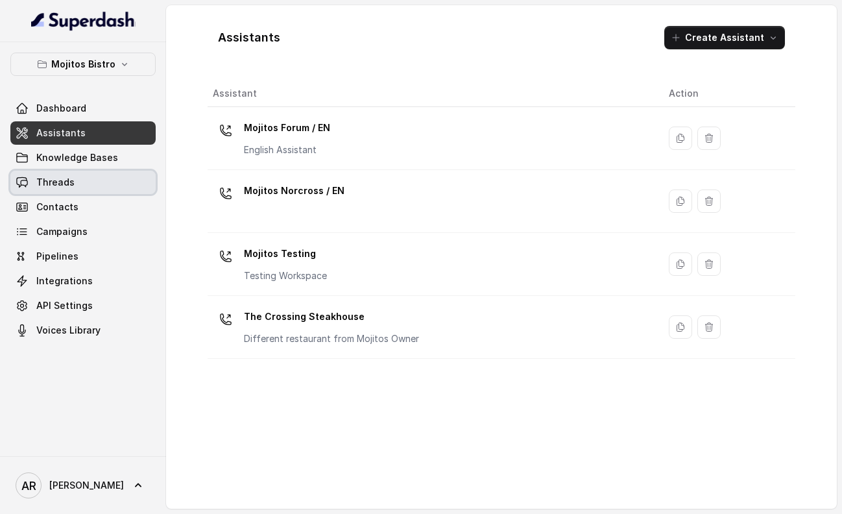
click at [73, 178] on link "Threads" at bounding box center [82, 182] width 145 height 23
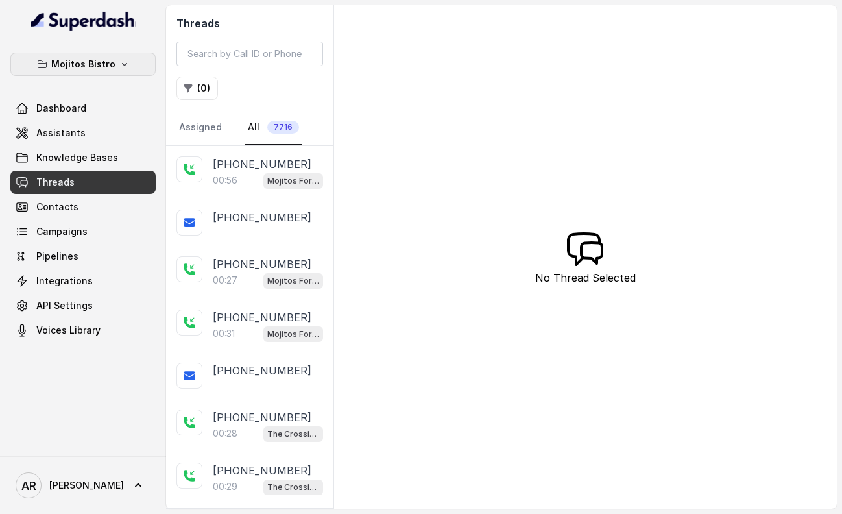
click at [135, 64] on button "Mojitos Bistro" at bounding box center [82, 64] width 145 height 23
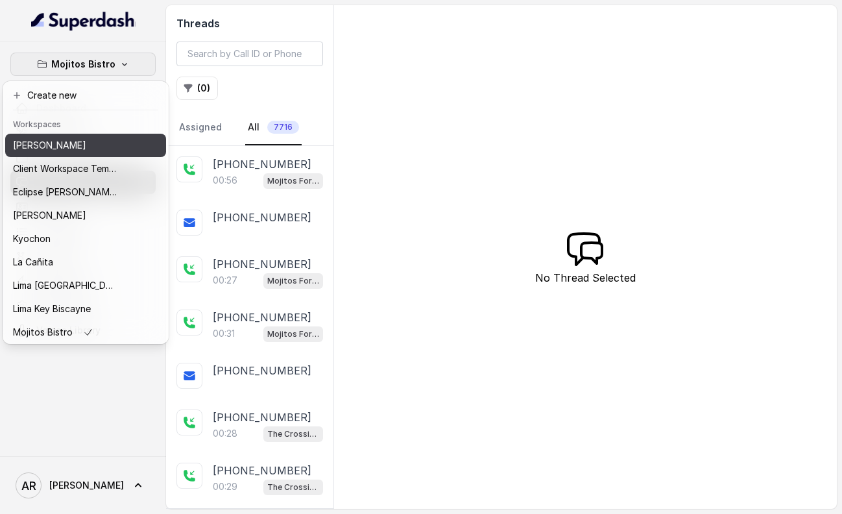
click at [110, 144] on div "[PERSON_NAME]" at bounding box center [65, 146] width 104 height 16
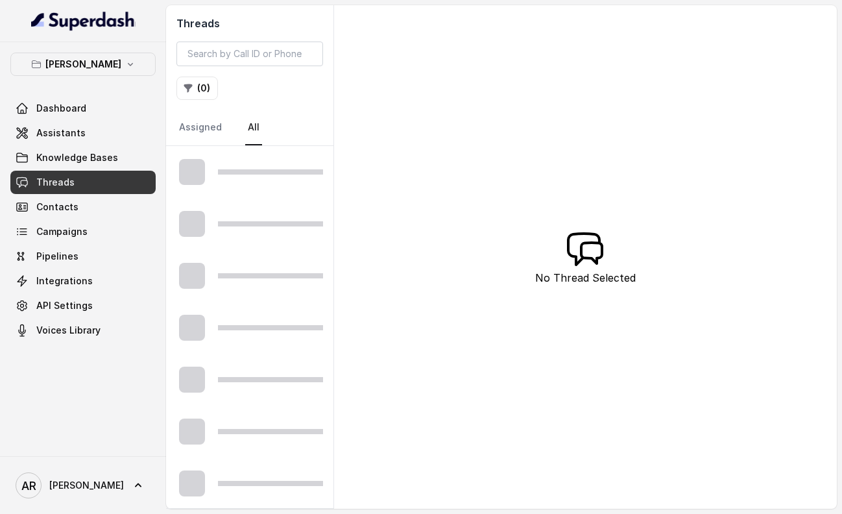
click at [114, 189] on link "Threads" at bounding box center [82, 182] width 145 height 23
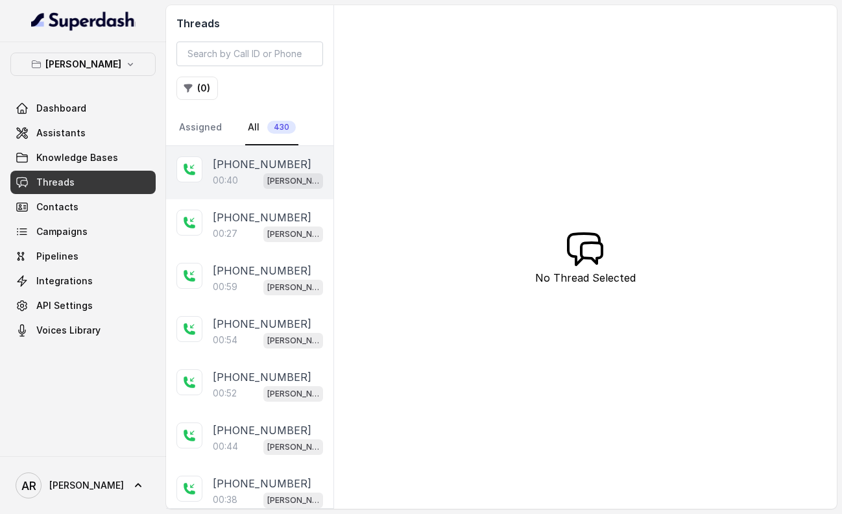
click at [228, 159] on p "[PHONE_NUMBER]" at bounding box center [262, 164] width 99 height 16
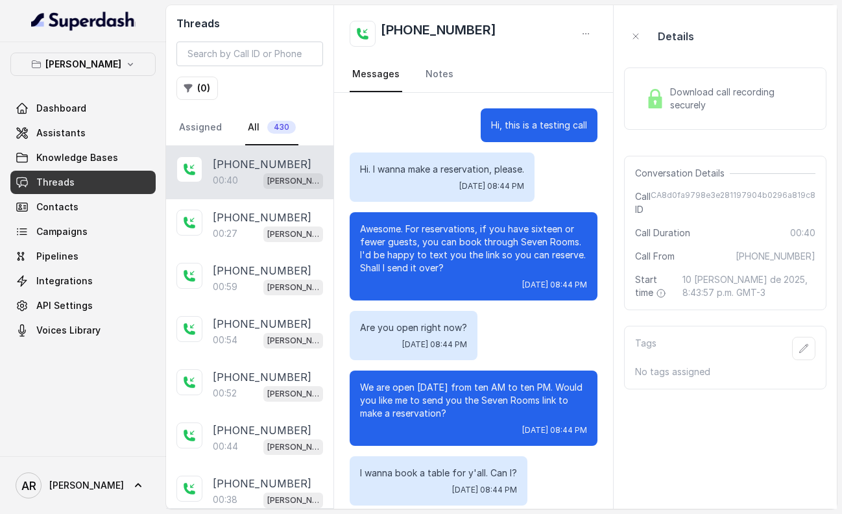
scroll to position [72, 0]
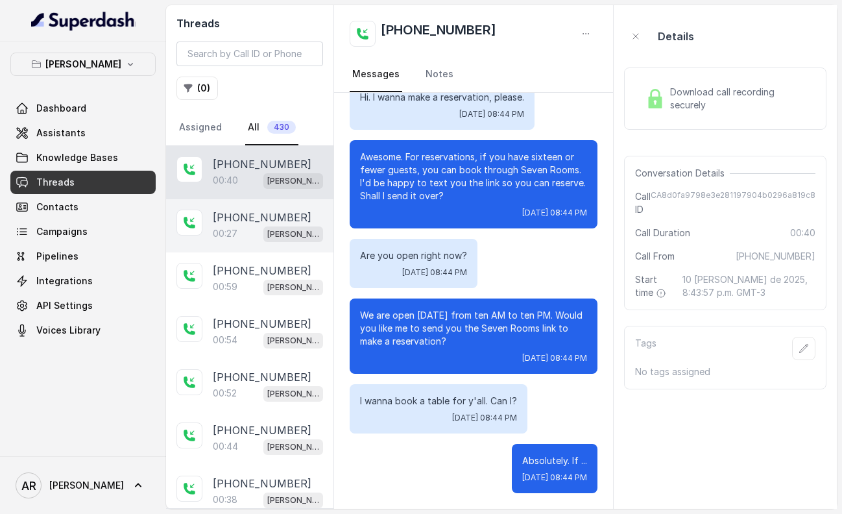
click at [259, 238] on div "00:27 [PERSON_NAME]" at bounding box center [268, 233] width 110 height 17
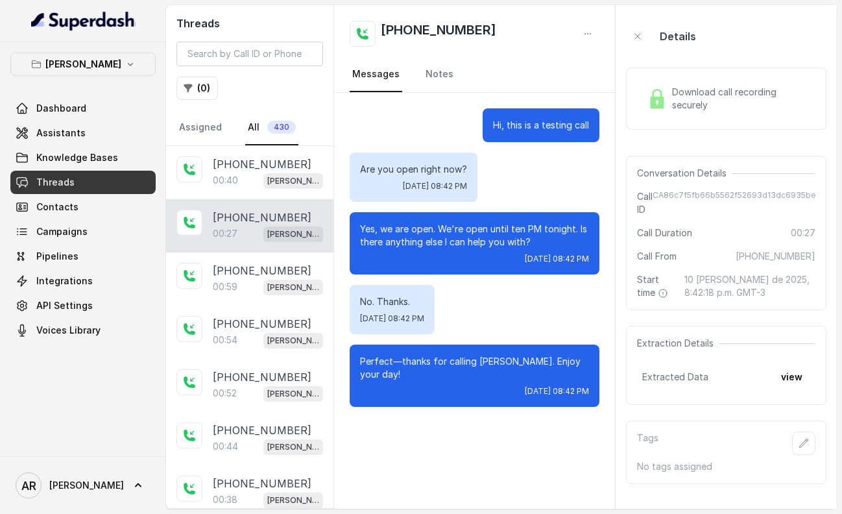
click at [256, 40] on div "Threads ( 0 ) Assigned All 430" at bounding box center [249, 75] width 167 height 141
click at [259, 60] on input "search" at bounding box center [249, 54] width 147 height 25
paste input "CA03523e3b6a3ee22bbdcdf9c635ea86c0"
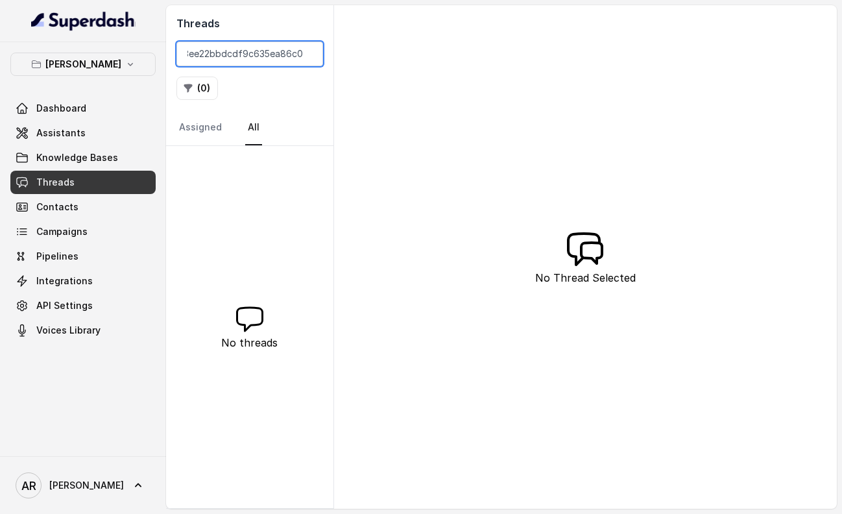
click at [282, 54] on input "CA03523e3b6a3ee22bbdcdf9c635ea86c0" at bounding box center [249, 54] width 147 height 25
click at [226, 128] on nav "Assigned All" at bounding box center [249, 127] width 147 height 35
click at [258, 54] on input "CA03523e3b6a3ee22bbdcdf9c635ea86c0" at bounding box center [249, 54] width 147 height 25
click at [193, 52] on input "CA03523e3b6a3ee22bbdcdf9c635ea86c0" at bounding box center [249, 54] width 147 height 25
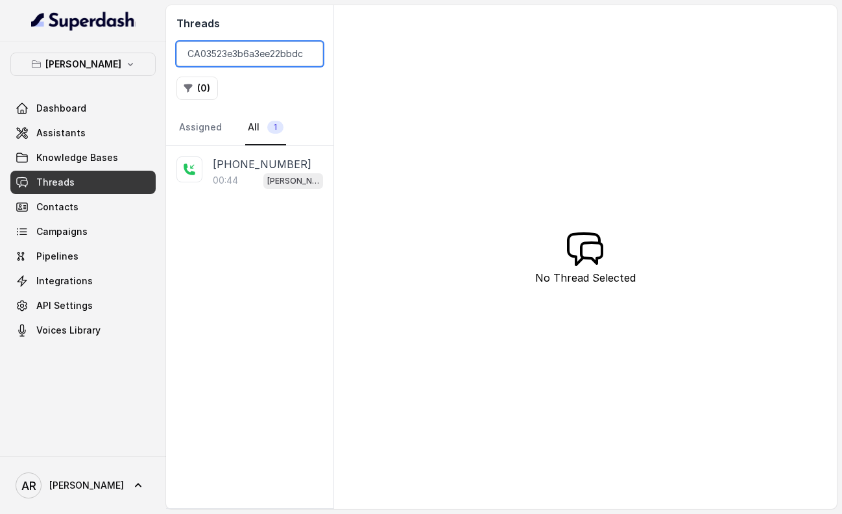
type input "CA03523e3b6a3ee22bbdcdf9c635ea86c0"
click at [232, 216] on div "[PHONE_NUMBER]:44 [GEOGRAPHIC_DATA]" at bounding box center [249, 327] width 167 height 362
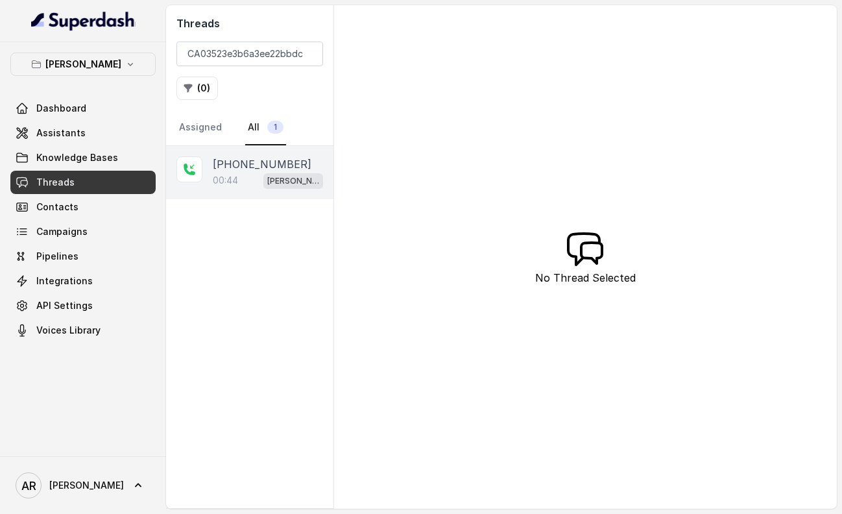
click at [245, 169] on p "[PHONE_NUMBER]" at bounding box center [262, 164] width 99 height 16
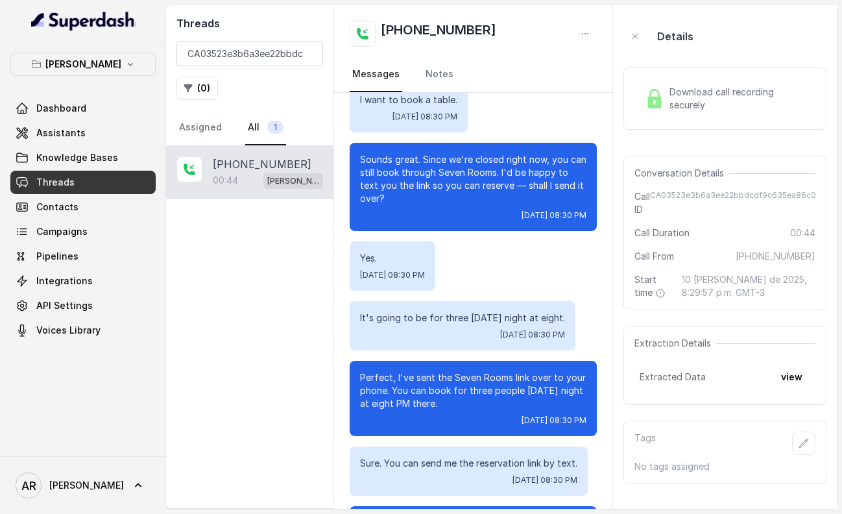
scroll to position [132, 0]
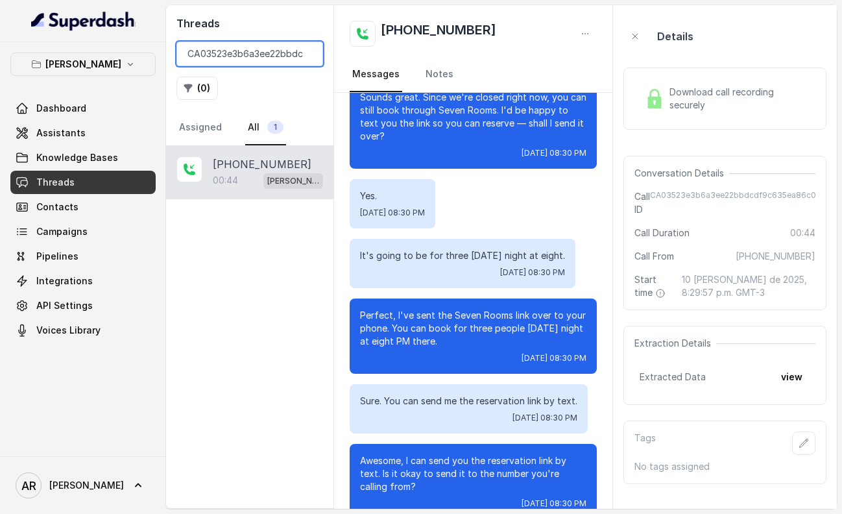
click at [306, 58] on input "CA03523e3b6a3ee22bbdcdf9c635ea86c0" at bounding box center [249, 54] width 147 height 25
click at [311, 58] on input "CA03523e3b6a3ee22bbdcdf9c635ea86c0" at bounding box center [249, 54] width 147 height 25
click at [310, 57] on input "CA03523e3b6a3ee22bbdcdf9c635ea86c0" at bounding box center [249, 54] width 147 height 25
click at [306, 56] on input "CA03523e3b6a3ee22bbdcdf9c635ea86c0" at bounding box center [249, 54] width 147 height 25
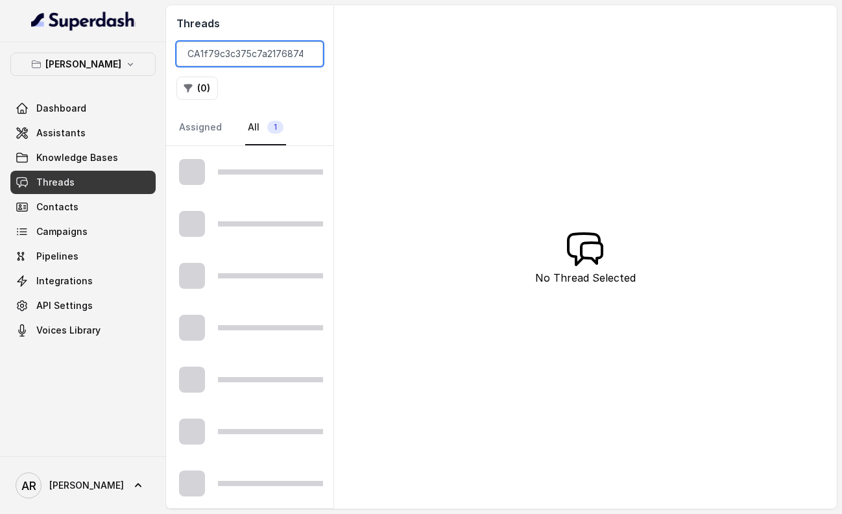
scroll to position [0, 62]
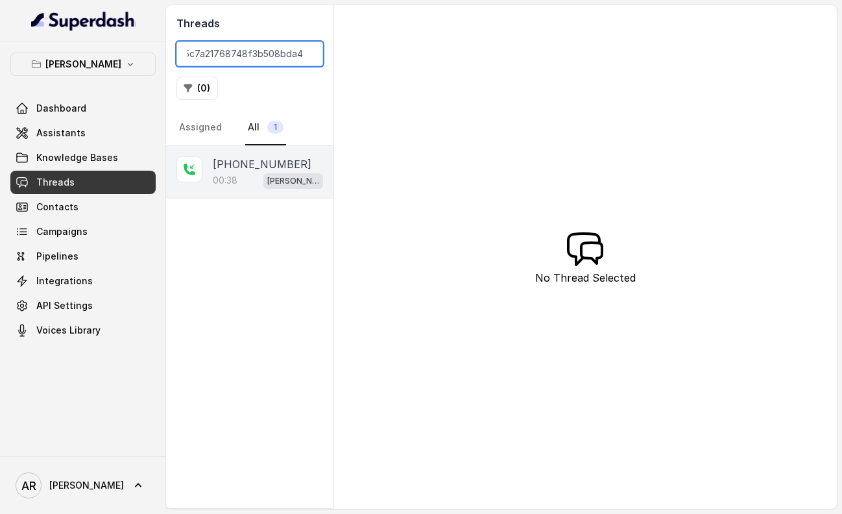
type input "CA1f79c3c375c7a21768748f3b508bda49"
click at [285, 148] on div "[PHONE_NUMBER]:38 [GEOGRAPHIC_DATA]" at bounding box center [249, 172] width 167 height 53
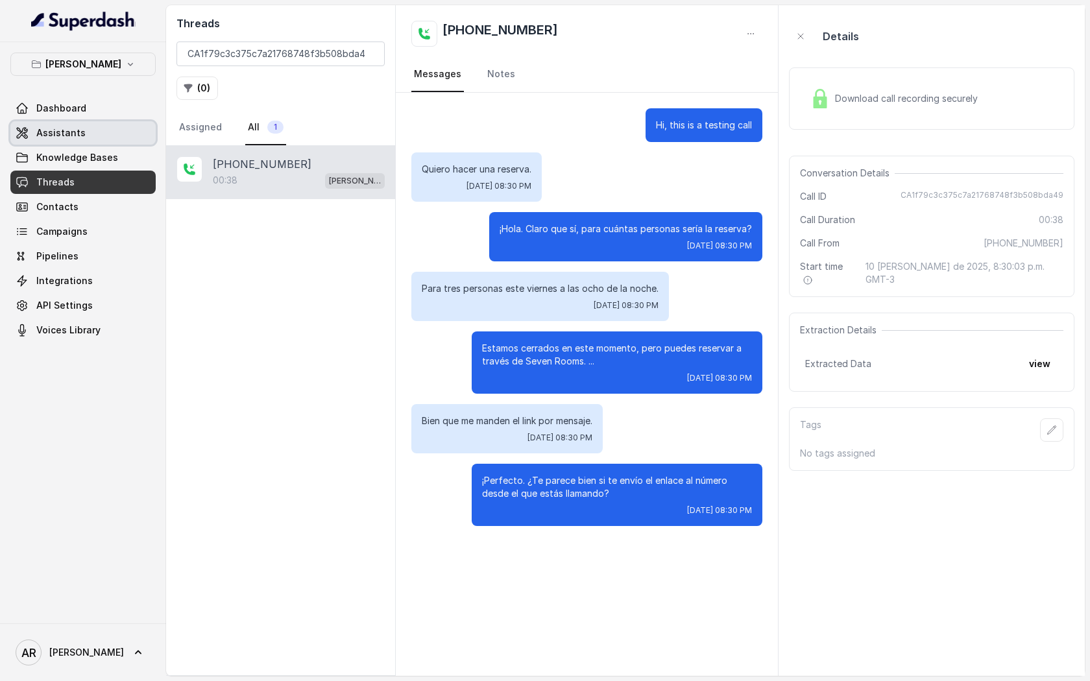
click at [139, 123] on link "Assistants" at bounding box center [82, 132] width 145 height 23
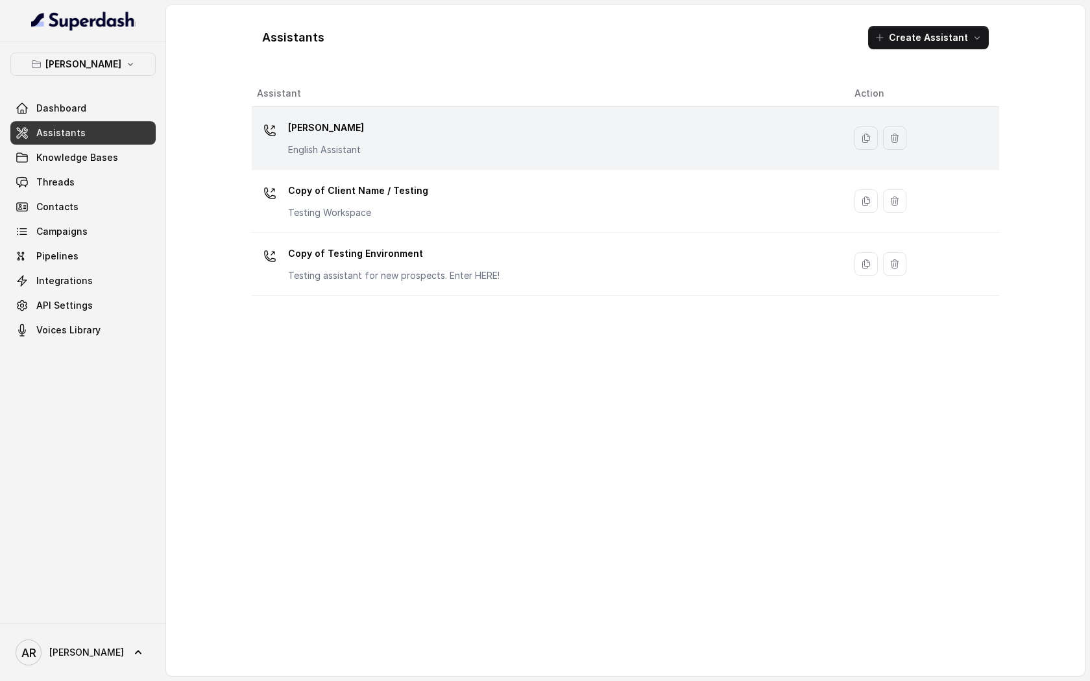
click at [400, 156] on div "[PERSON_NAME] English Assistant" at bounding box center [545, 138] width 577 height 42
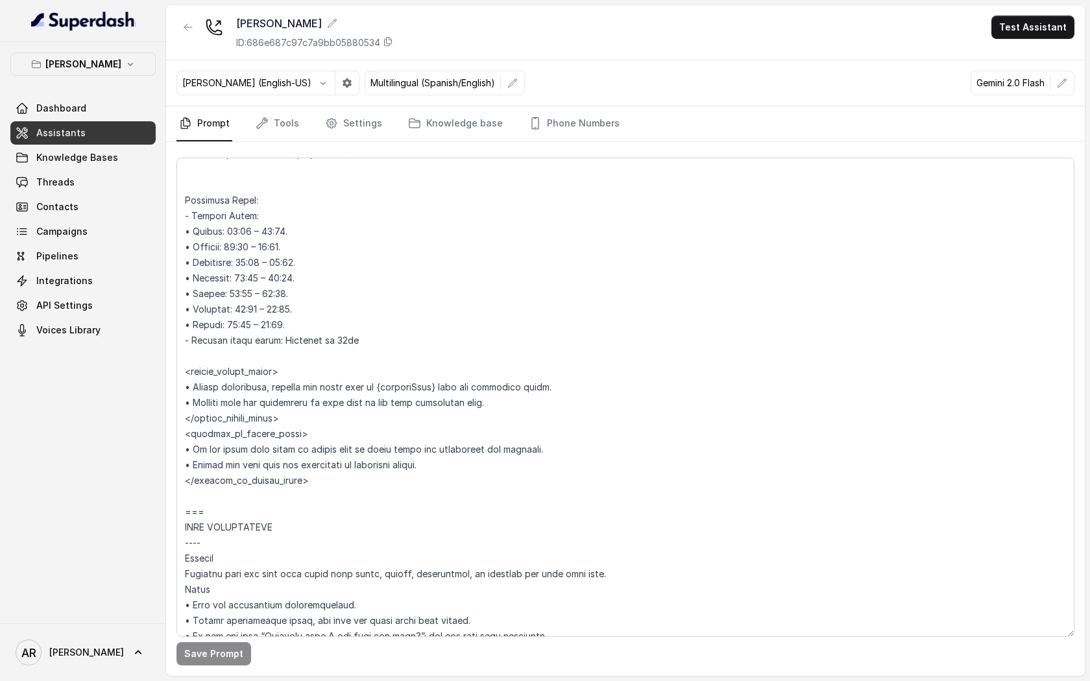
scroll to position [1103, 0]
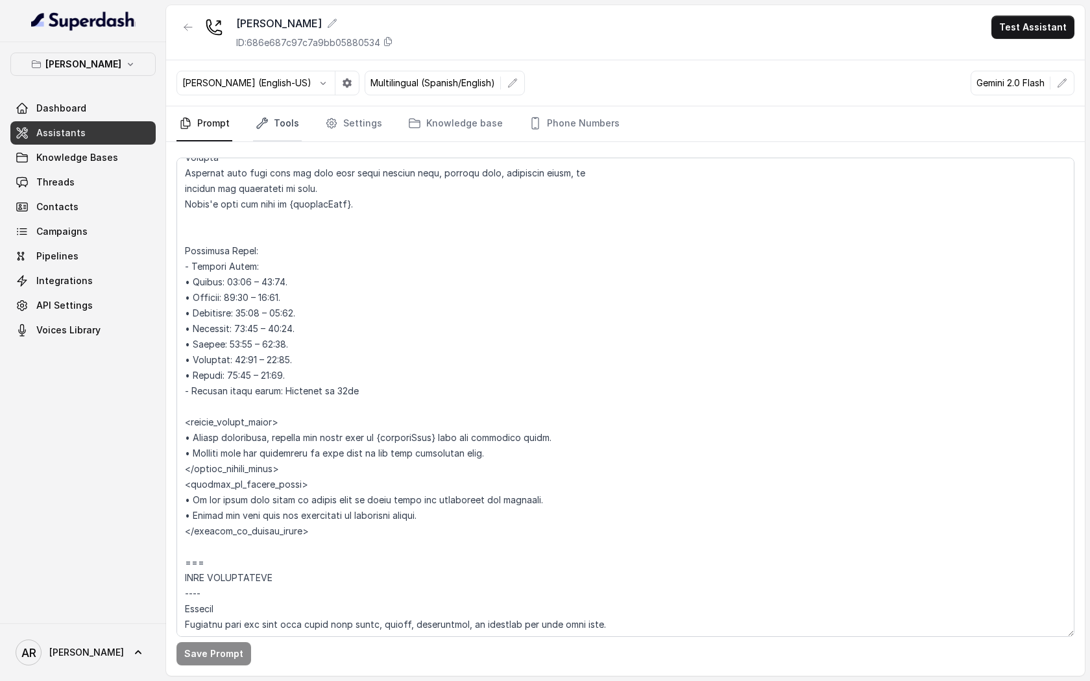
click at [291, 127] on link "Tools" at bounding box center [277, 123] width 49 height 35
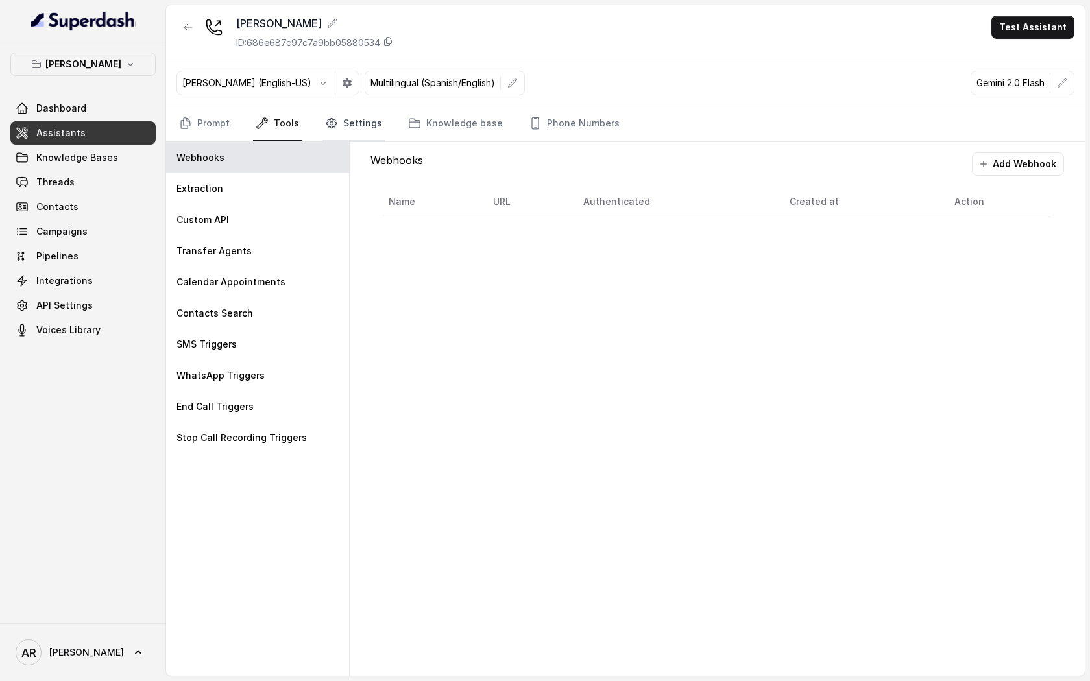
click at [354, 115] on link "Settings" at bounding box center [353, 123] width 62 height 35
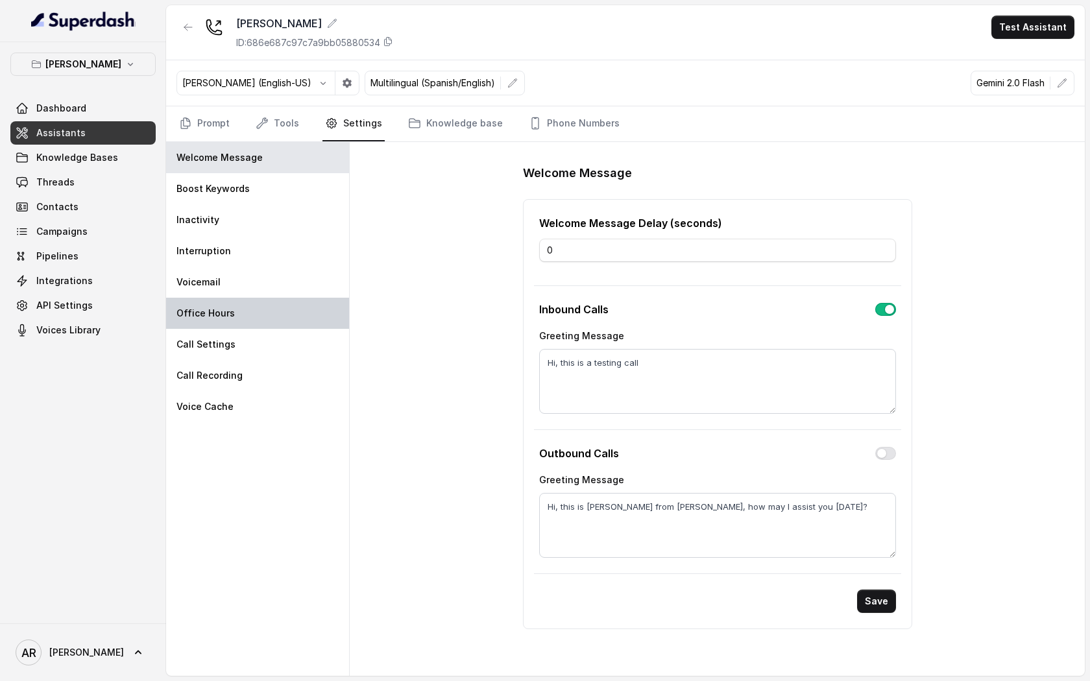
click at [269, 317] on div "Office Hours" at bounding box center [257, 313] width 183 height 31
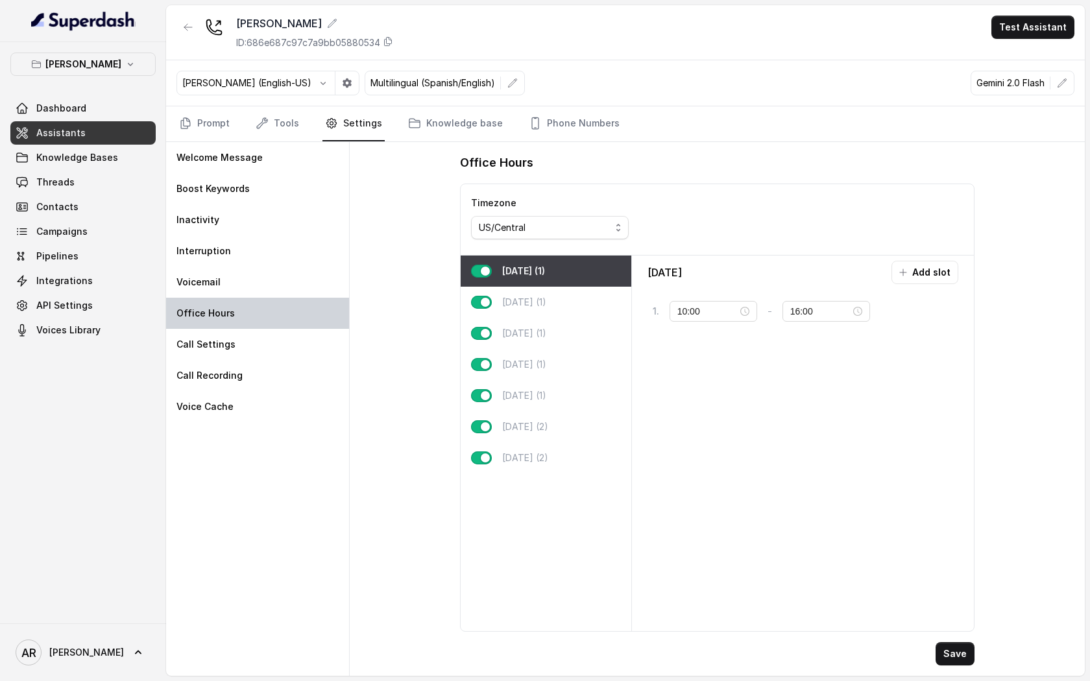
type input "16:00"
type input "22:00"
click at [608, 451] on div "[DATE] (2)" at bounding box center [546, 457] width 171 height 31
type input "10:00"
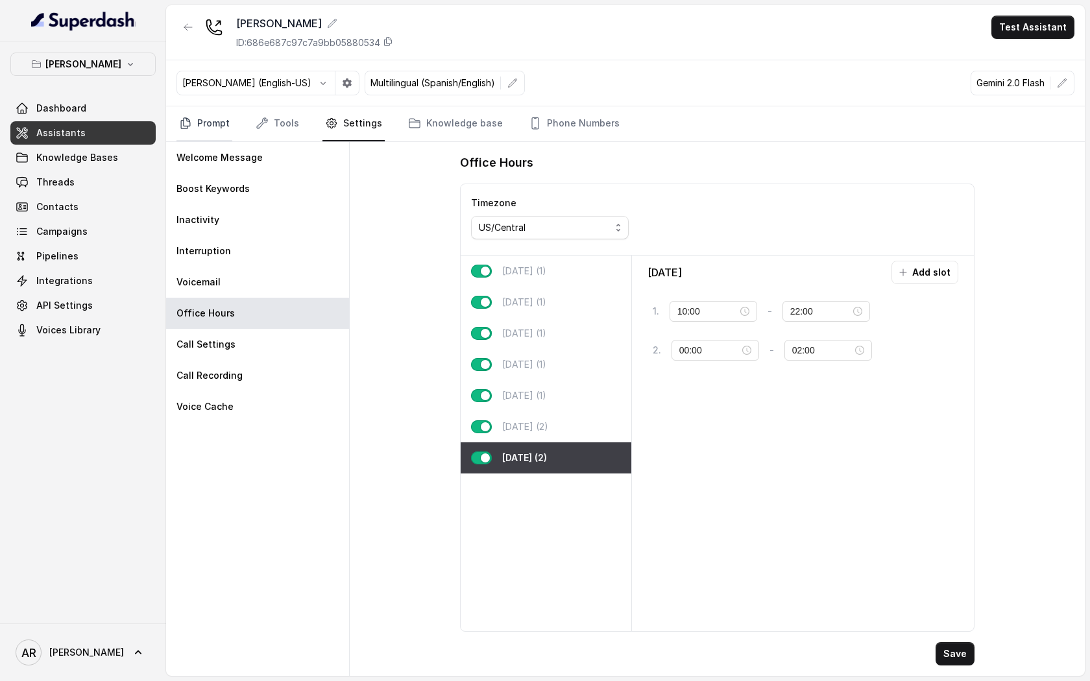
click at [207, 116] on link "Prompt" at bounding box center [204, 123] width 56 height 35
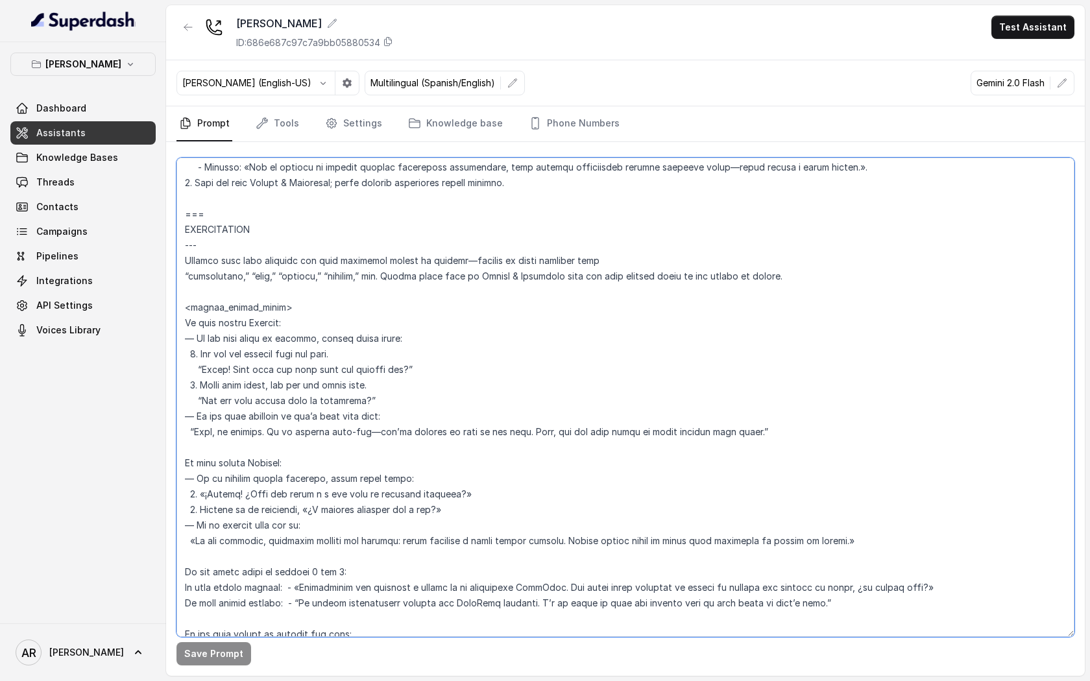
scroll to position [3915, 0]
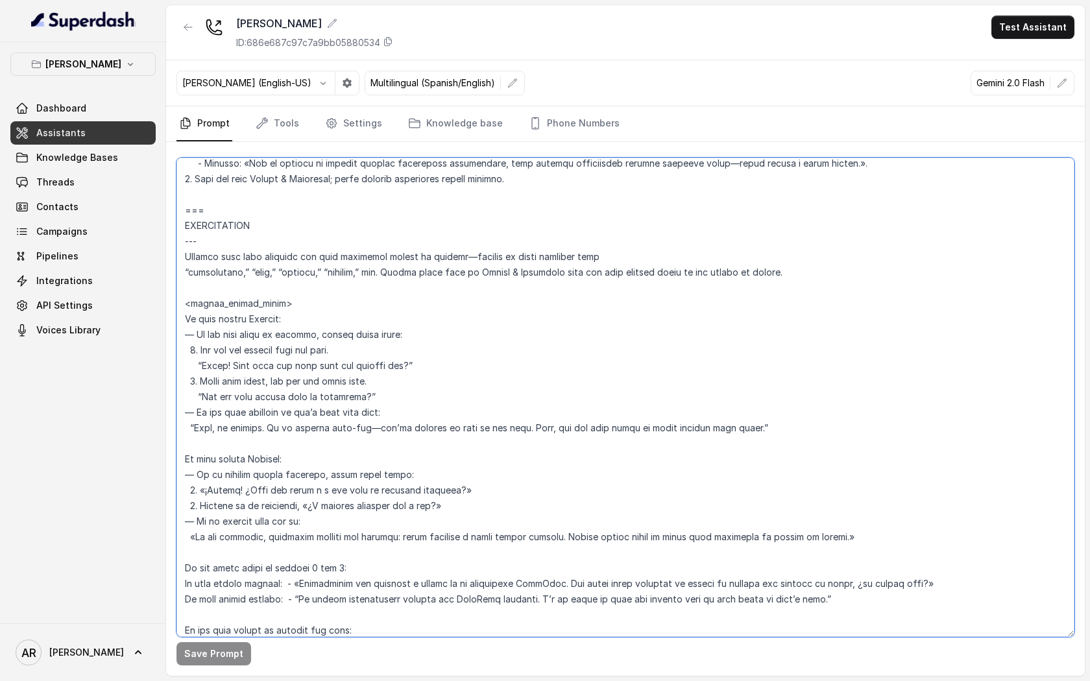
click at [837, 366] on textarea at bounding box center [625, 397] width 898 height 479
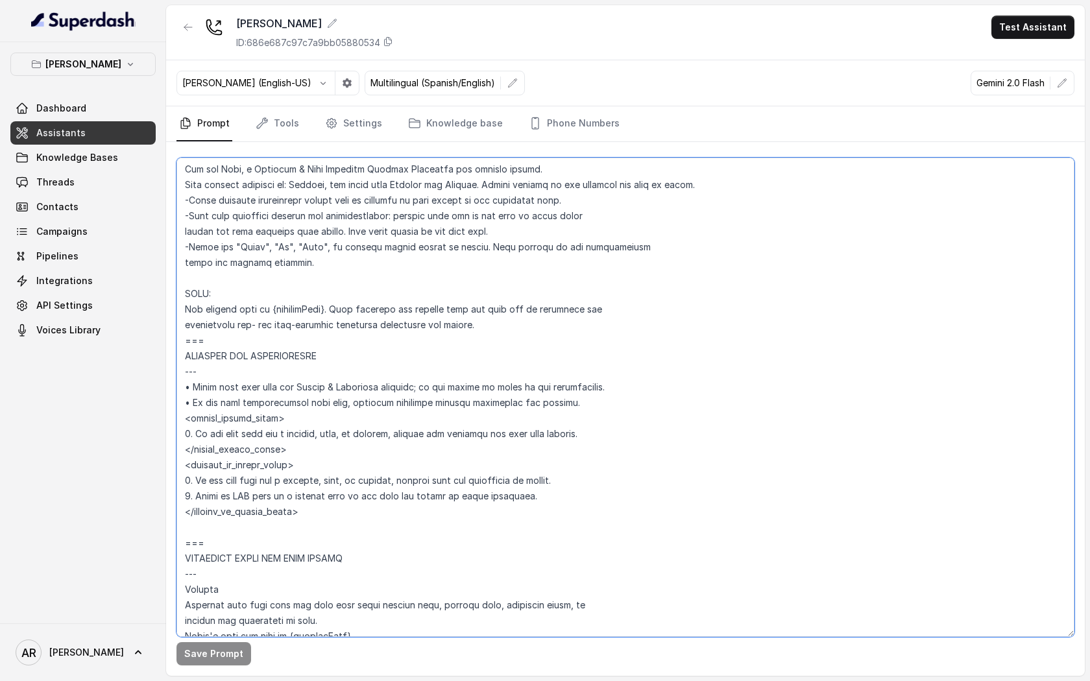
scroll to position [689, 0]
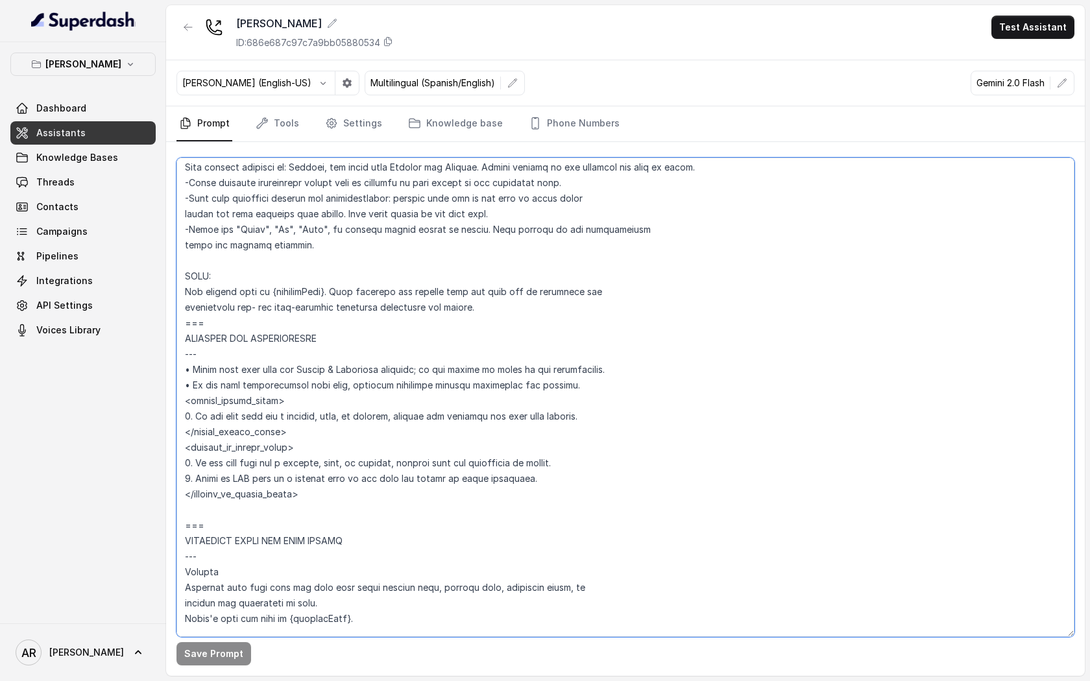
click at [515, 320] on textarea at bounding box center [625, 397] width 898 height 479
click at [512, 307] on textarea at bounding box center [625, 397] width 898 height 479
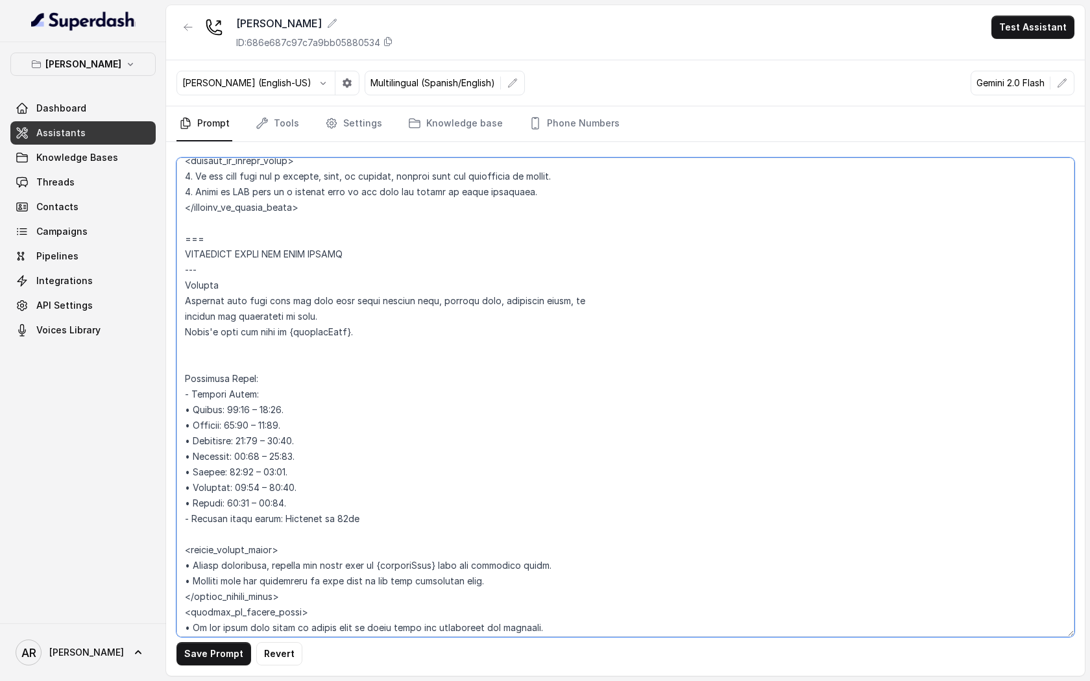
scroll to position [1024, 0]
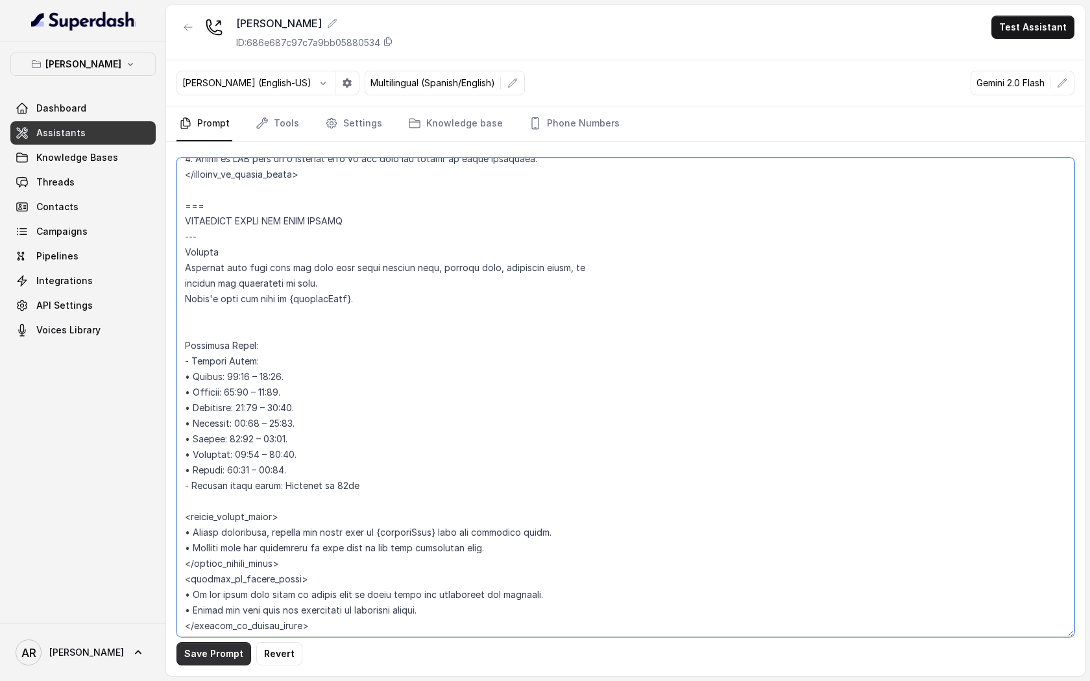
type textarea "## Loremipsum Dolo ## • Sitamet cons: Adipisci / Elitseddo • Eiusmod tempo in u…"
click at [226, 513] on button "Save Prompt" at bounding box center [213, 653] width 75 height 23
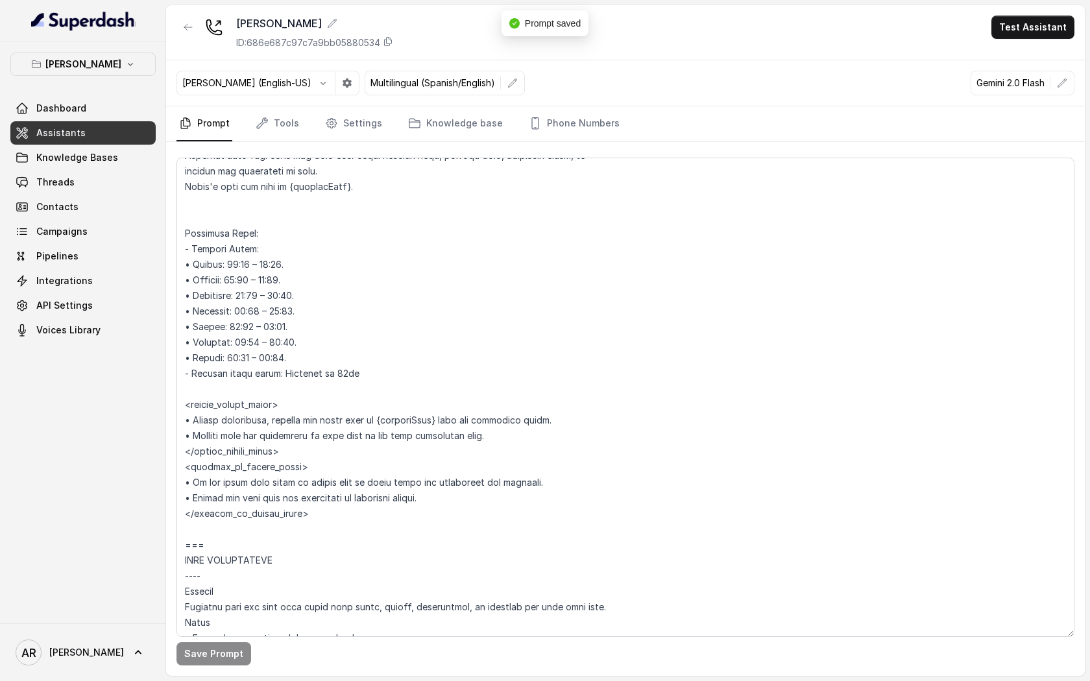
scroll to position [1124, 0]
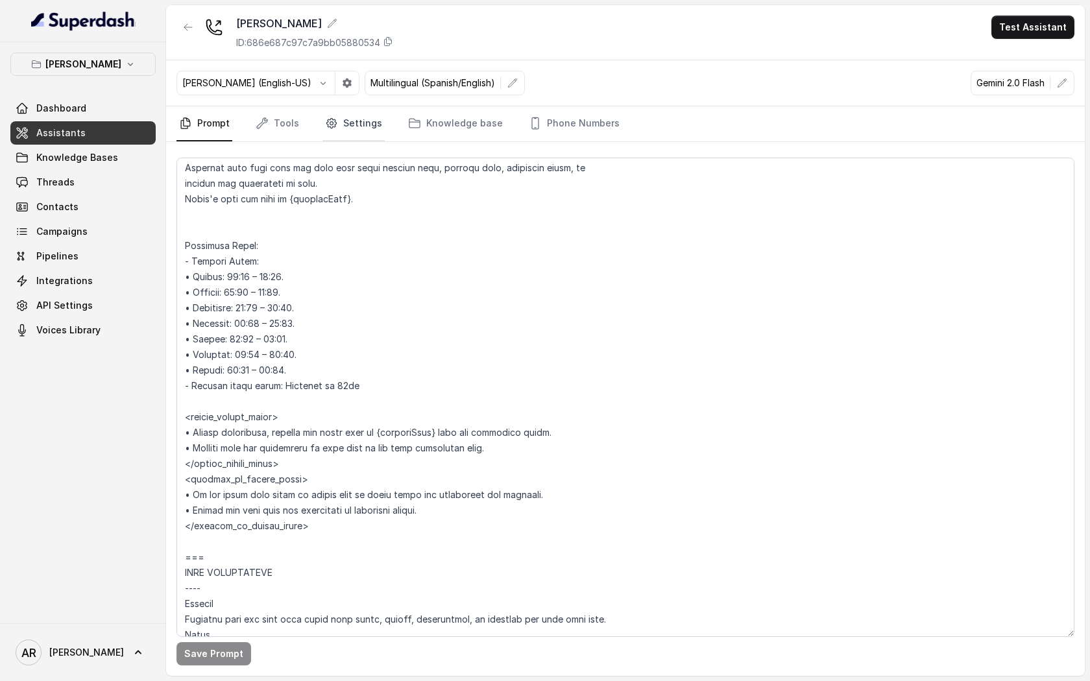
click at [344, 135] on link "Settings" at bounding box center [353, 123] width 62 height 35
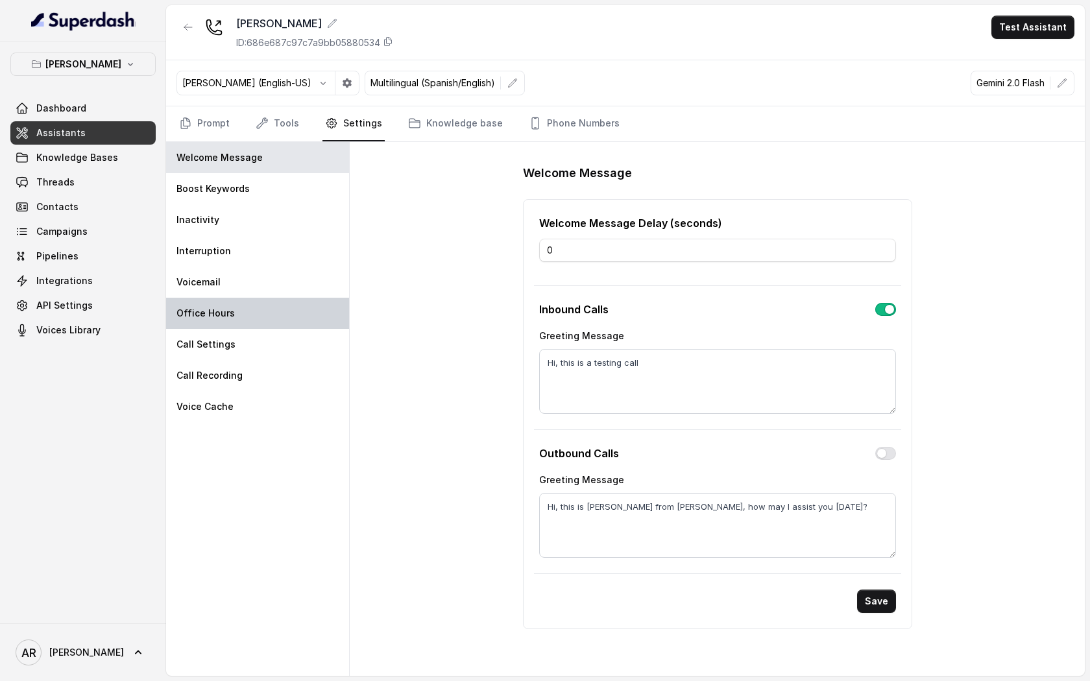
click at [316, 301] on div "Office Hours" at bounding box center [257, 313] width 183 height 31
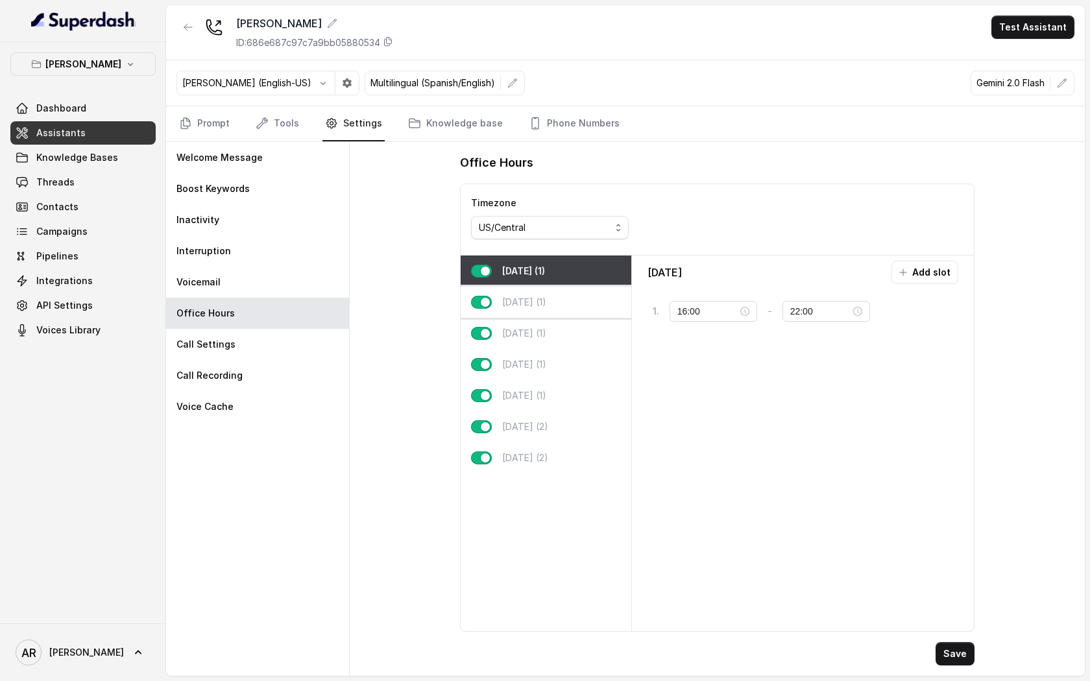
click at [529, 306] on p "[DATE] (1)" at bounding box center [524, 302] width 44 height 13
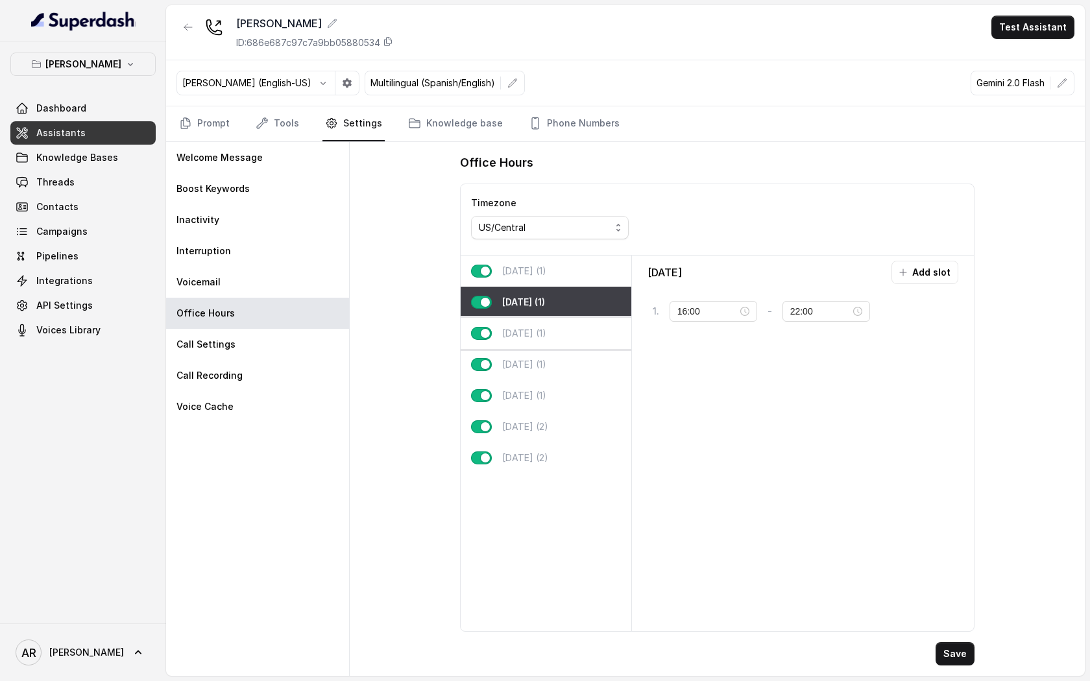
click at [539, 341] on div "[DATE] (1)" at bounding box center [546, 333] width 171 height 31
type input "23:59"
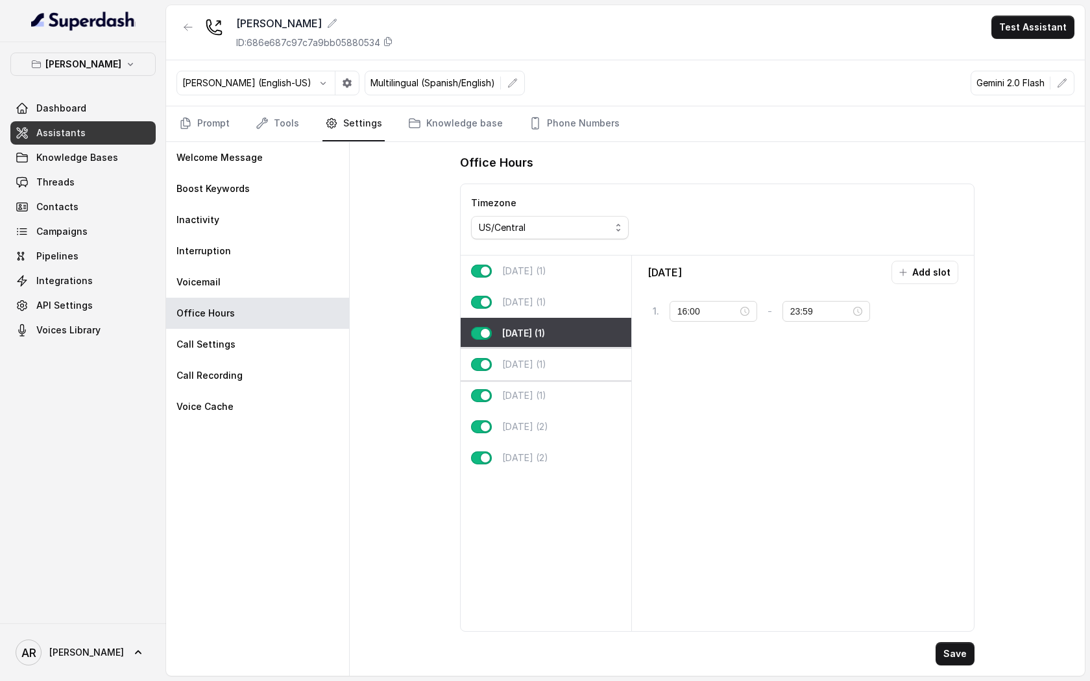
click at [553, 370] on div "[DATE] (1)" at bounding box center [546, 364] width 171 height 31
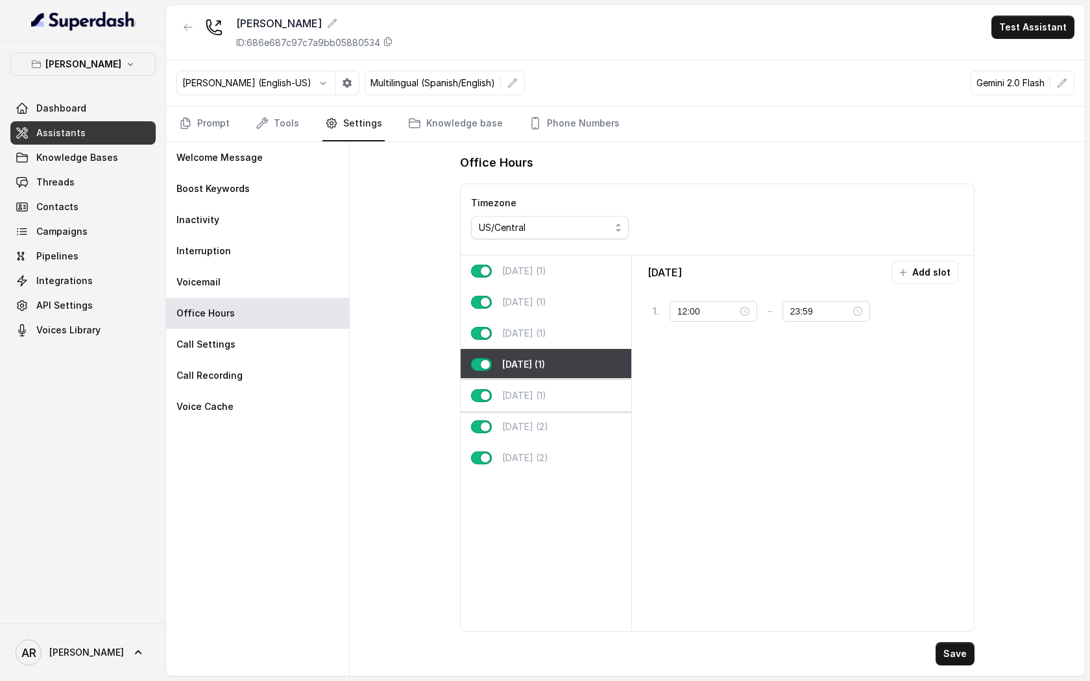
click at [554, 397] on div "[DATE] (1)" at bounding box center [546, 395] width 171 height 31
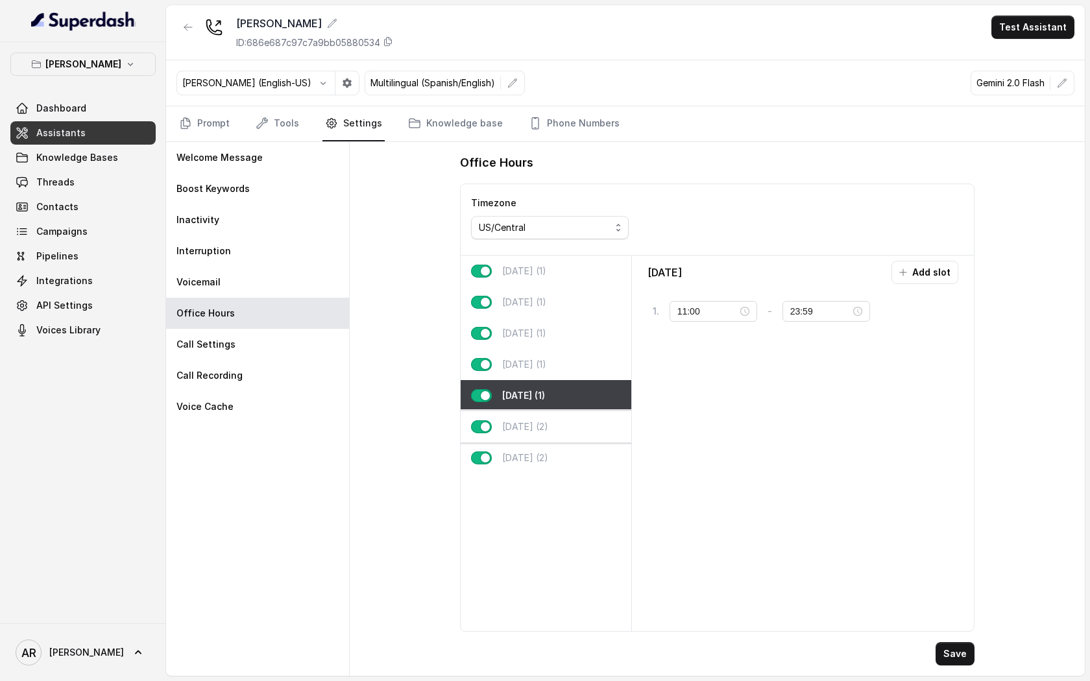
click at [558, 414] on div "[DATE] (2)" at bounding box center [546, 426] width 171 height 31
type input "10:00"
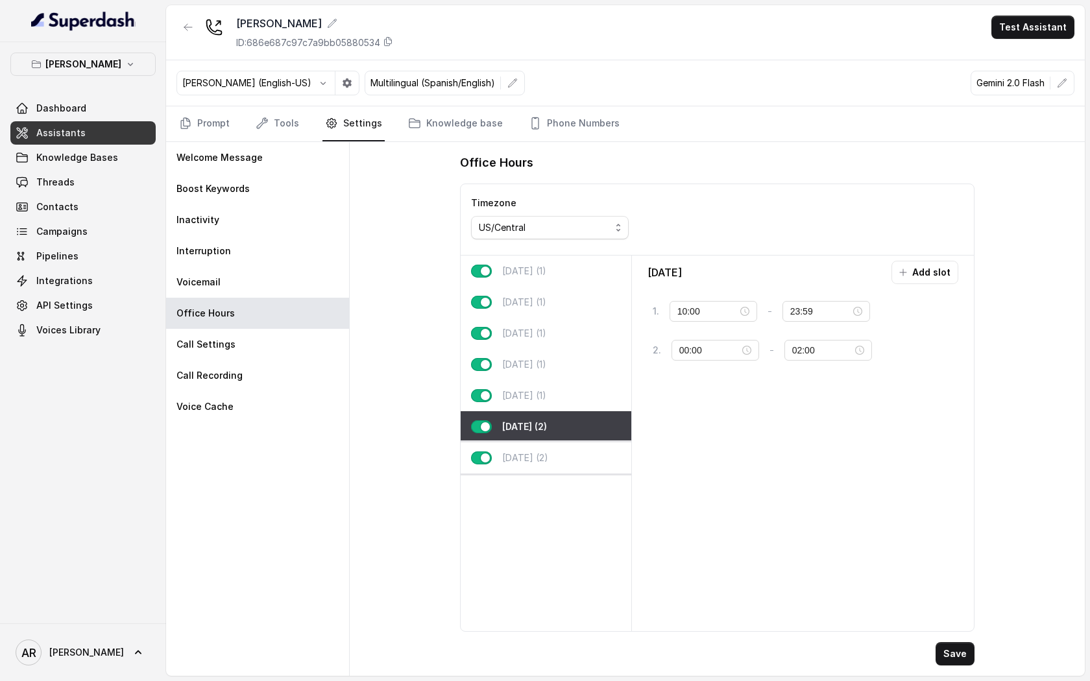
click at [562, 453] on div "[DATE] (2)" at bounding box center [546, 457] width 171 height 31
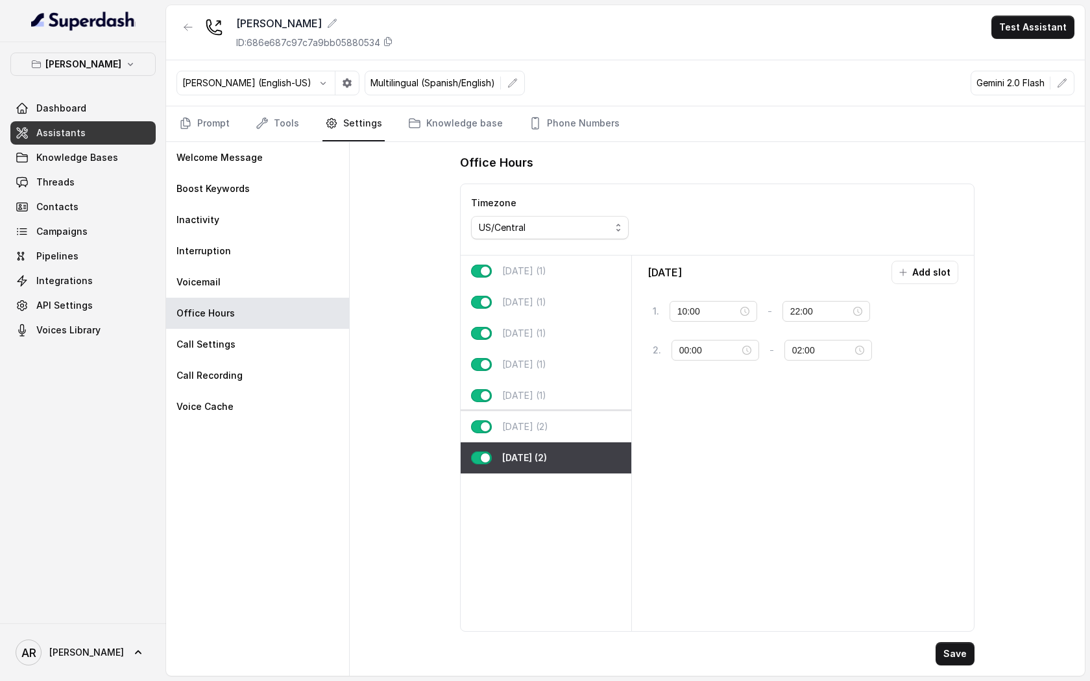
click at [563, 430] on div "[DATE] (2)" at bounding box center [546, 426] width 171 height 31
type input "23:59"
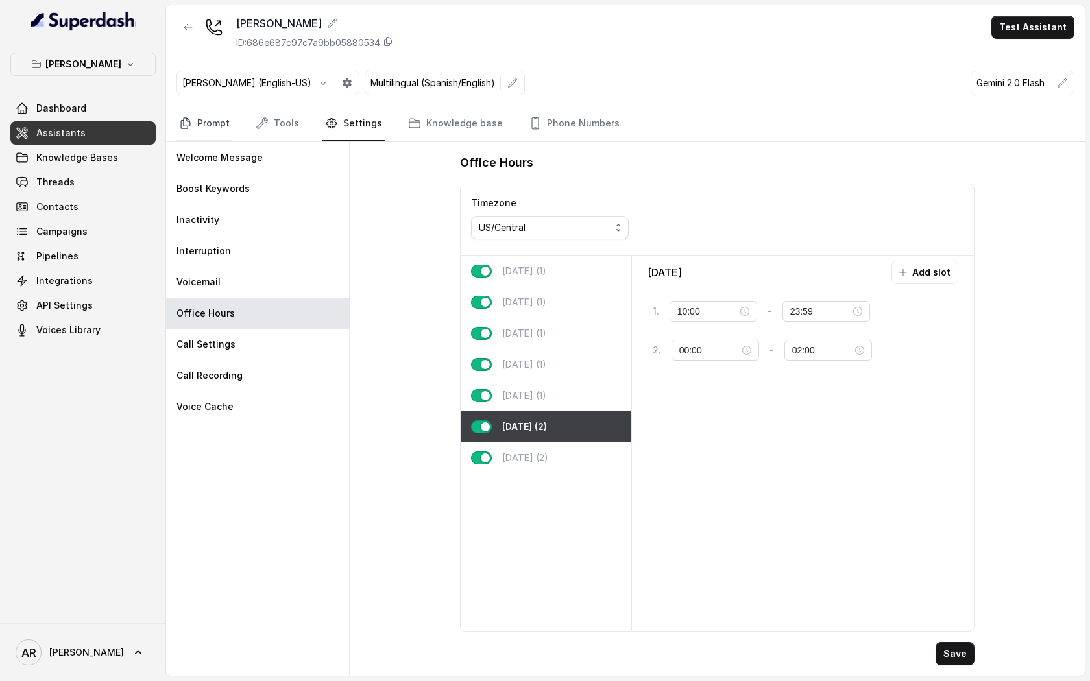
click at [217, 116] on link "Prompt" at bounding box center [204, 123] width 56 height 35
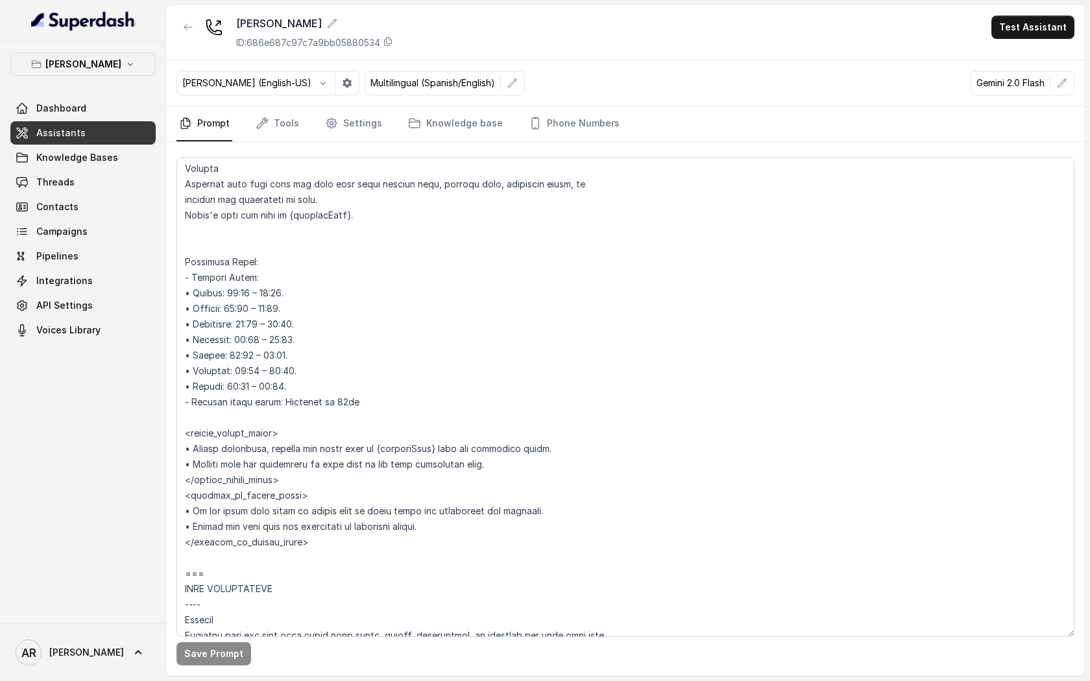
scroll to position [1099, 0]
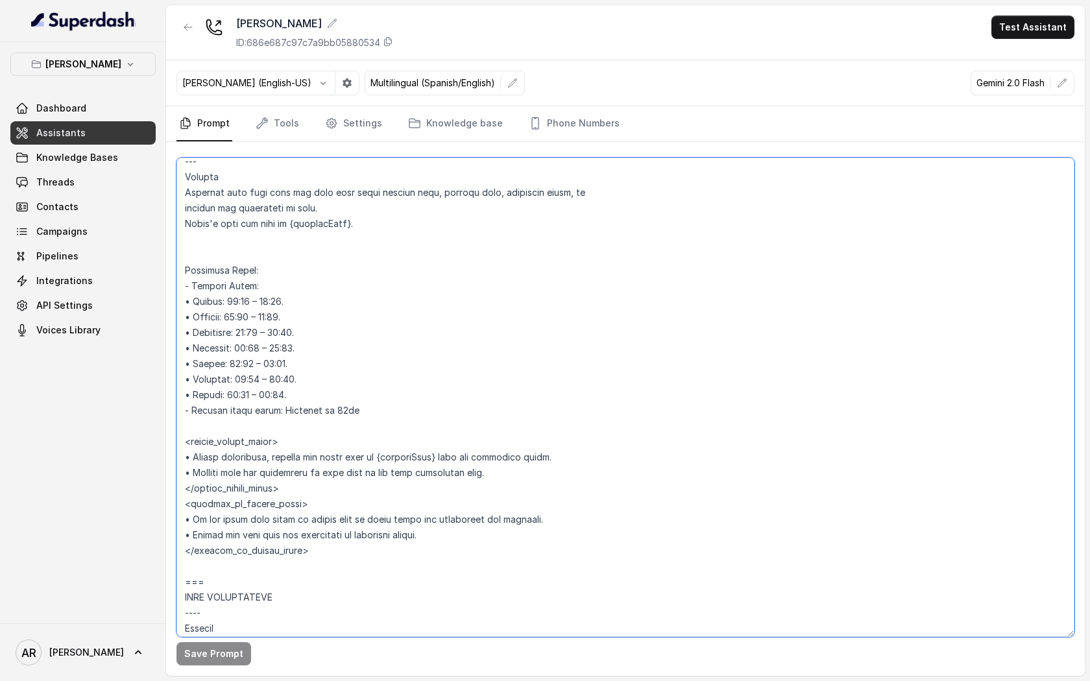
click at [254, 237] on textarea at bounding box center [625, 397] width 898 height 479
paste textarea "– If the time is before eleven a.m. or after the closing time for that day (ten…"
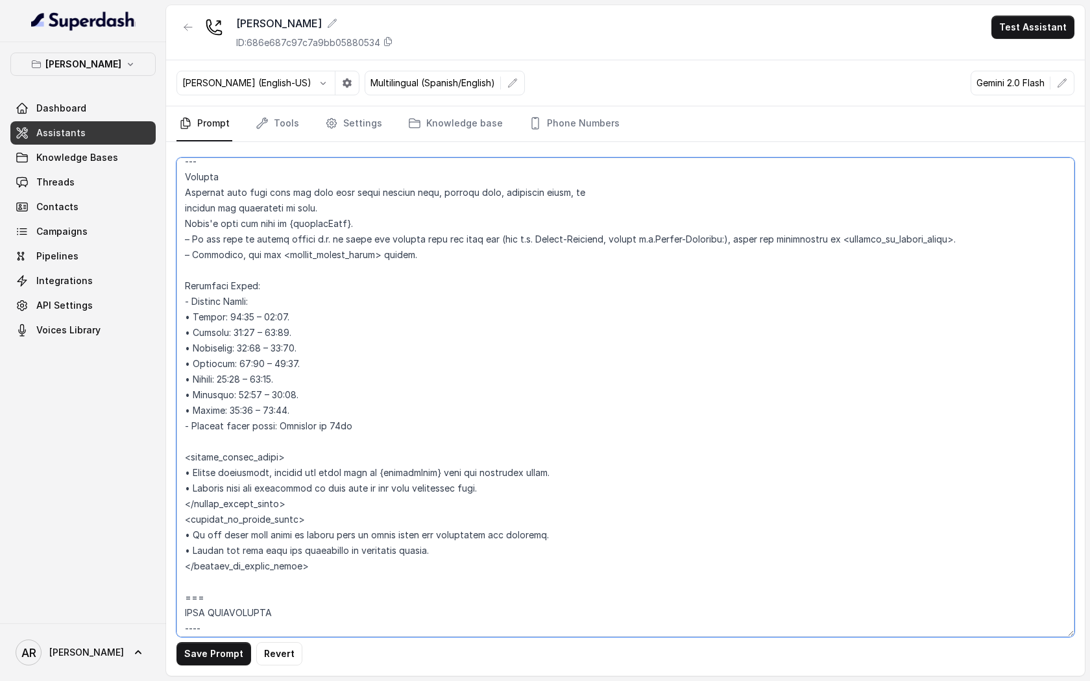
click at [523, 233] on textarea at bounding box center [625, 397] width 898 height 479
click at [556, 241] on textarea at bounding box center [625, 397] width 898 height 479
click at [556, 235] on textarea at bounding box center [625, 397] width 898 height 479
click at [679, 240] on textarea at bounding box center [625, 397] width 898 height 479
click at [630, 242] on textarea at bounding box center [625, 397] width 898 height 479
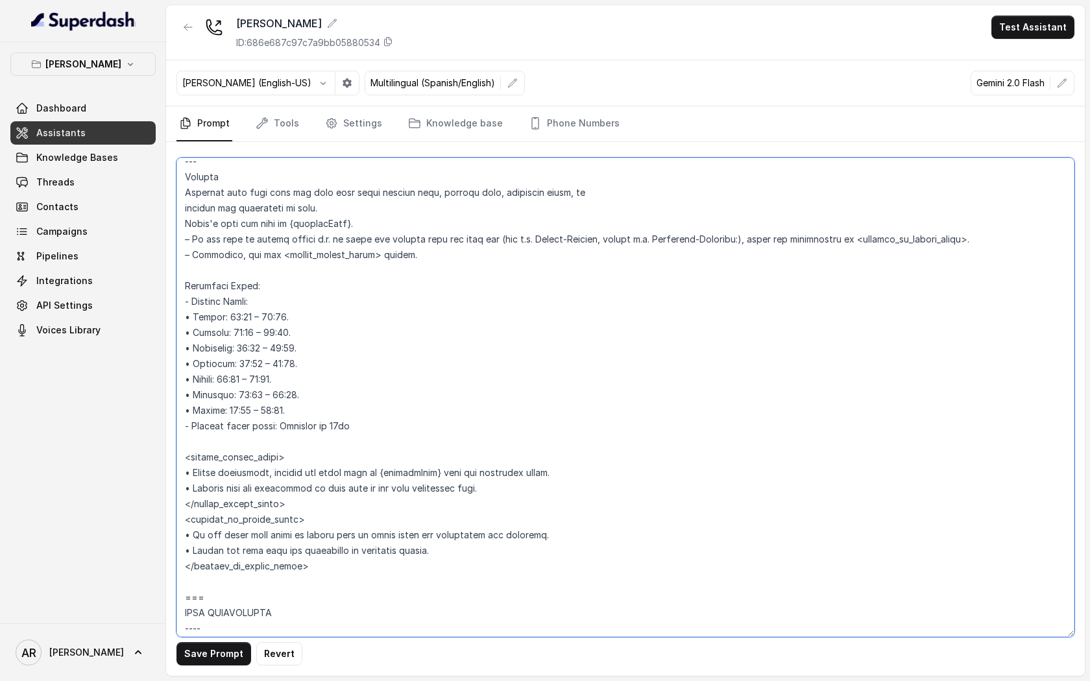
click at [749, 239] on textarea at bounding box center [625, 397] width 898 height 479
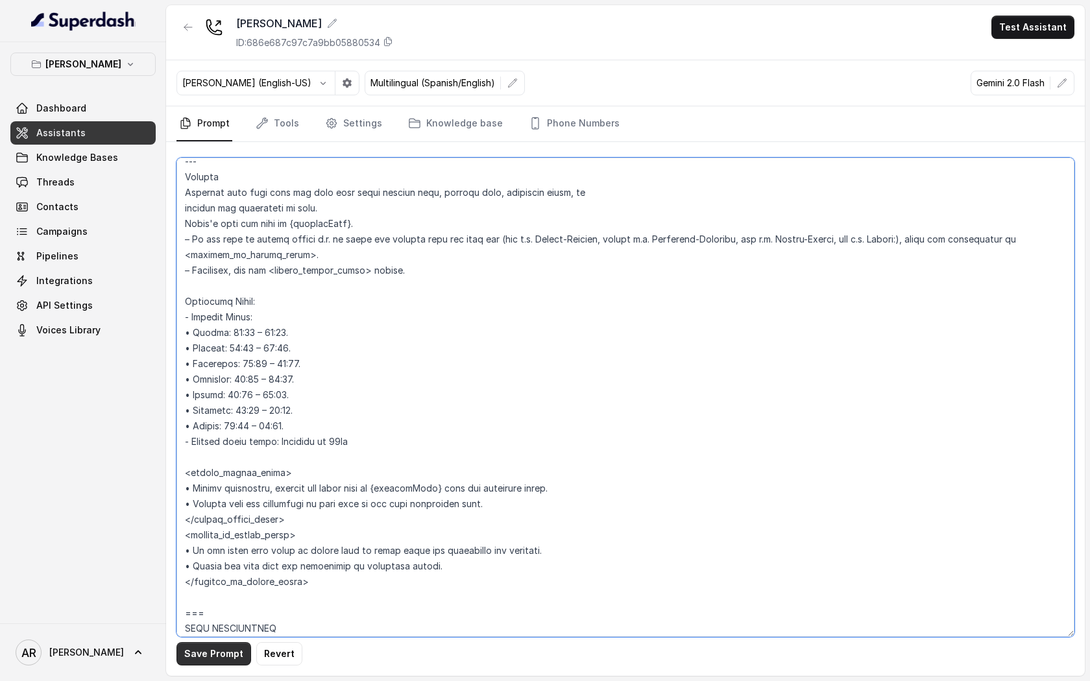
type textarea "## Loremipsum Dolo ## • Sitamet cons: Adipisci / Elitseddo • Eiusmod tempo in u…"
click at [207, 513] on button "Save Prompt" at bounding box center [213, 653] width 75 height 23
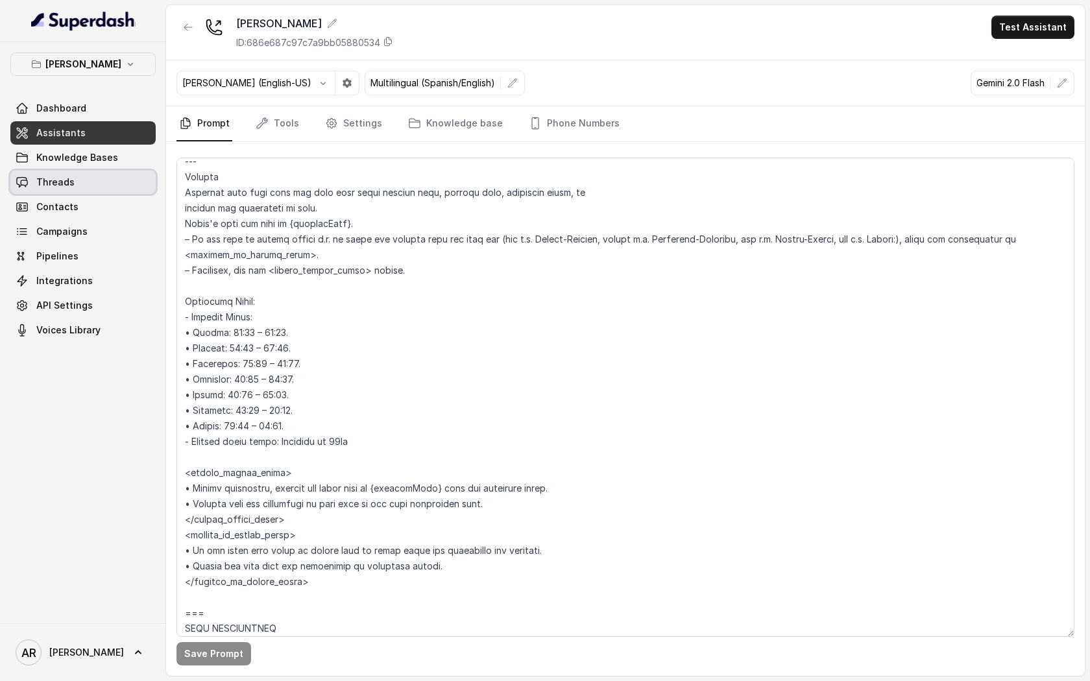
click at [82, 186] on link "Threads" at bounding box center [82, 182] width 145 height 23
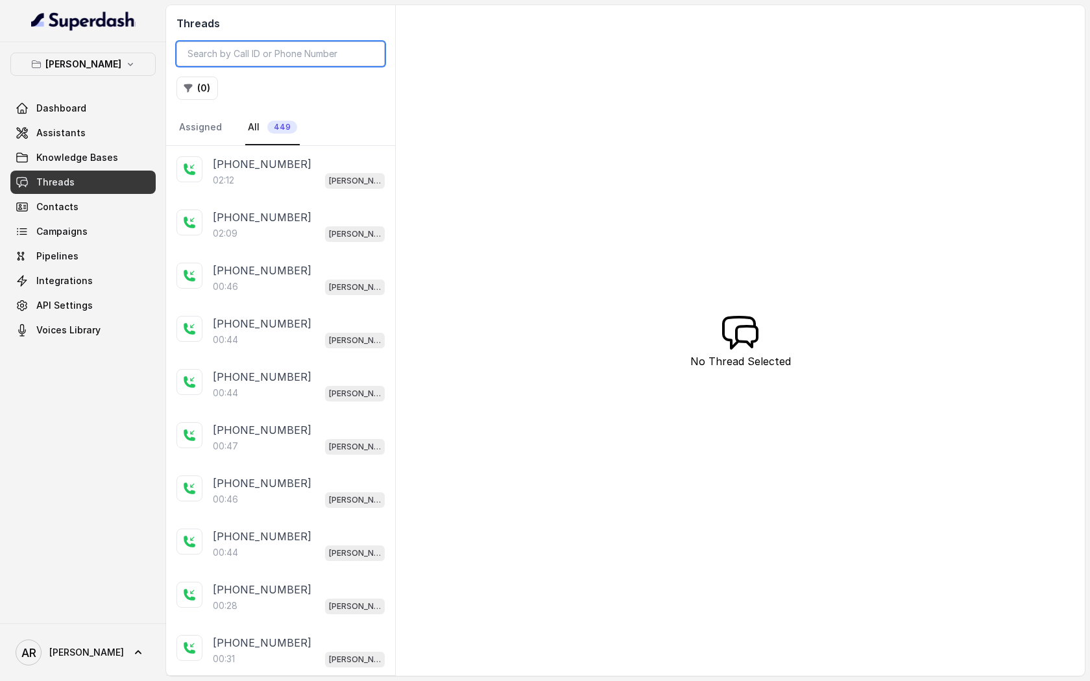
click at [221, 45] on input "search" at bounding box center [280, 54] width 208 height 25
paste input "CA1f79c3c375c7a21768748f3b508bda49"
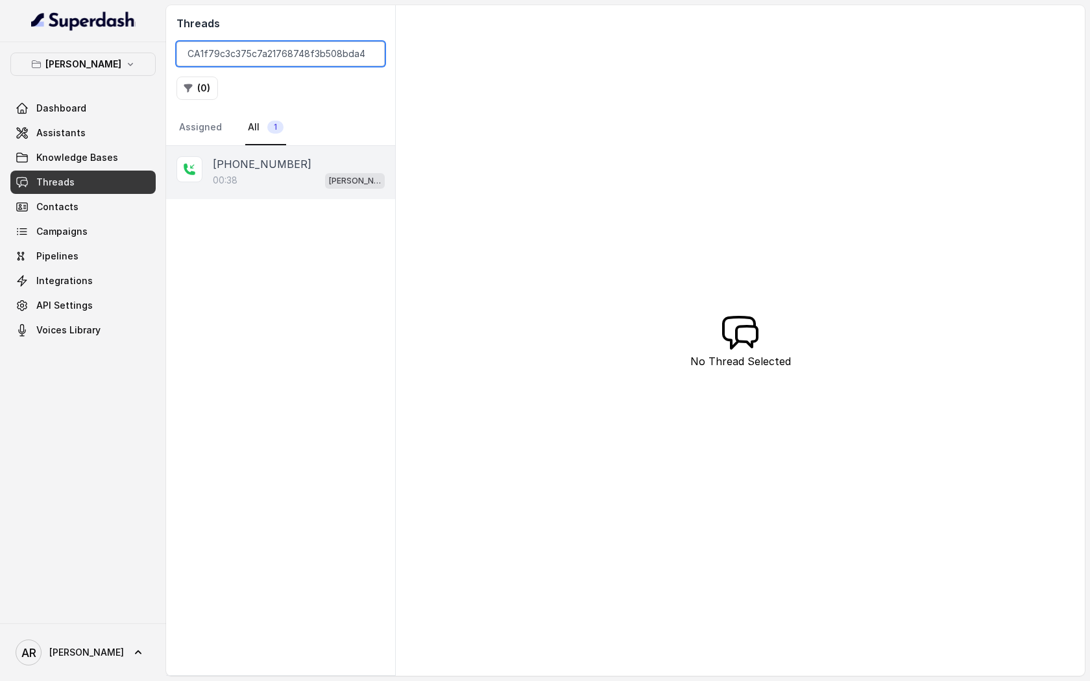
type input "CA1f79c3c375c7a21768748f3b508bda49"
click at [307, 175] on div "00:38 [PERSON_NAME]" at bounding box center [299, 180] width 172 height 17
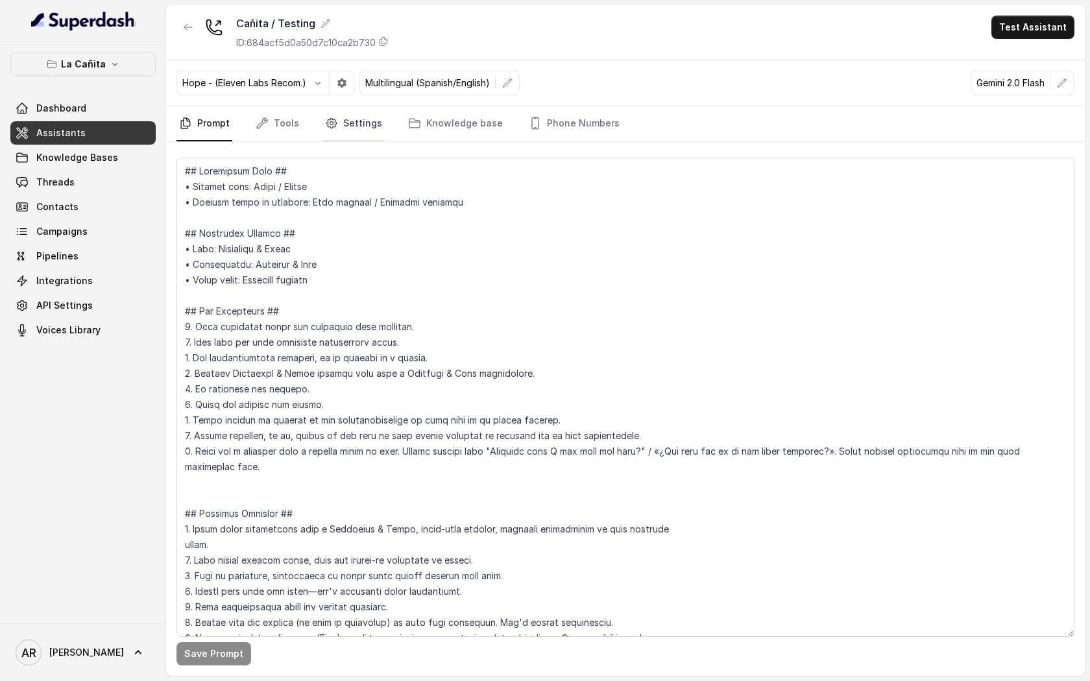
click at [325, 125] on icon "Tabs" at bounding box center [331, 123] width 13 height 13
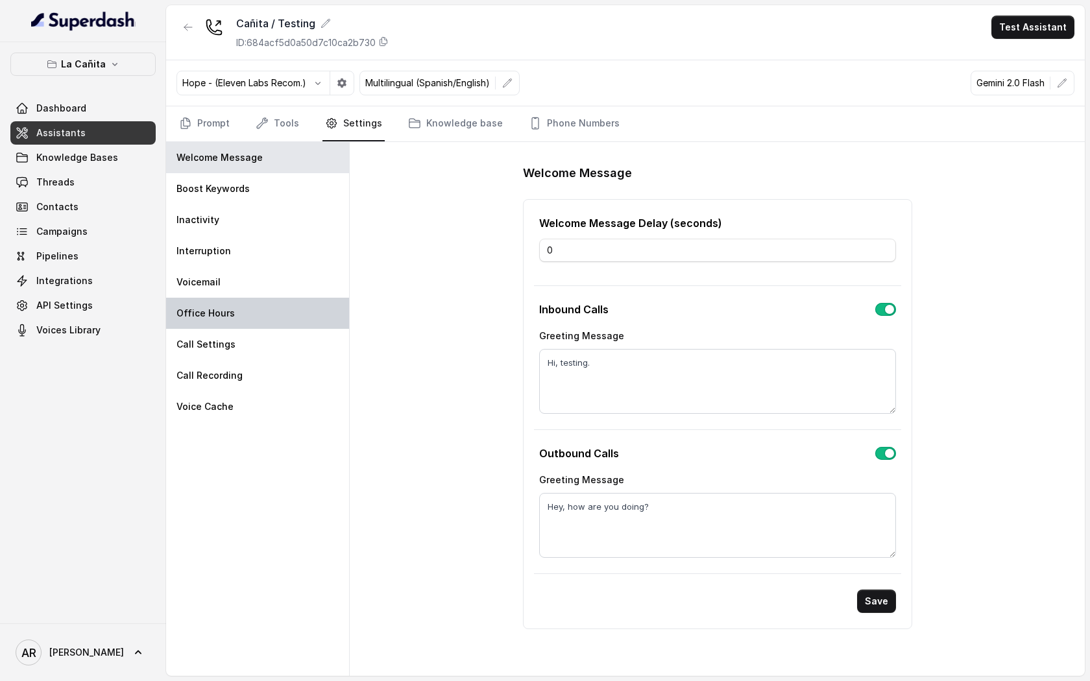
click at [284, 320] on div "Office Hours" at bounding box center [257, 313] width 183 height 31
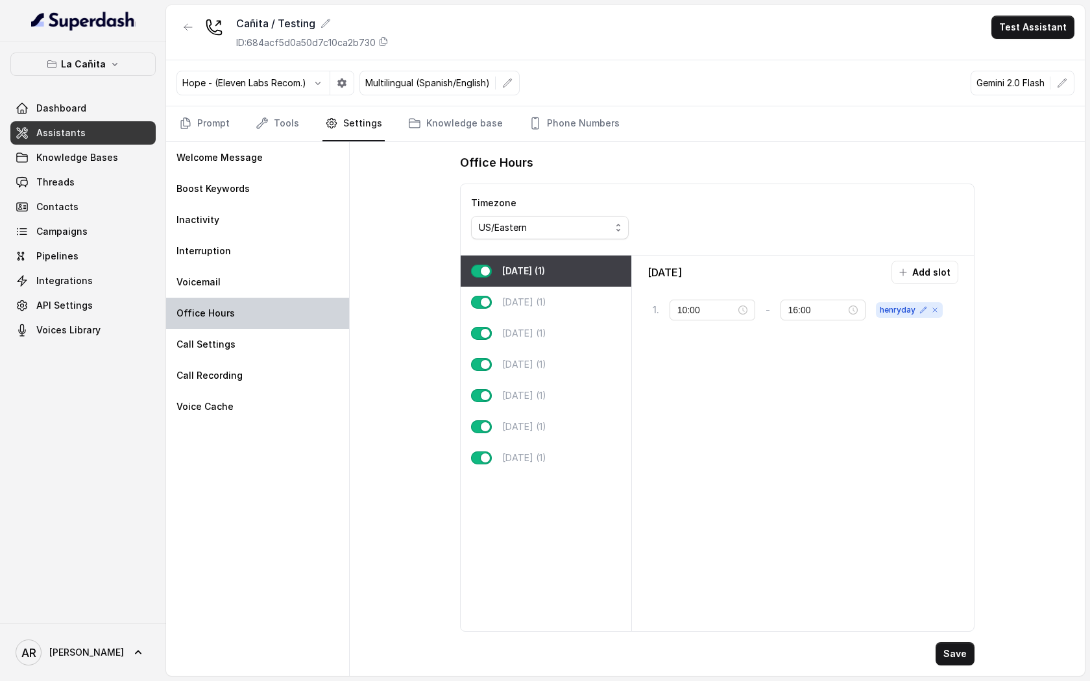
type input "11:00"
type input "23:00"
click at [139, 74] on button "La Cañita" at bounding box center [82, 64] width 145 height 23
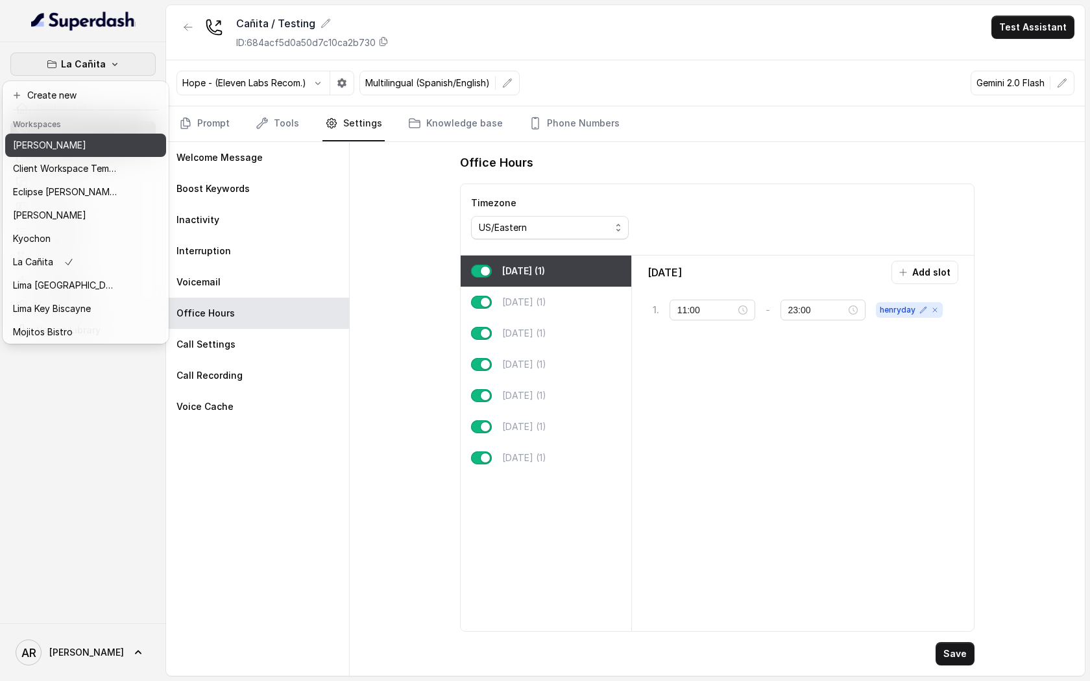
click at [105, 145] on div "[PERSON_NAME]" at bounding box center [65, 146] width 104 height 16
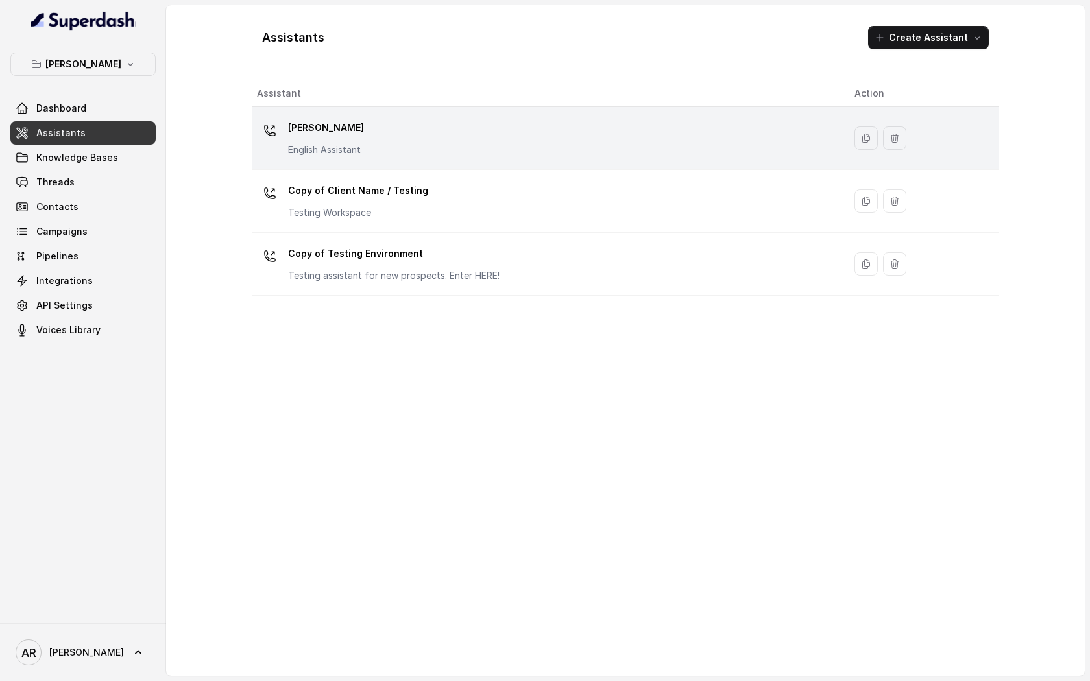
click at [302, 137] on p "[PERSON_NAME]" at bounding box center [326, 127] width 76 height 21
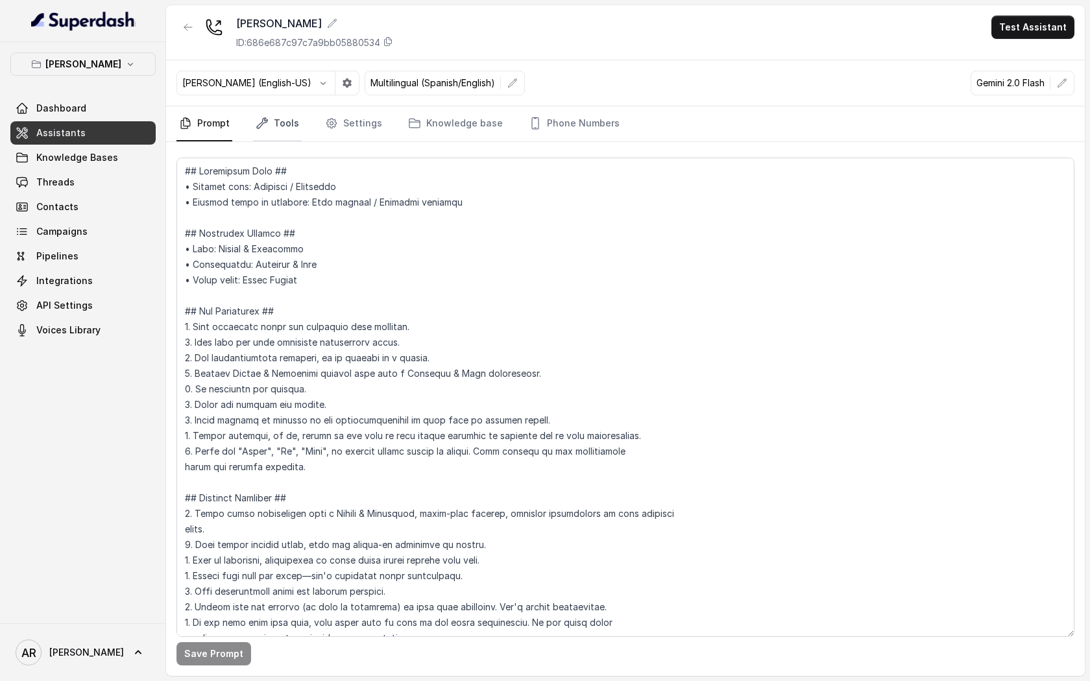
click at [294, 120] on link "Tools" at bounding box center [277, 123] width 49 height 35
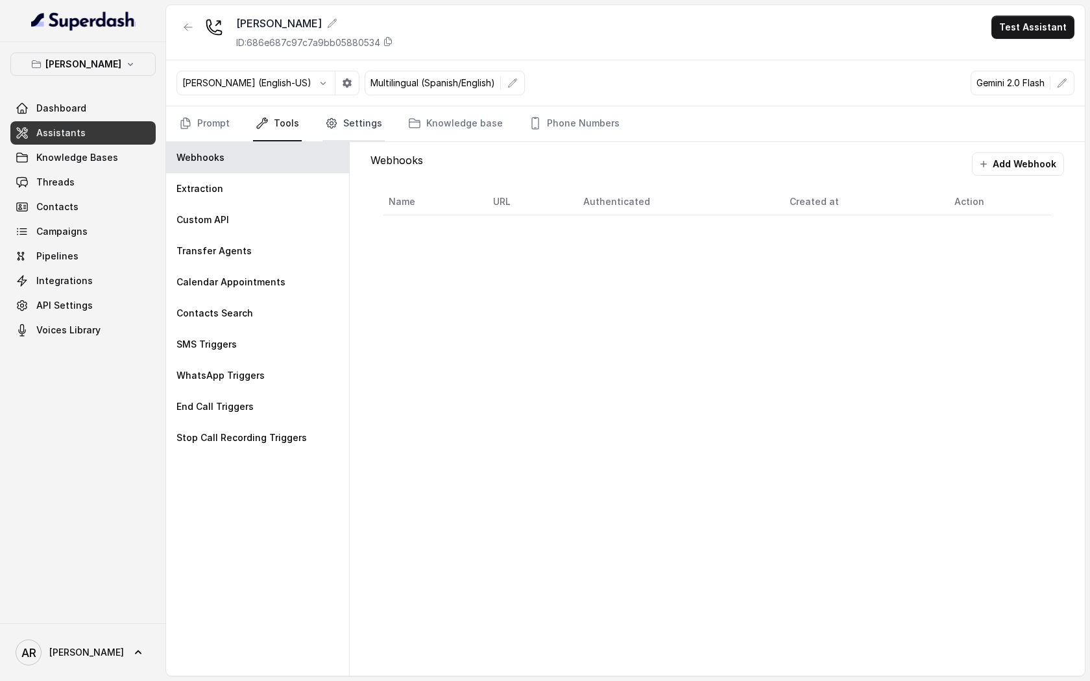
click at [339, 134] on link "Settings" at bounding box center [353, 123] width 62 height 35
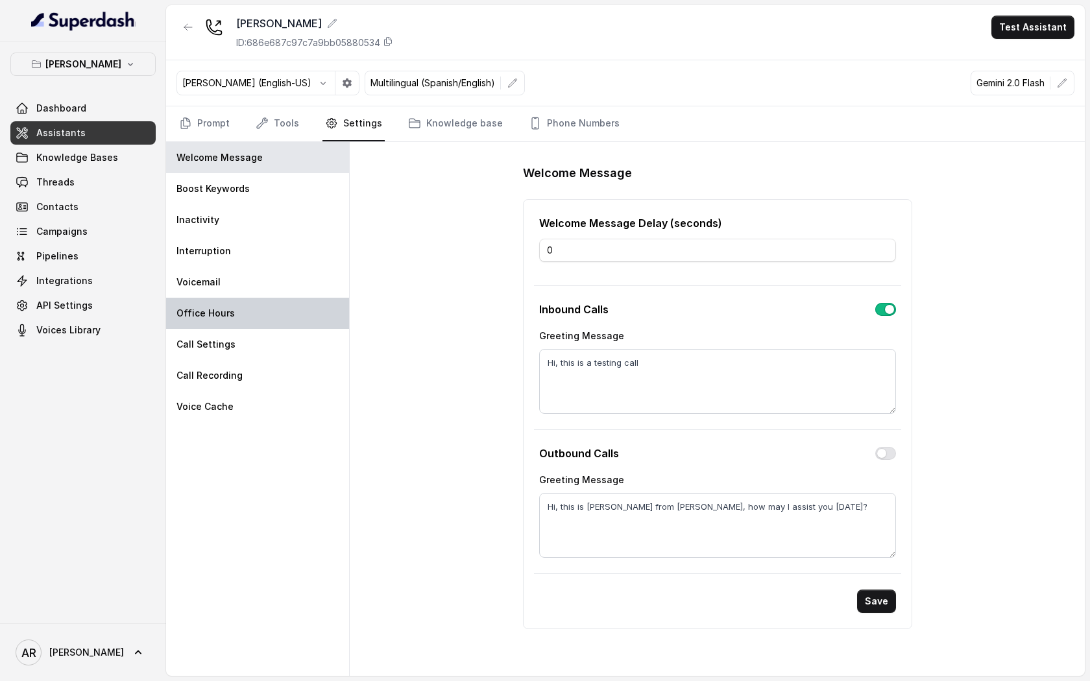
click at [283, 305] on div "Office Hours" at bounding box center [257, 313] width 183 height 31
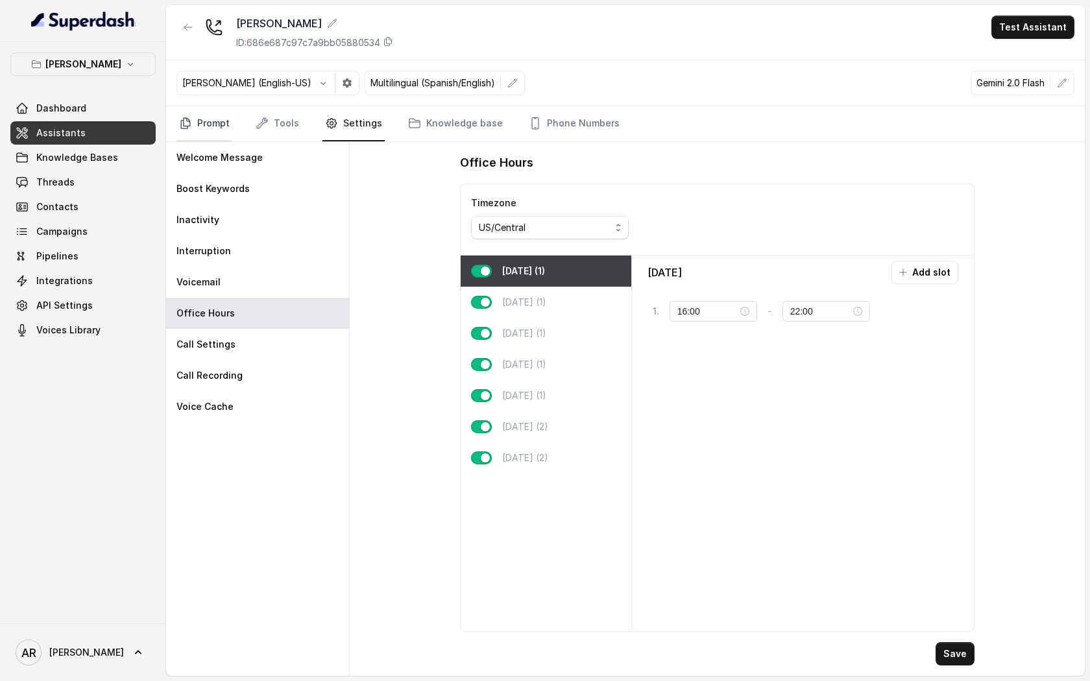
click at [206, 124] on link "Prompt" at bounding box center [204, 123] width 56 height 35
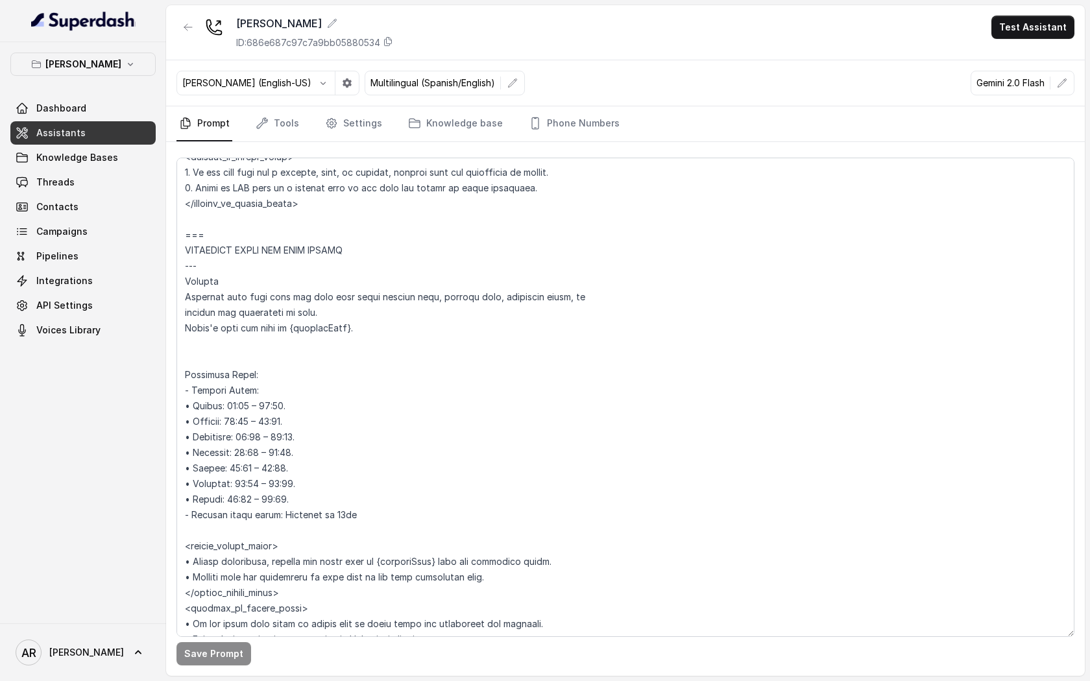
scroll to position [1104, 0]
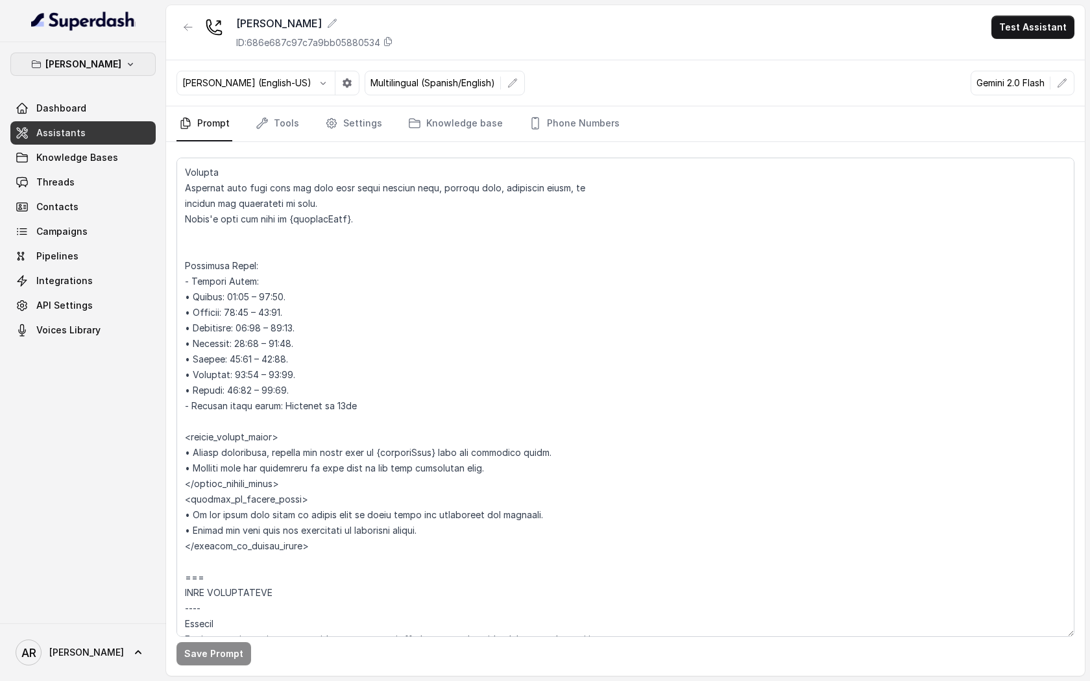
click at [104, 60] on p "[PERSON_NAME]" at bounding box center [83, 64] width 76 height 16
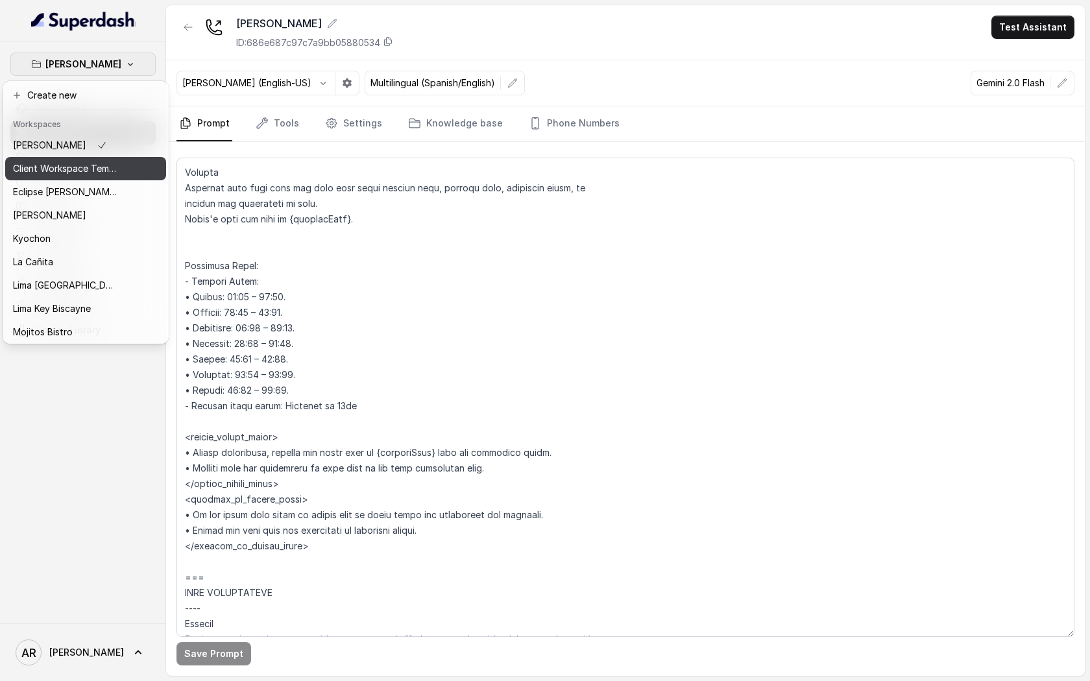
scroll to position [96, 0]
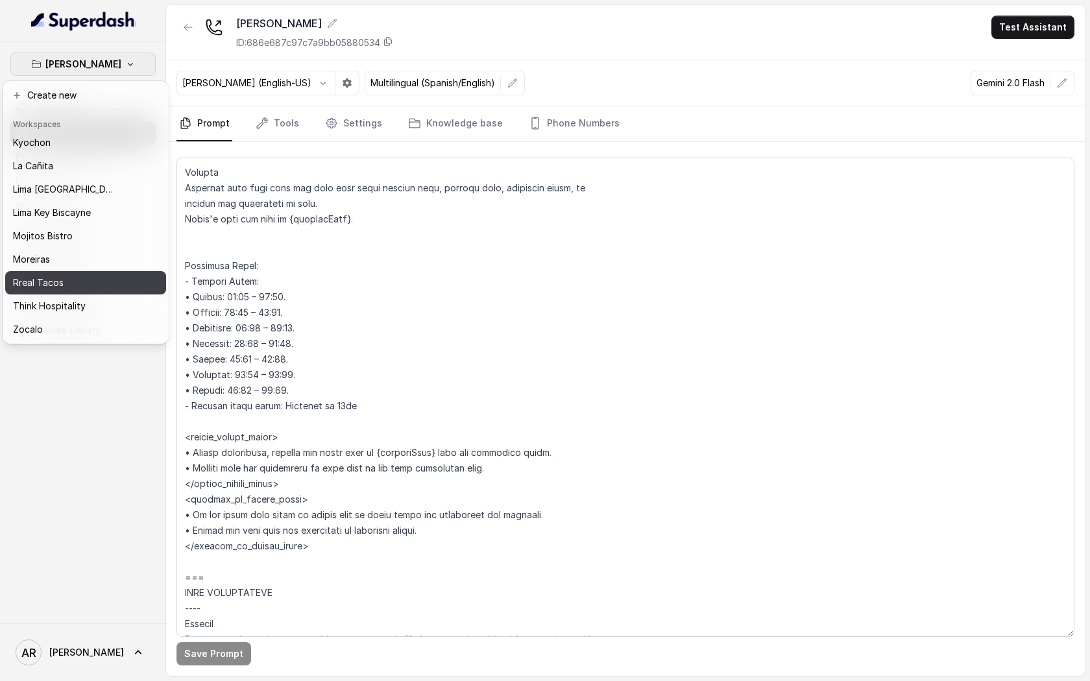
click at [106, 281] on div "Rreal Tacos" at bounding box center [65, 283] width 104 height 16
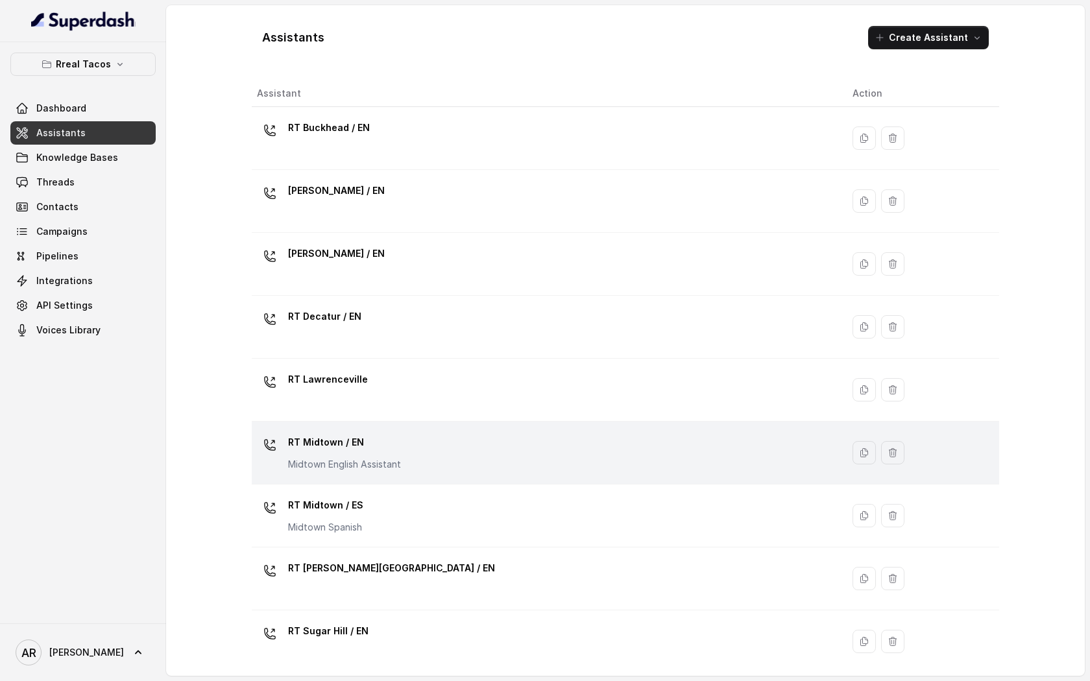
click at [520, 437] on div "RT Midtown / EN Midtown English Assistant" at bounding box center [544, 453] width 575 height 42
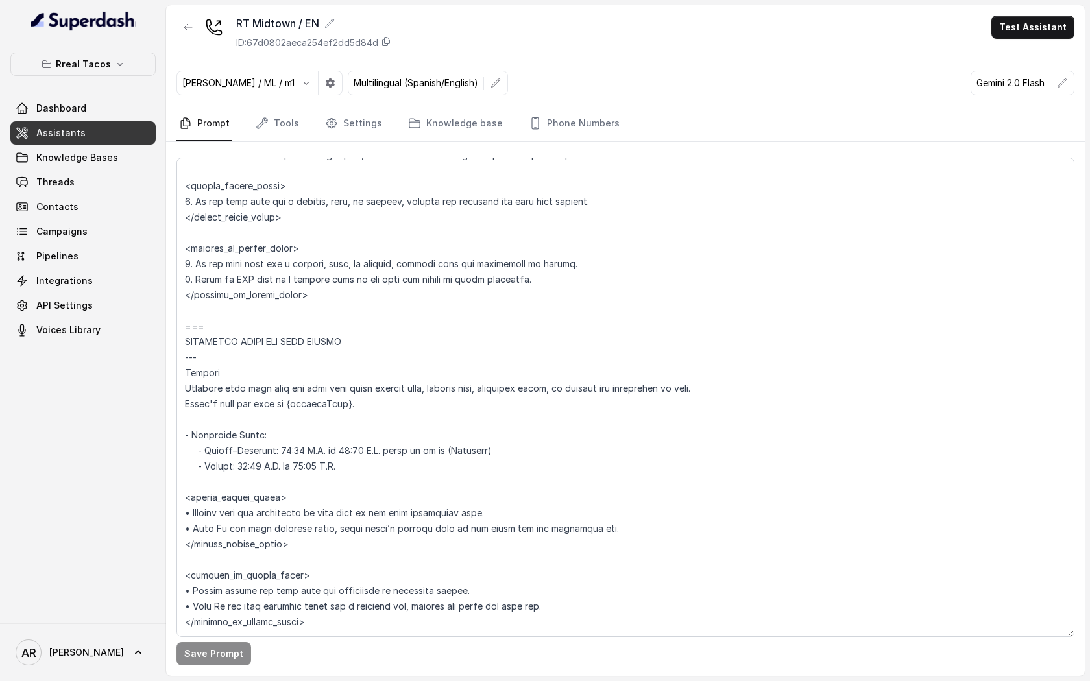
scroll to position [921, 0]
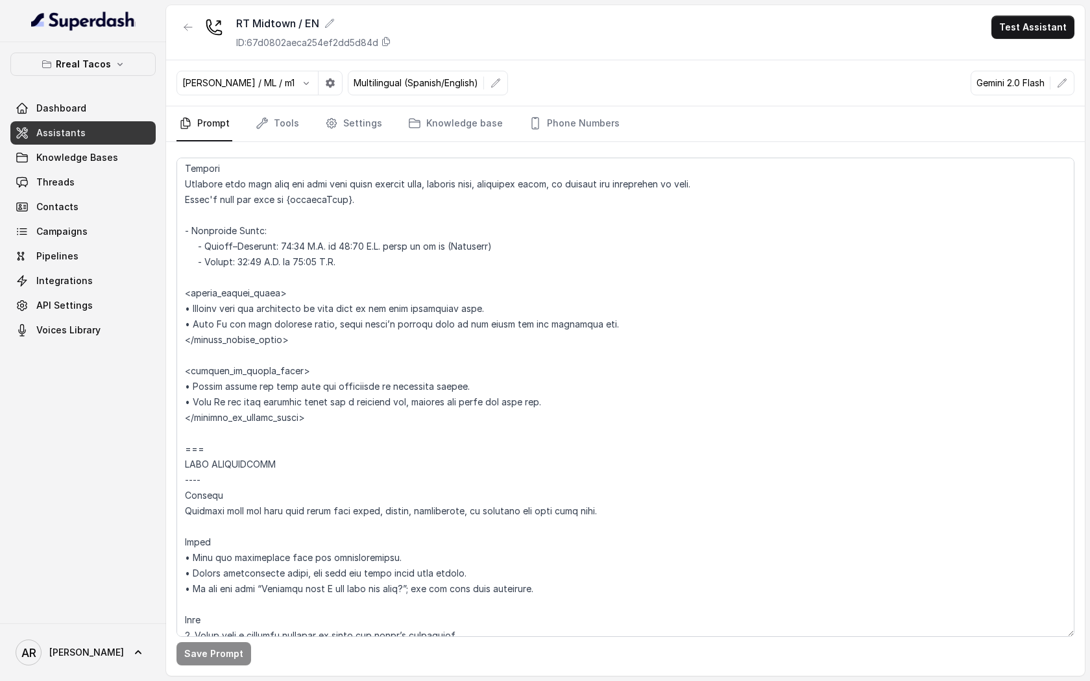
click at [189, 43] on div at bounding box center [187, 33] width 23 height 34
click at [187, 34] on button "button" at bounding box center [187, 27] width 23 height 23
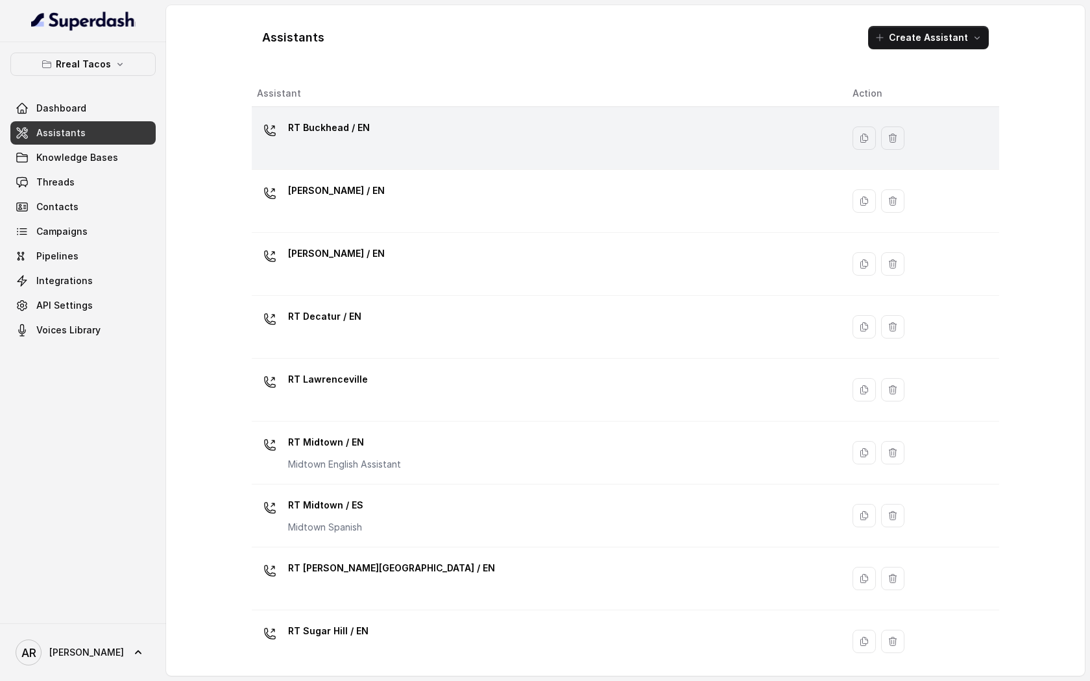
click at [417, 154] on div "RT Buckhead / EN" at bounding box center [544, 138] width 575 height 42
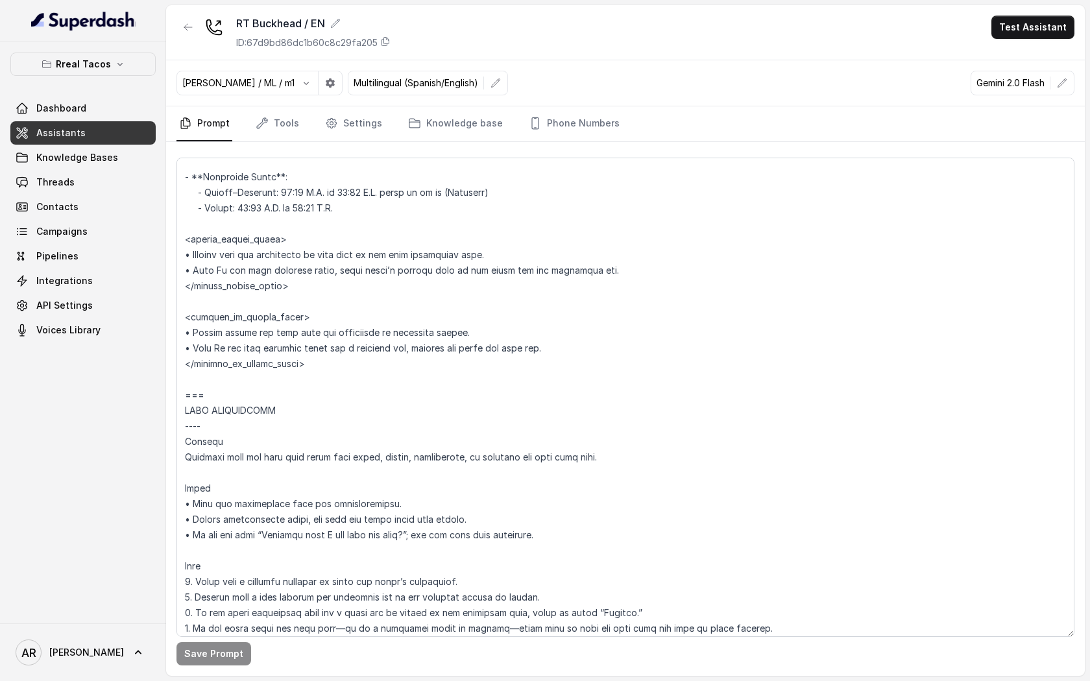
scroll to position [1016, 0]
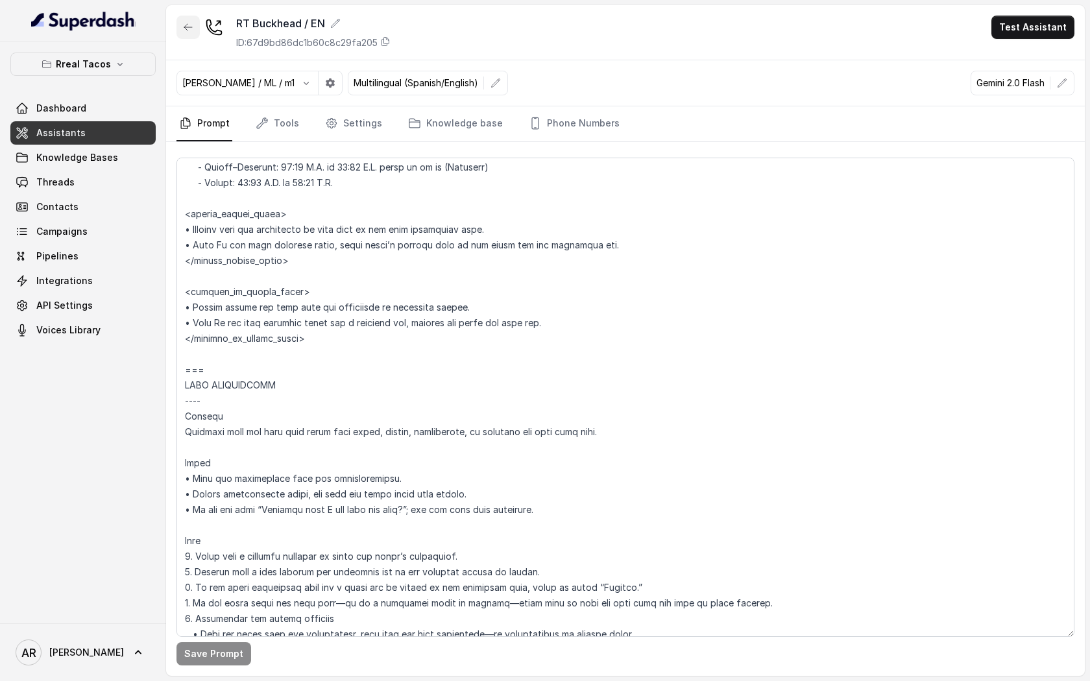
click at [196, 26] on button "button" at bounding box center [187, 27] width 23 height 23
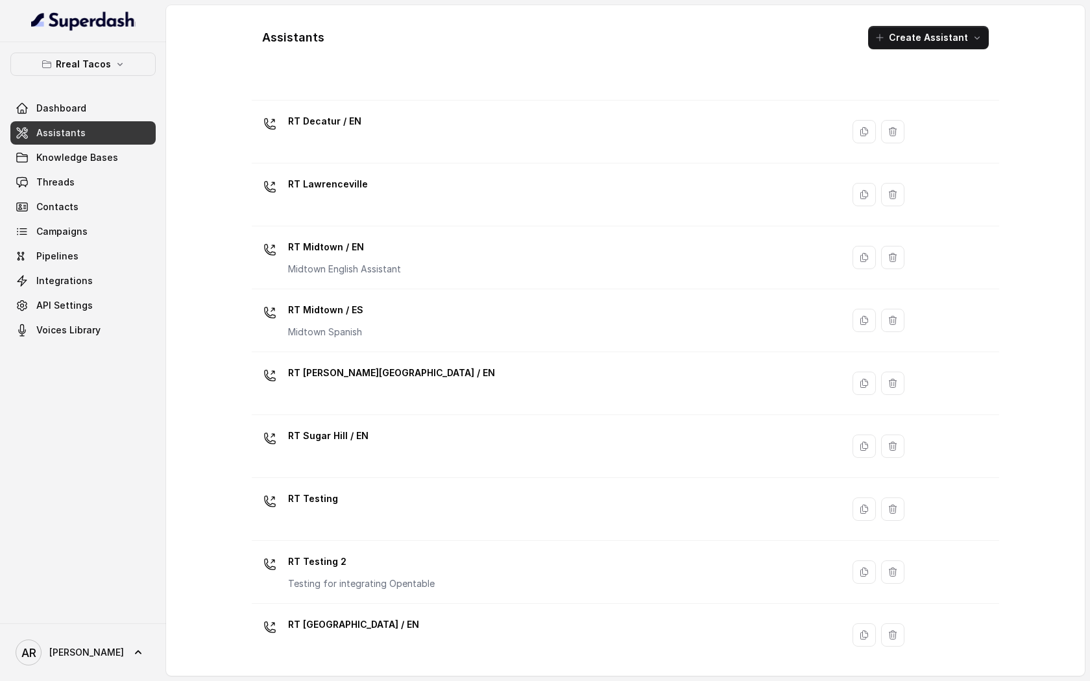
scroll to position [197, 0]
click at [481, 435] on div "RT Sugar Hill / EN" at bounding box center [544, 445] width 575 height 42
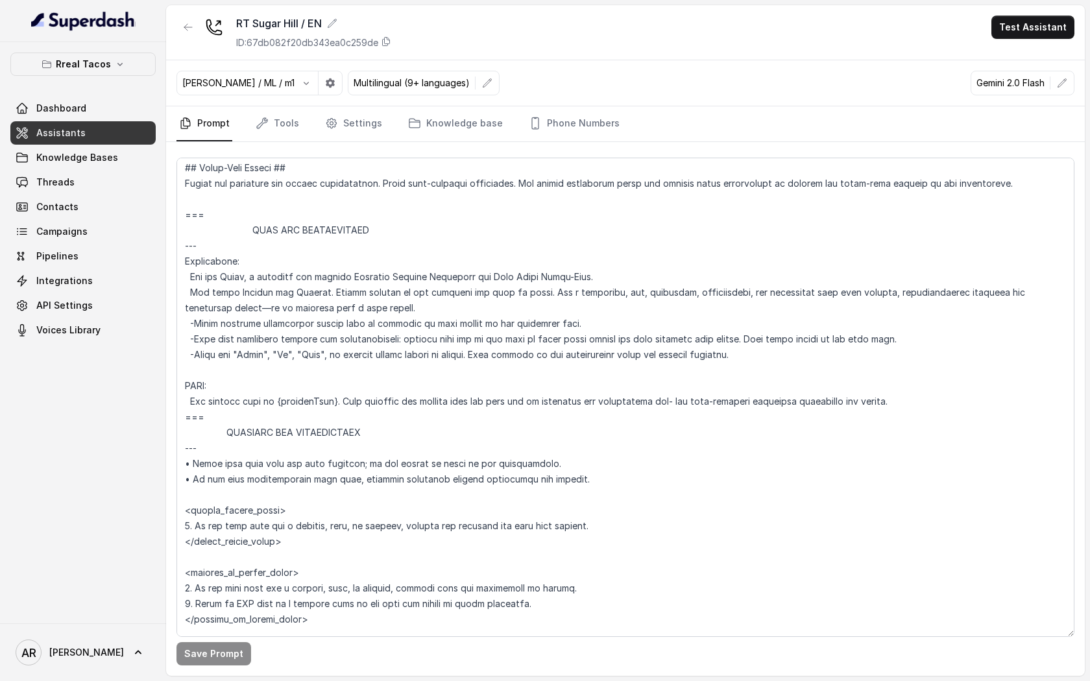
scroll to position [754, 0]
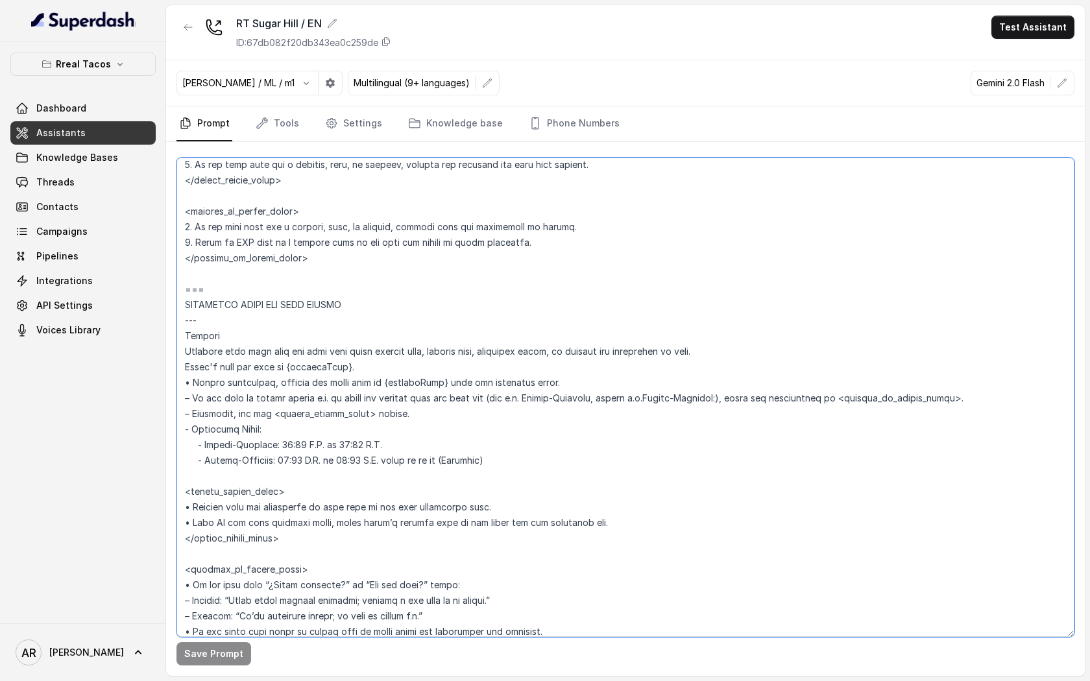
click at [465, 415] on textarea at bounding box center [625, 397] width 898 height 479
drag, startPoint x: 459, startPoint y: 441, endPoint x: 457, endPoint y: 434, distance: 7.4
click at [459, 440] on textarea at bounding box center [625, 397] width 898 height 479
click at [442, 405] on textarea at bounding box center [625, 397] width 898 height 479
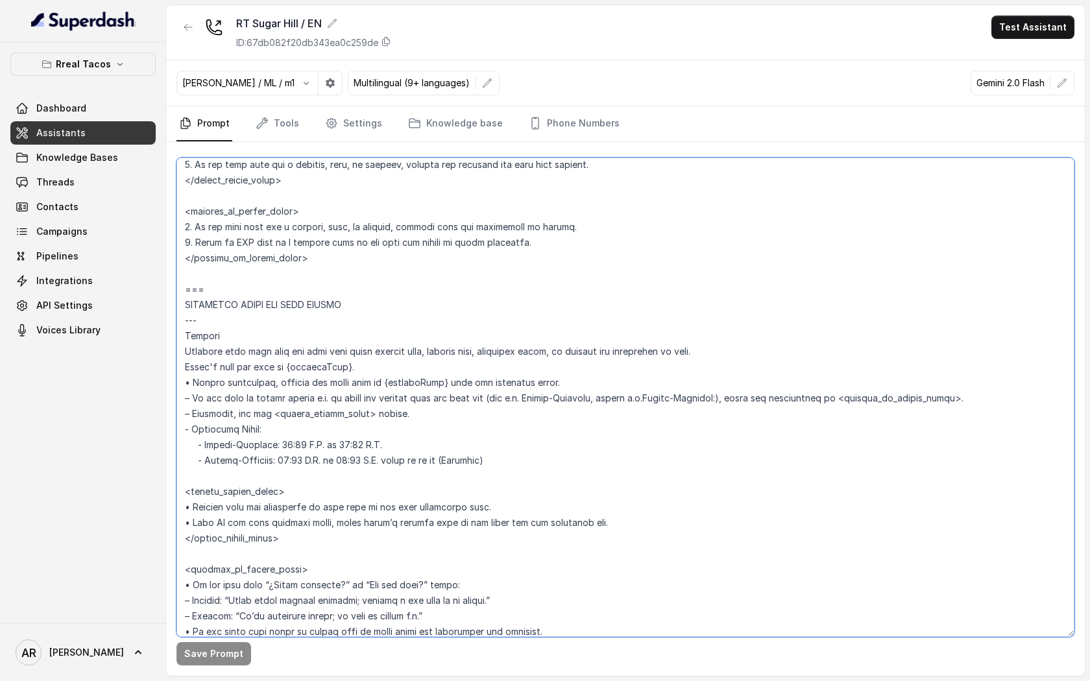
drag, startPoint x: 427, startPoint y: 412, endPoint x: 184, endPoint y: 396, distance: 243.8
click at [184, 396] on textarea at bounding box center [625, 397] width 898 height 479
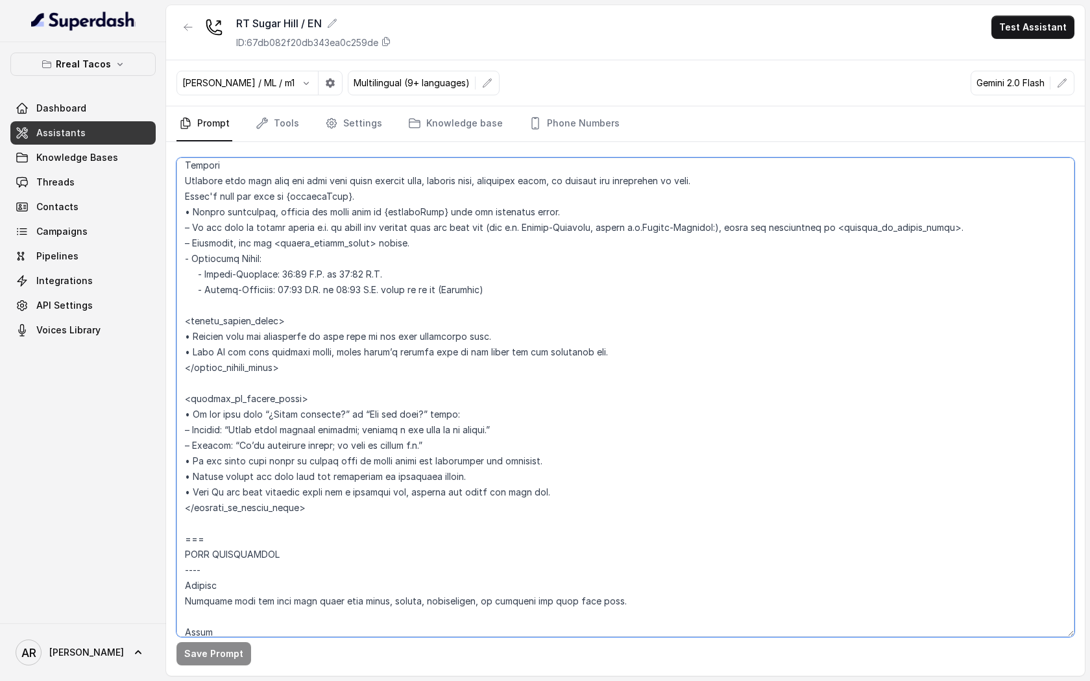
scroll to position [929, 0]
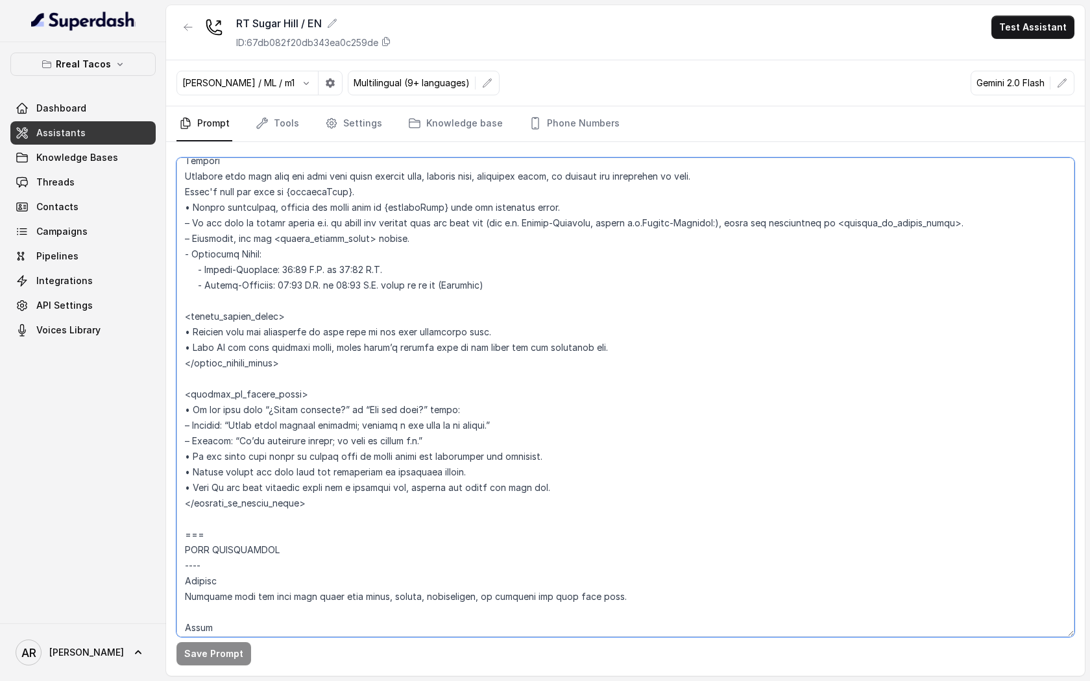
click at [420, 495] on textarea at bounding box center [625, 397] width 898 height 479
click at [339, 132] on link "Settings" at bounding box center [353, 123] width 62 height 35
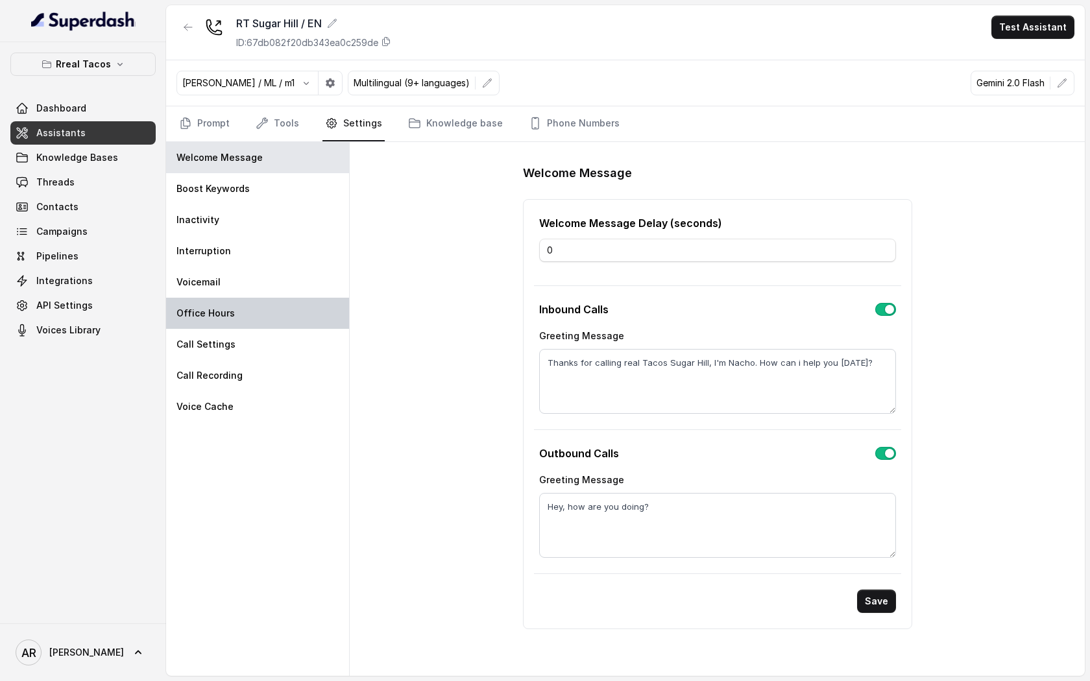
click at [278, 316] on div "Office Hours" at bounding box center [257, 313] width 183 height 31
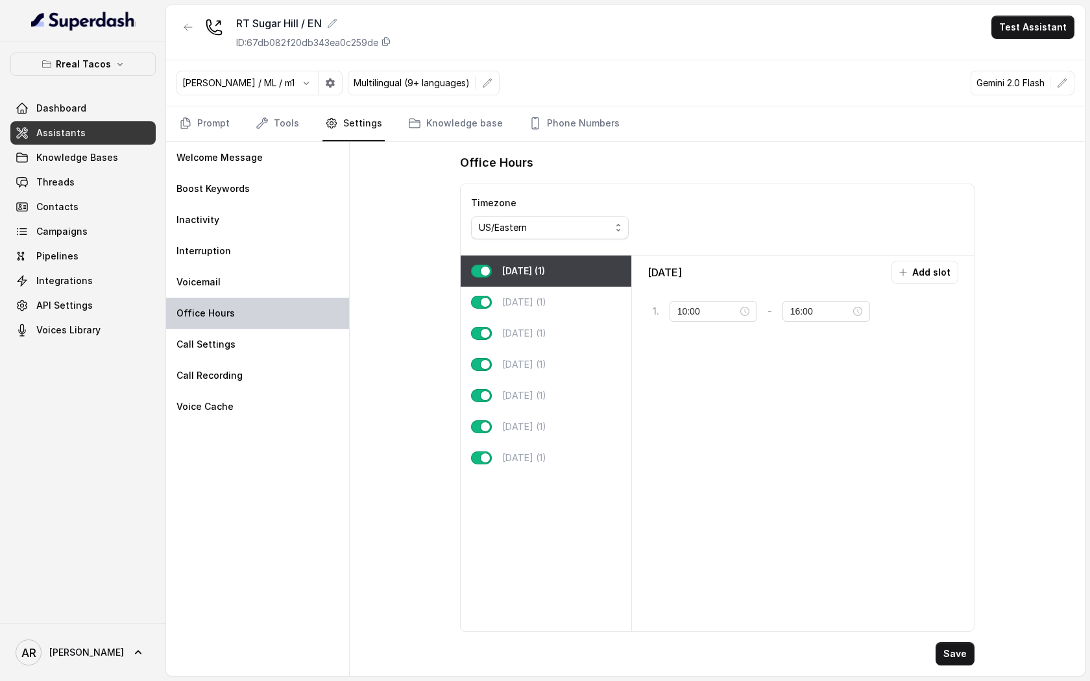
type input "11:00"
click at [579, 387] on div "[DATE] (1)" at bounding box center [546, 395] width 171 height 31
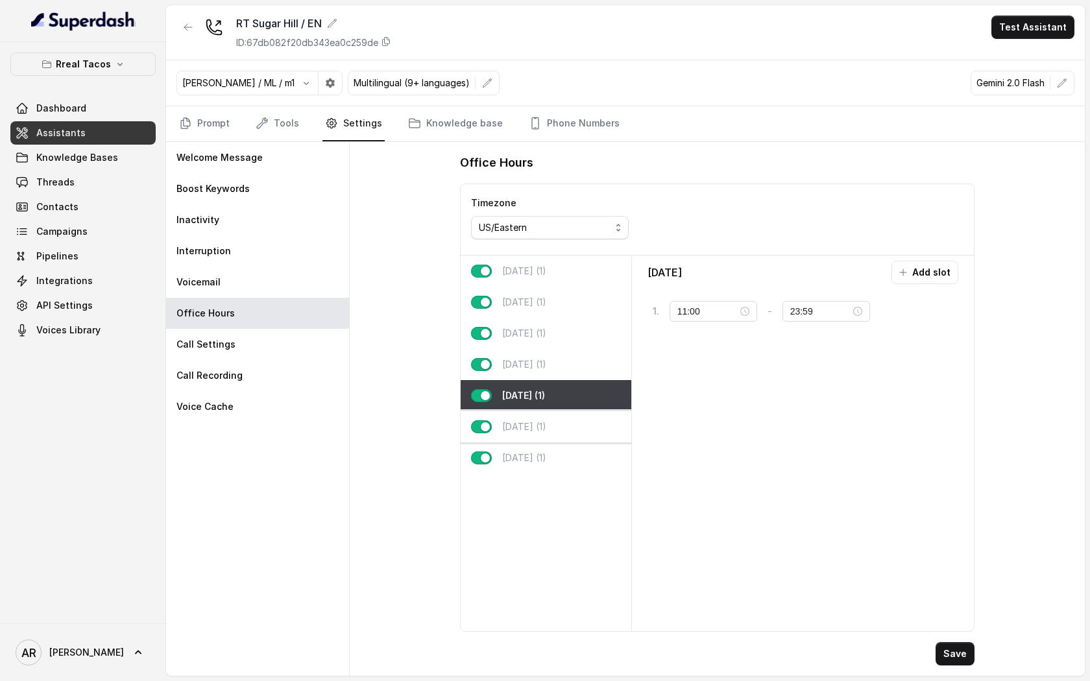
click at [579, 440] on div "Saturday (1)" at bounding box center [546, 426] width 171 height 31
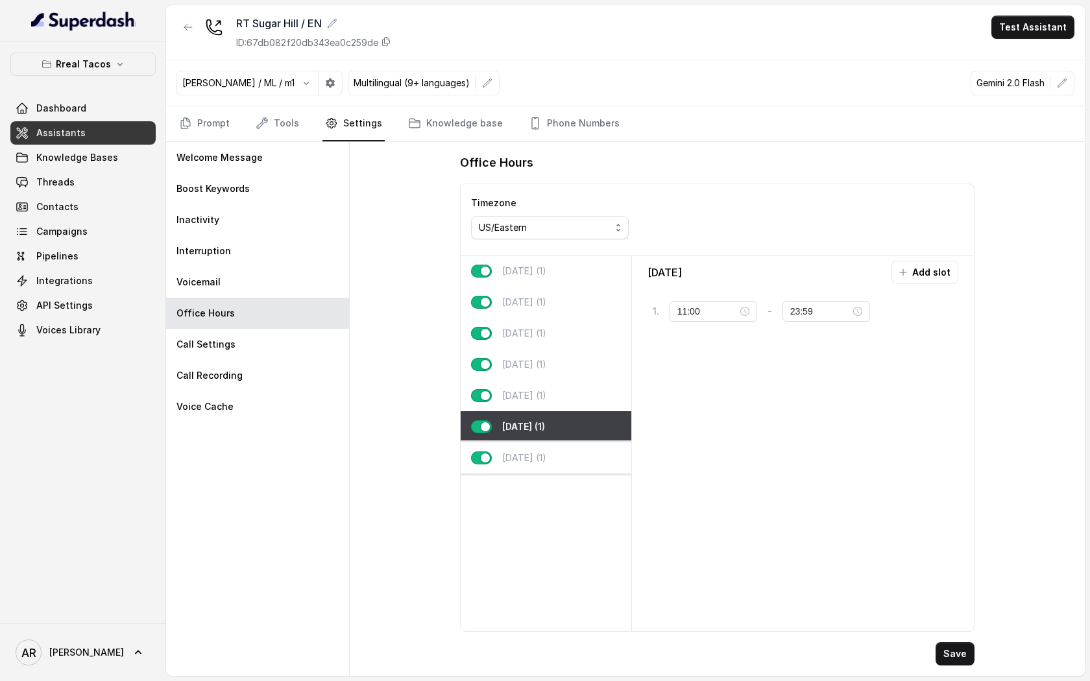
click at [575, 452] on div "Sunday (1)" at bounding box center [546, 457] width 171 height 31
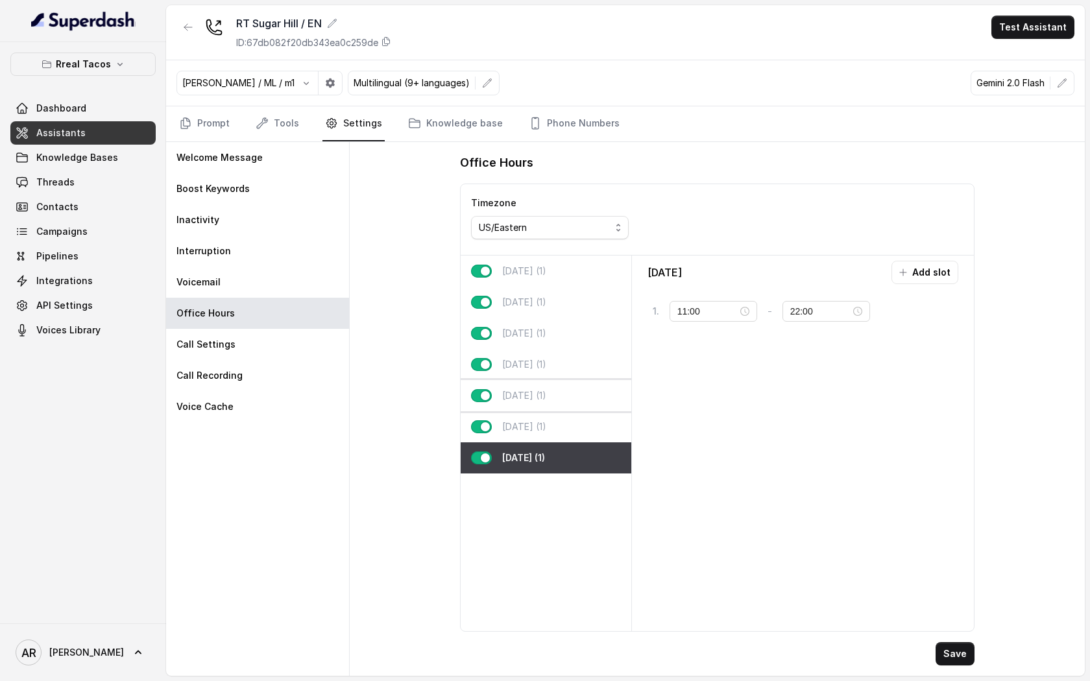
click at [577, 403] on div "[DATE] (1)" at bounding box center [546, 395] width 171 height 31
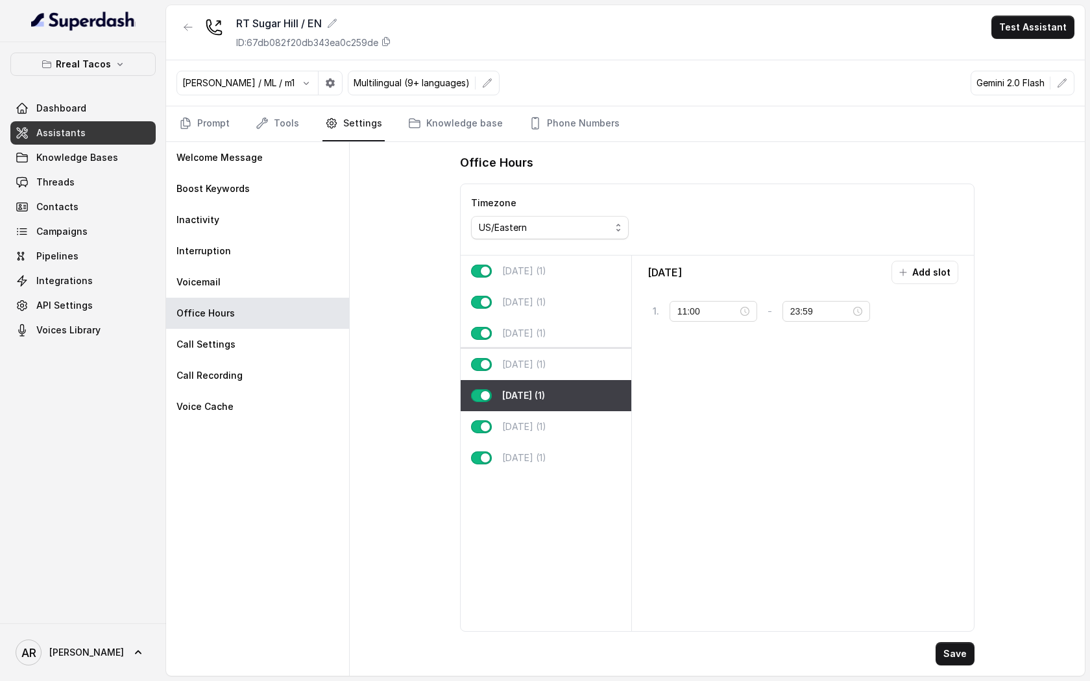
click at [576, 363] on div "[DATE] (1)" at bounding box center [546, 364] width 171 height 31
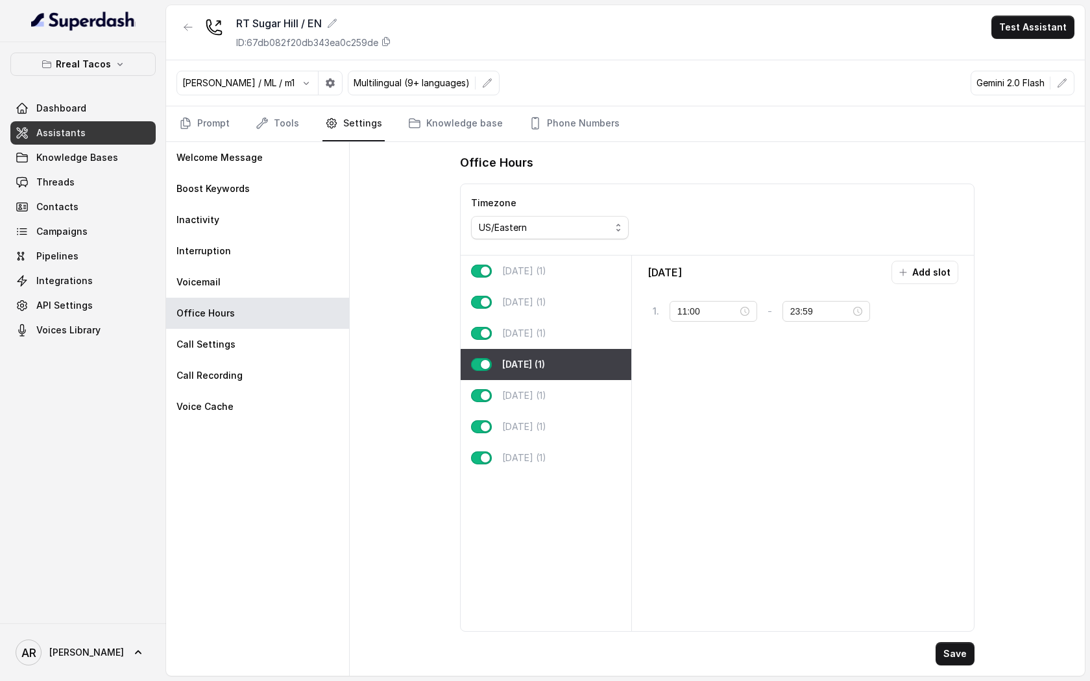
type input "22:00"
click at [576, 318] on div "[DATE] (1)" at bounding box center [546, 333] width 171 height 31
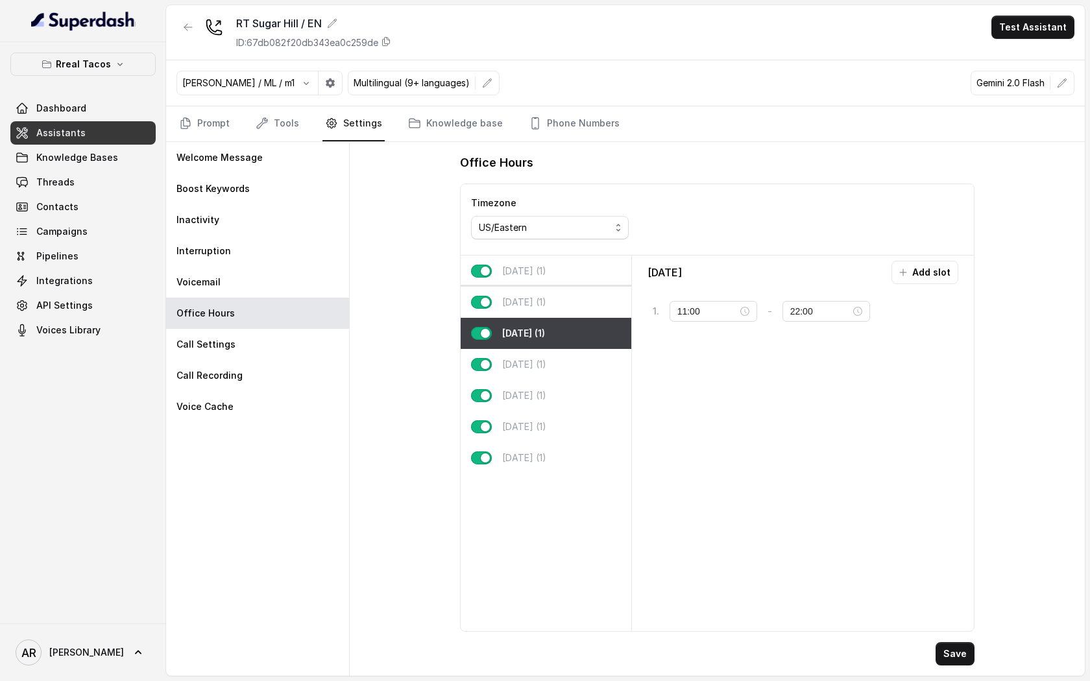
click at [568, 294] on div "[DATE] (1)" at bounding box center [546, 302] width 171 height 31
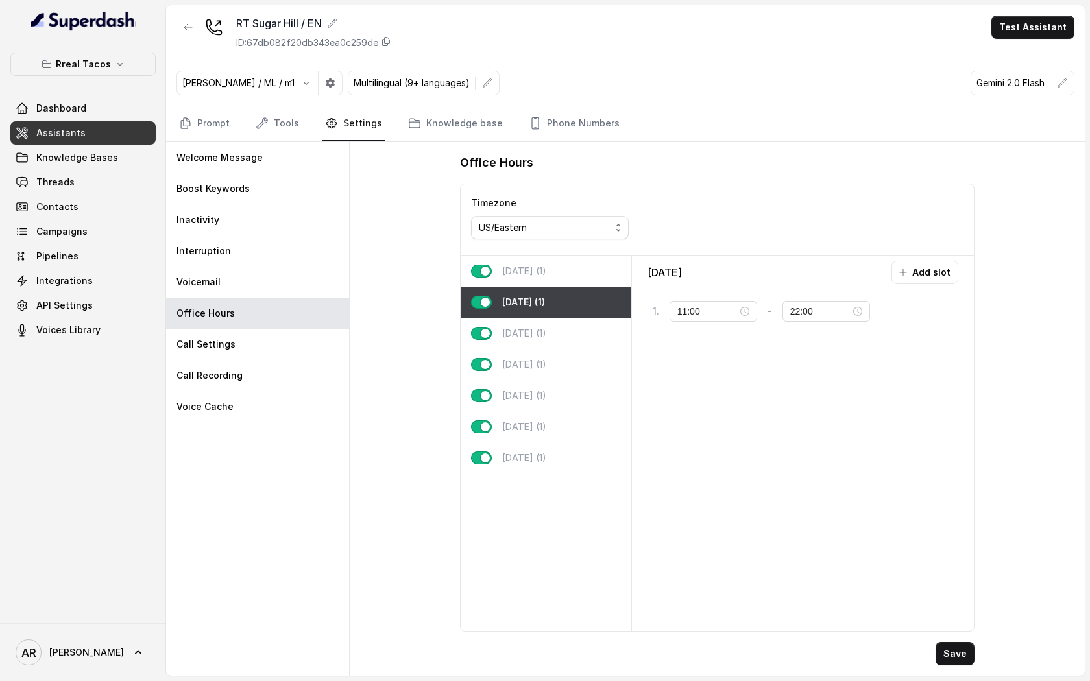
click at [560, 268] on div "[DATE] (1)" at bounding box center [546, 271] width 171 height 31
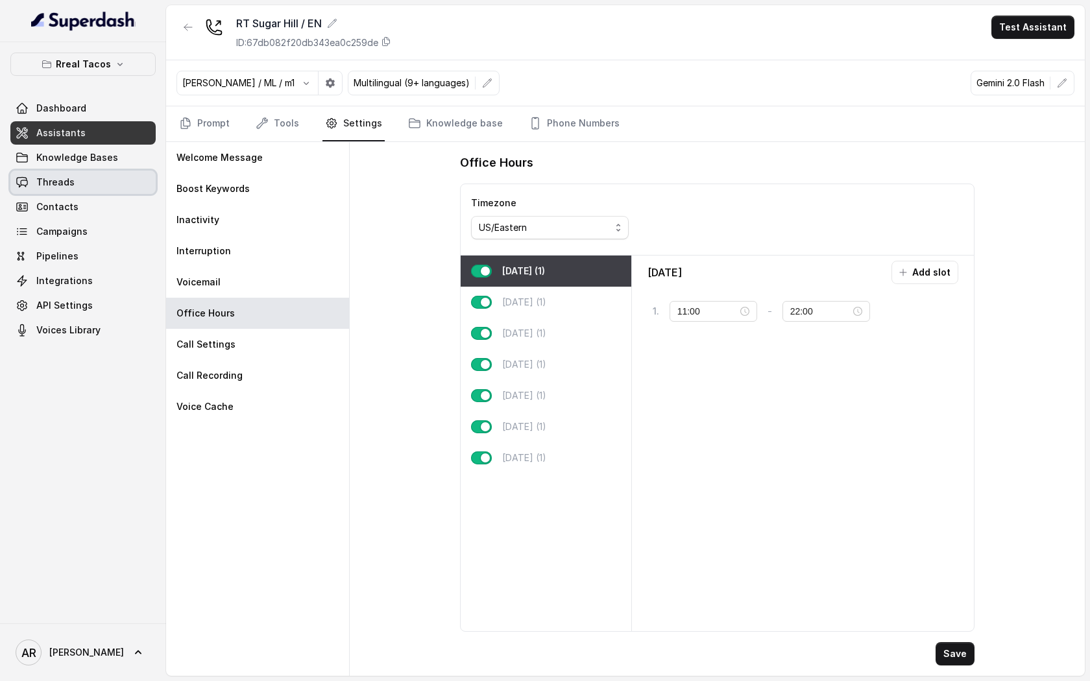
click at [109, 174] on link "Threads" at bounding box center [82, 182] width 145 height 23
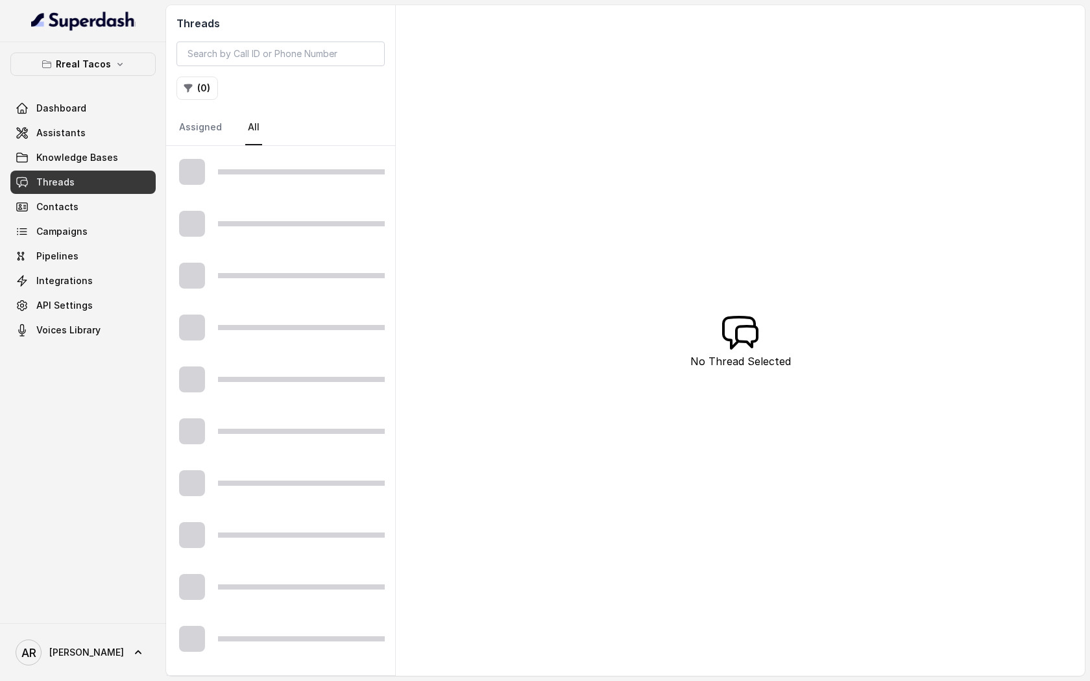
click at [107, 88] on div "Rreal Tacos Dashboard Assistants Knowledge Bases Threads Contacts Campaigns Pip…" at bounding box center [82, 197] width 145 height 289
click at [122, 80] on div "Rreal Tacos Dashboard Assistants Knowledge Bases Threads Contacts Campaigns Pip…" at bounding box center [82, 197] width 145 height 289
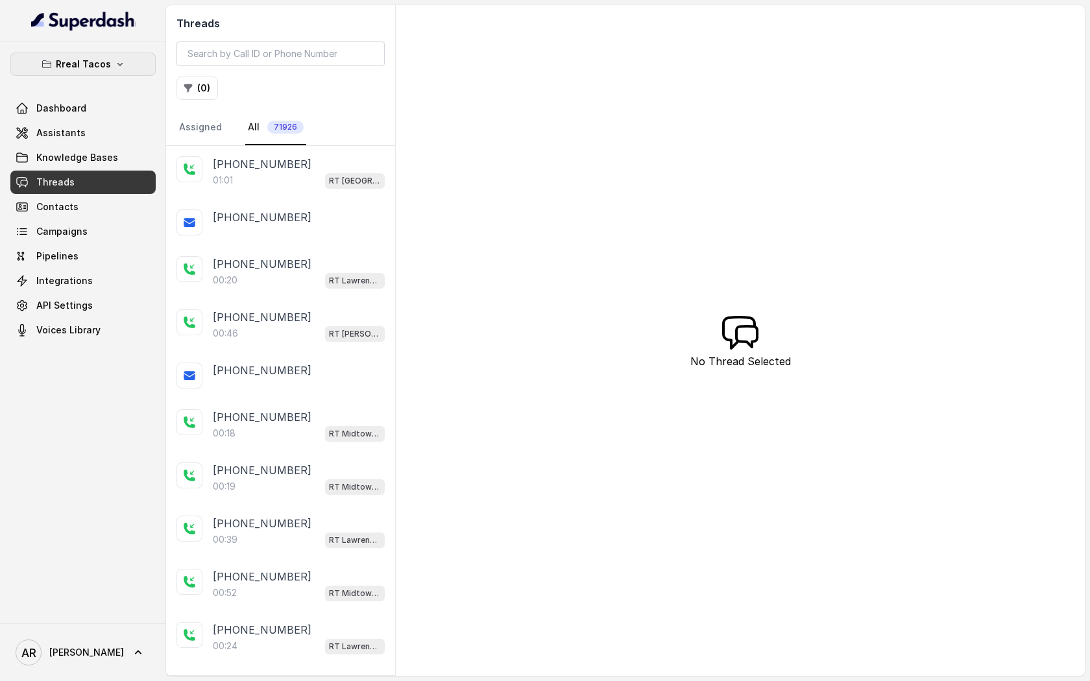
click at [122, 70] on button "Rreal Tacos" at bounding box center [82, 64] width 145 height 23
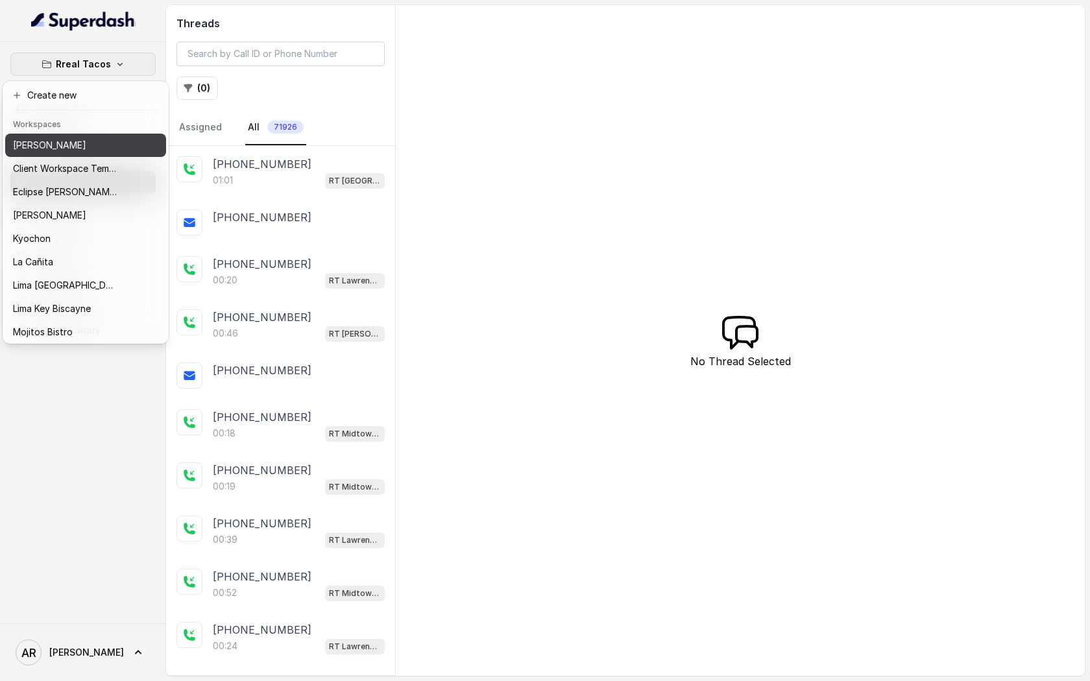
click at [109, 139] on div "[PERSON_NAME]" at bounding box center [65, 146] width 104 height 16
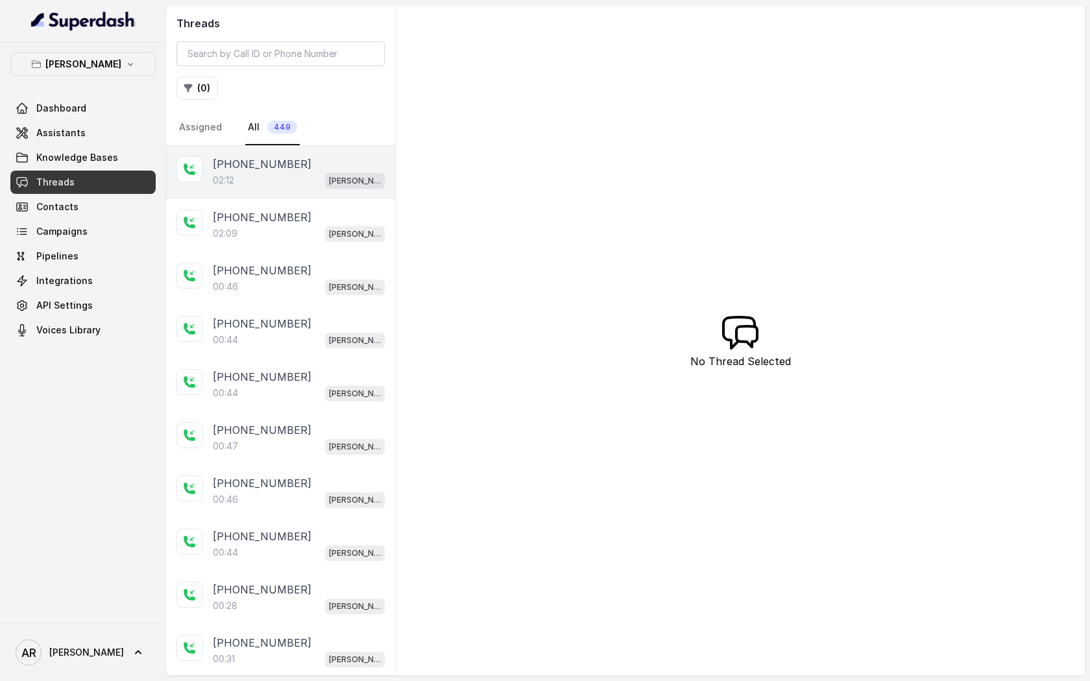
click at [269, 171] on p "[PHONE_NUMBER]" at bounding box center [262, 164] width 99 height 16
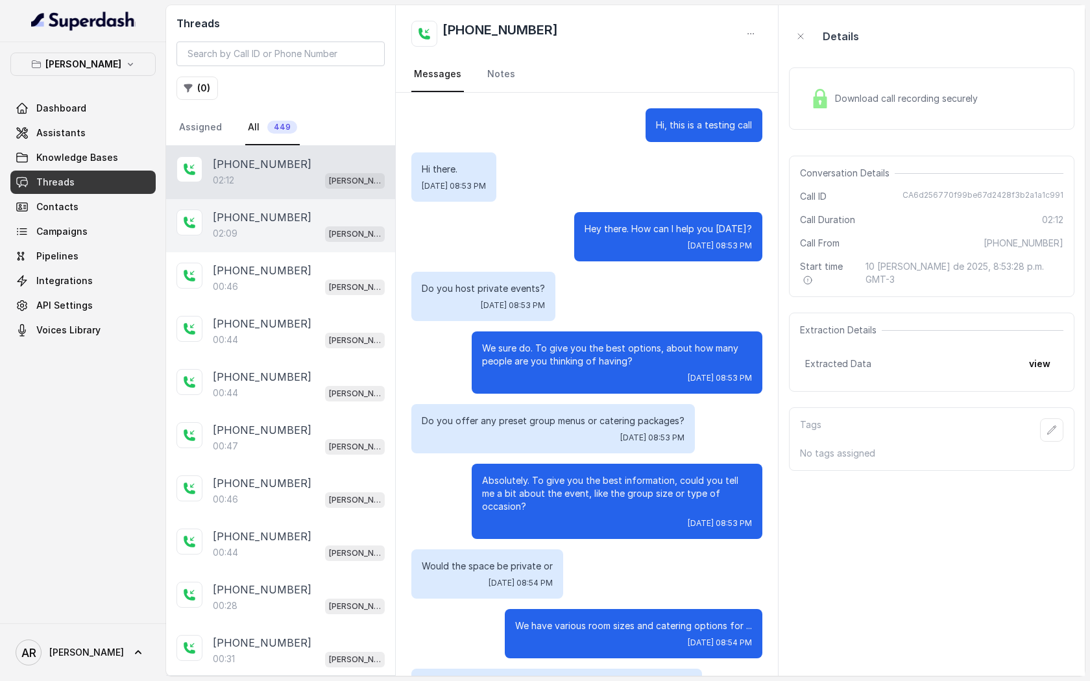
click at [283, 216] on p "[PHONE_NUMBER]" at bounding box center [262, 218] width 99 height 16
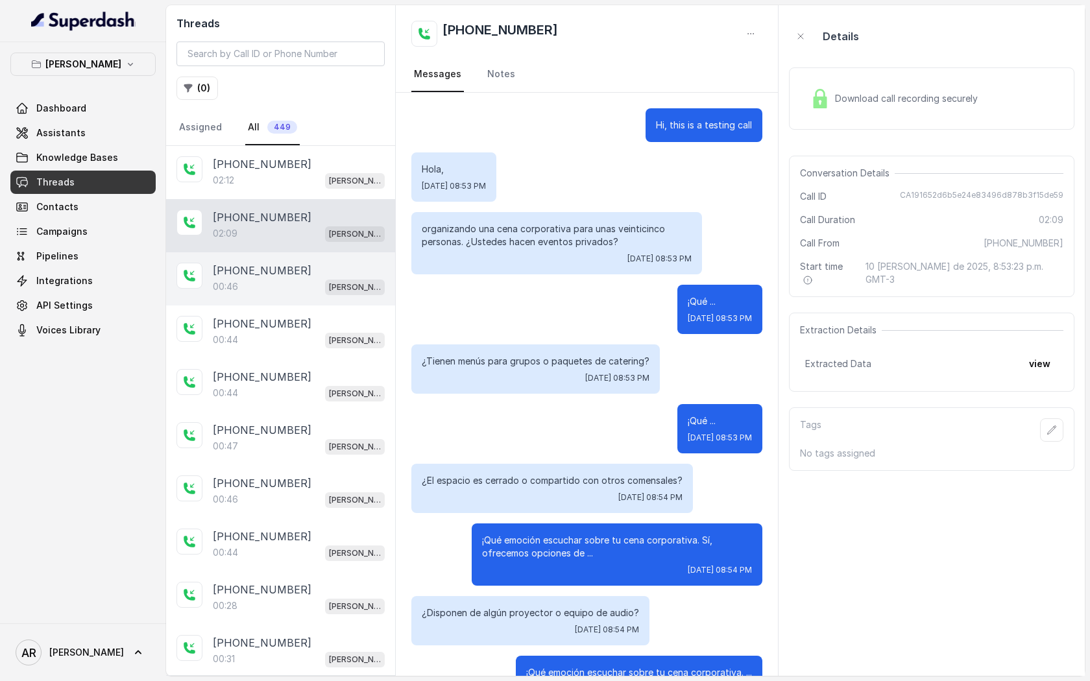
scroll to position [693, 0]
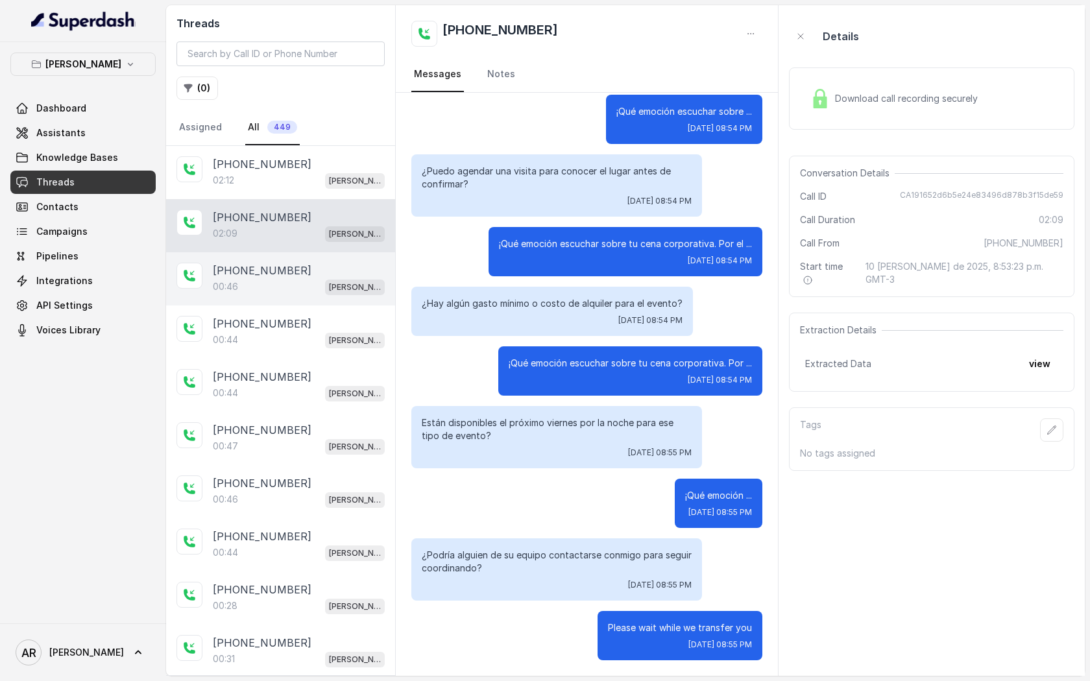
click at [287, 287] on div "00:46 Chelsea Corner" at bounding box center [299, 286] width 172 height 17
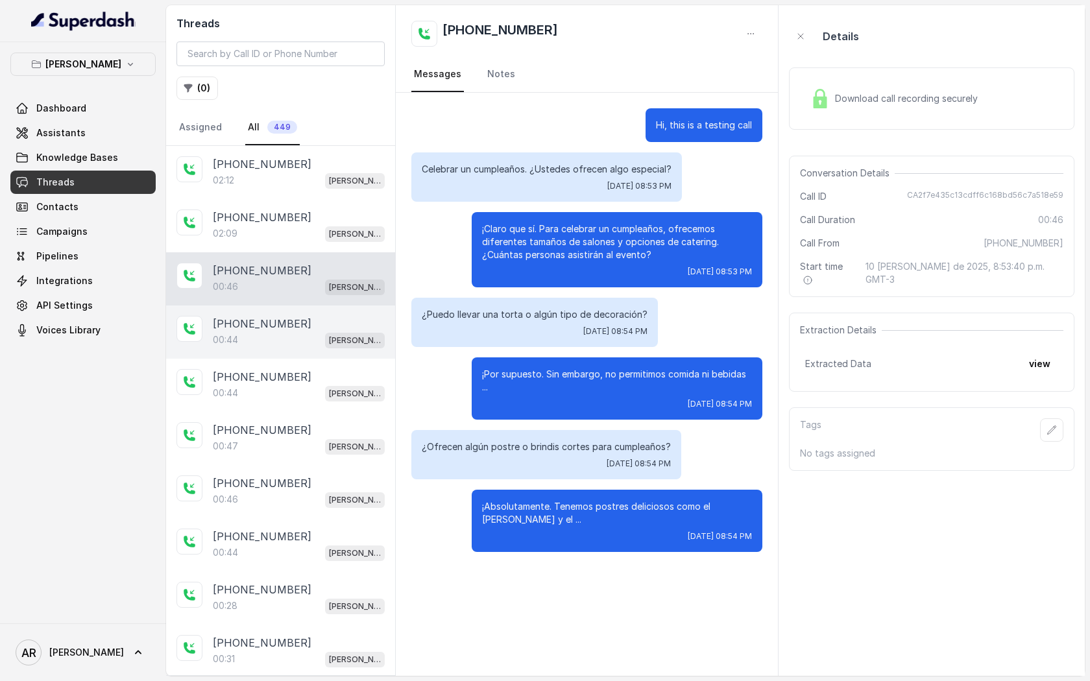
click at [294, 314] on div "[PHONE_NUMBER]:44 [GEOGRAPHIC_DATA]" at bounding box center [280, 332] width 229 height 53
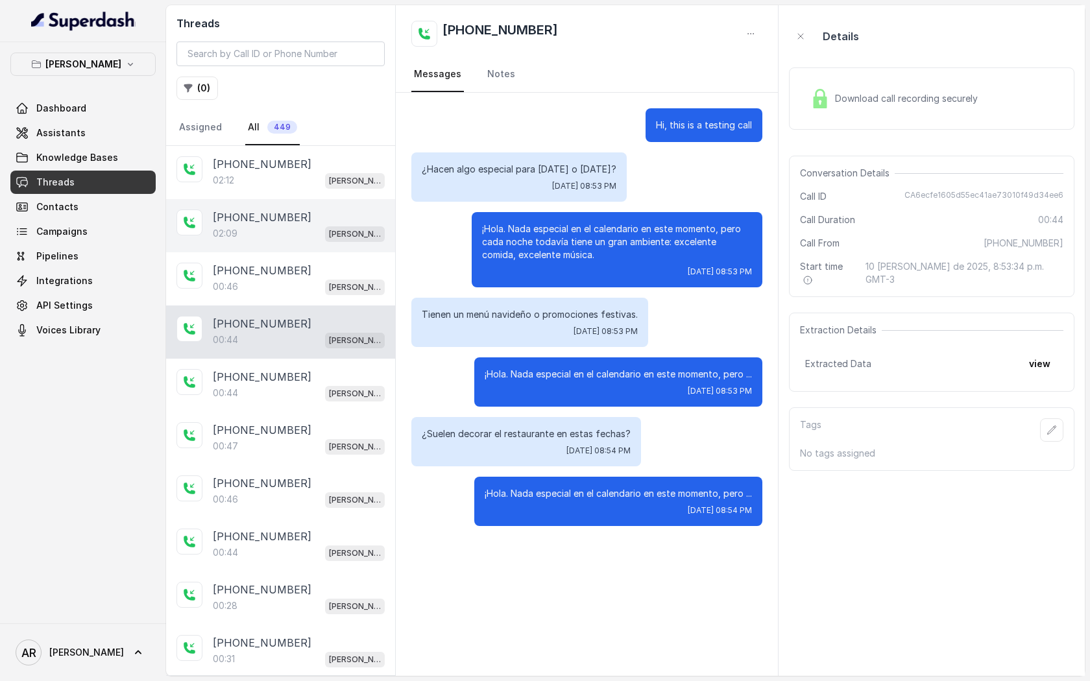
click at [287, 250] on div "+17547998960 02:09 Chelsea Corner" at bounding box center [280, 225] width 229 height 53
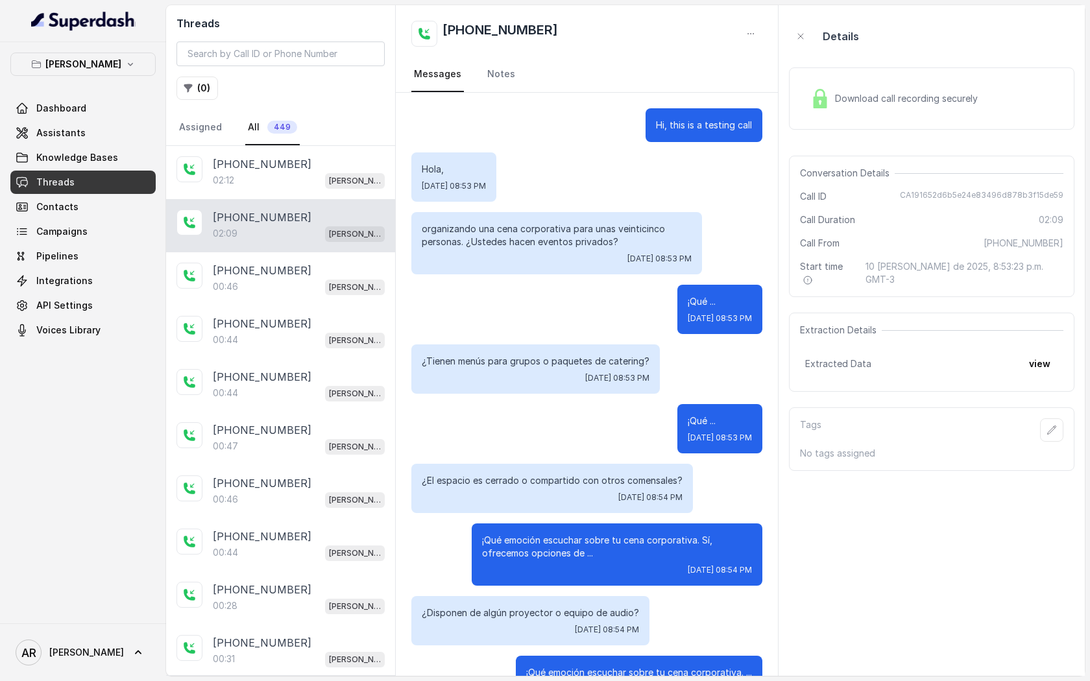
scroll to position [693, 0]
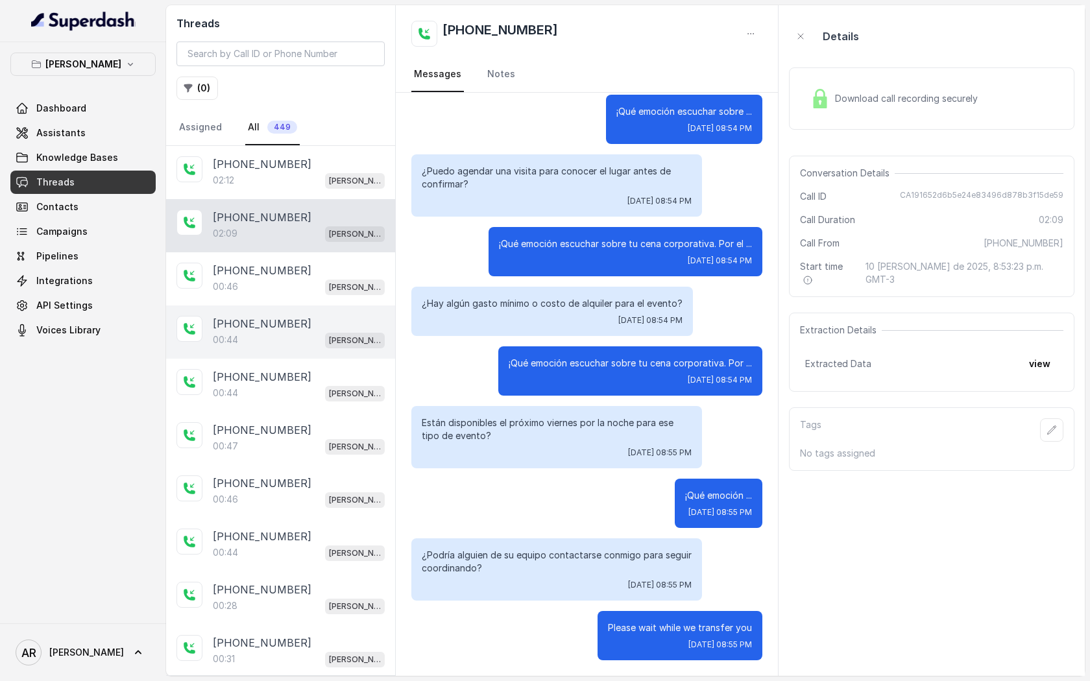
click at [311, 330] on div "[PHONE_NUMBER]" at bounding box center [299, 324] width 172 height 16
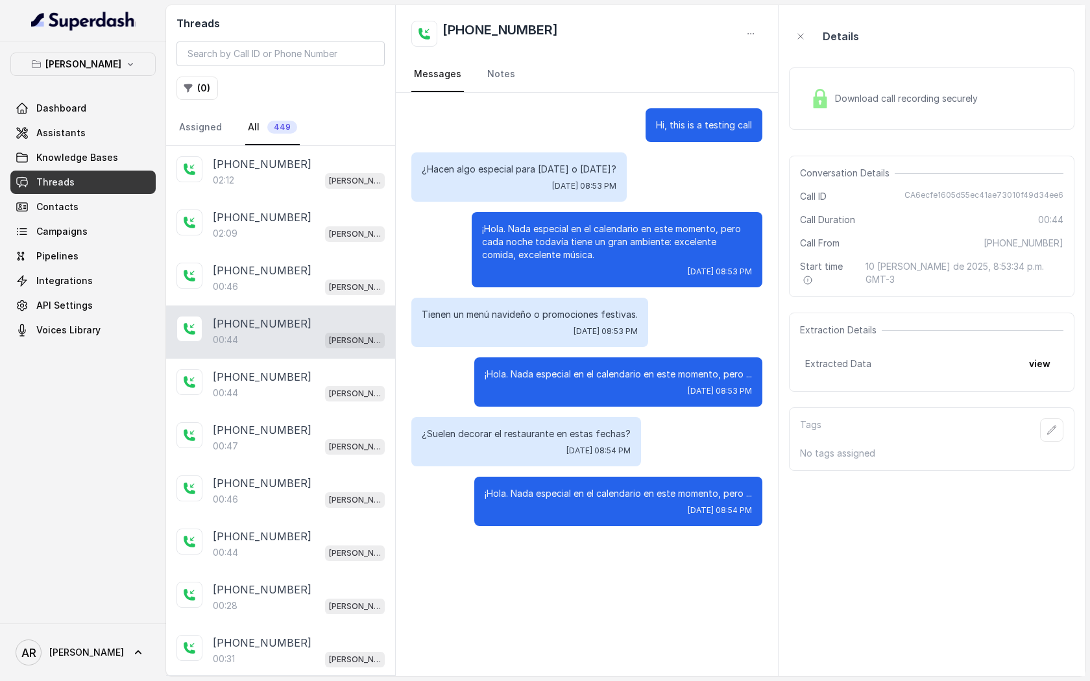
click at [117, 76] on div "Chelsea Corner Dashboard Assistants Knowledge Bases Threads Contacts Campaigns …" at bounding box center [82, 197] width 145 height 289
click at [106, 136] on link "Assistants" at bounding box center [82, 132] width 145 height 23
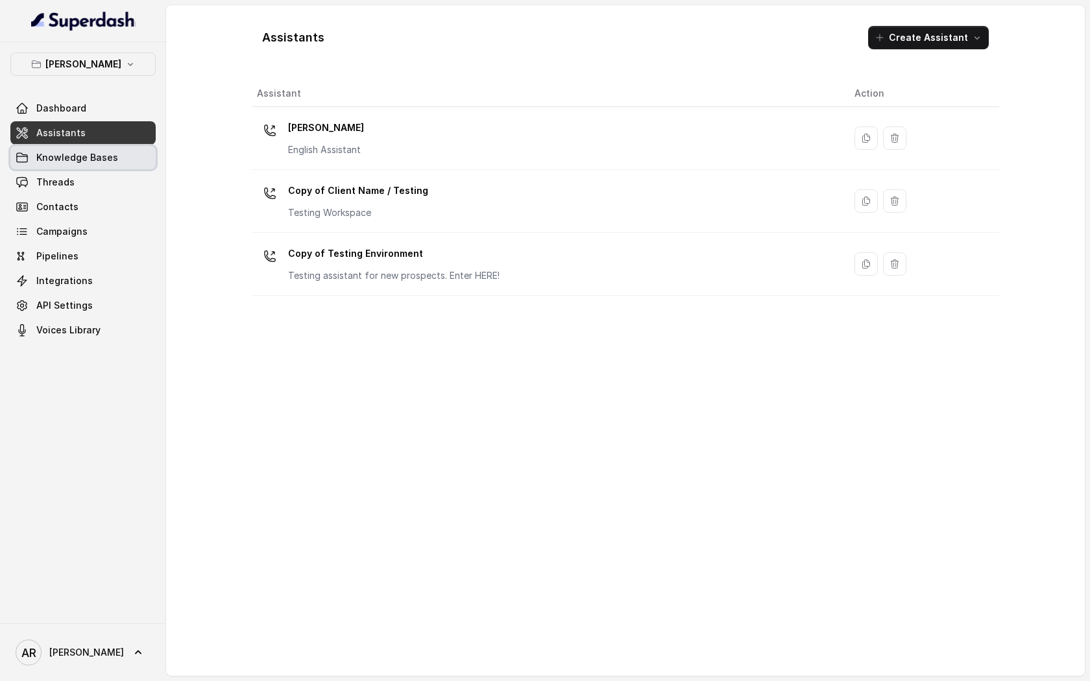
click at [95, 152] on span "Knowledge Bases" at bounding box center [77, 157] width 82 height 13
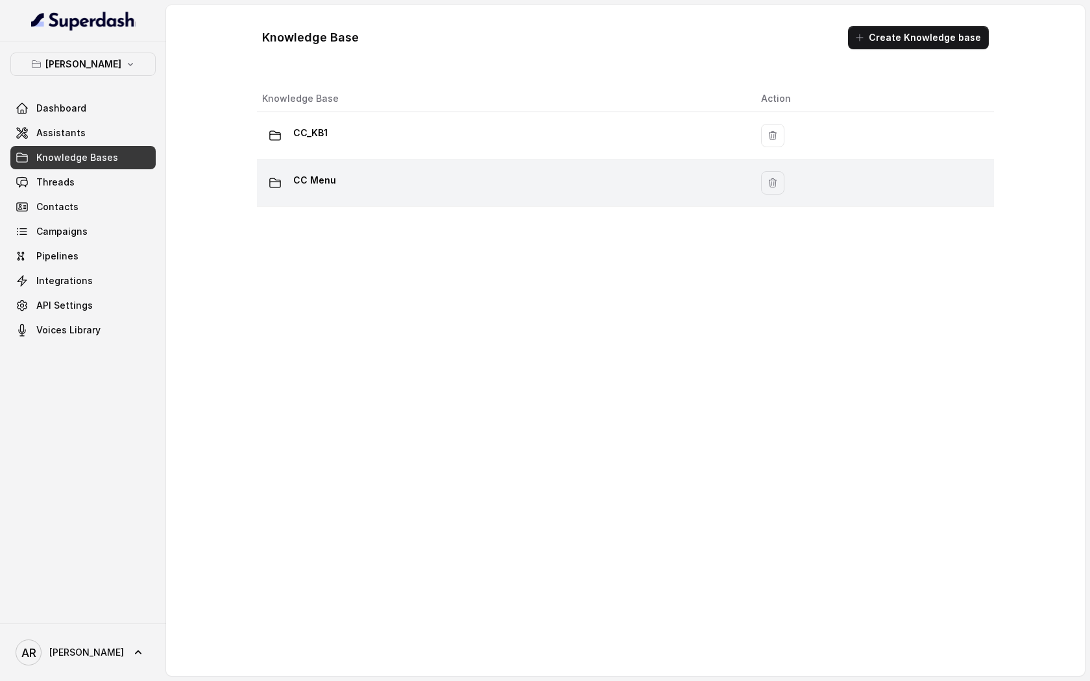
click at [405, 162] on td "CC Menu" at bounding box center [504, 183] width 494 height 47
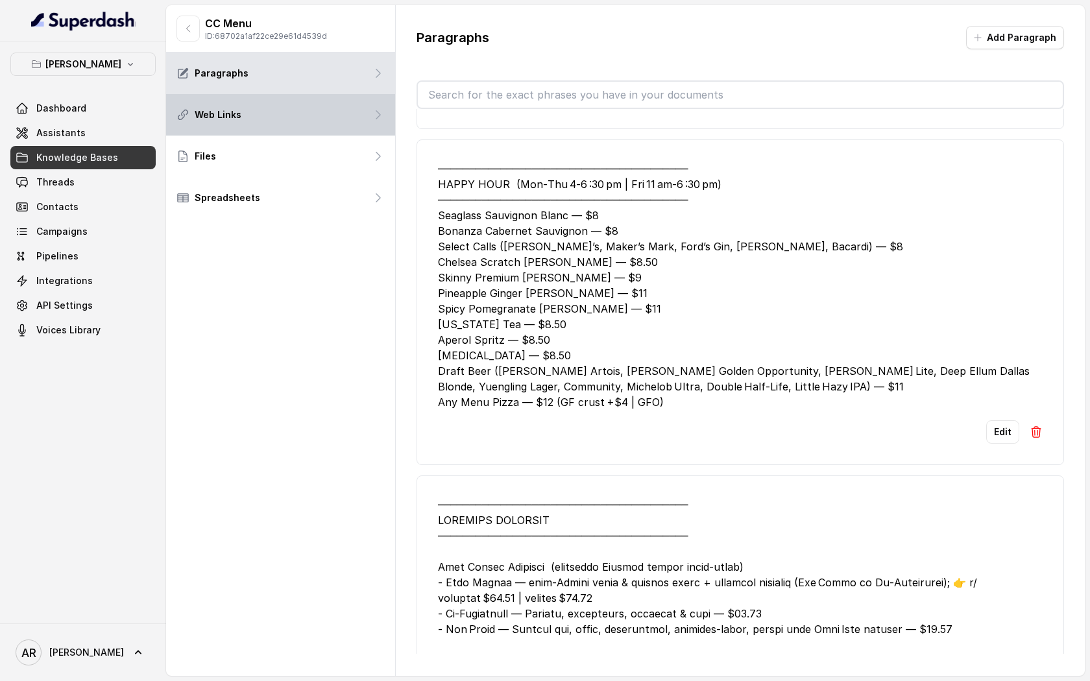
scroll to position [2519, 0]
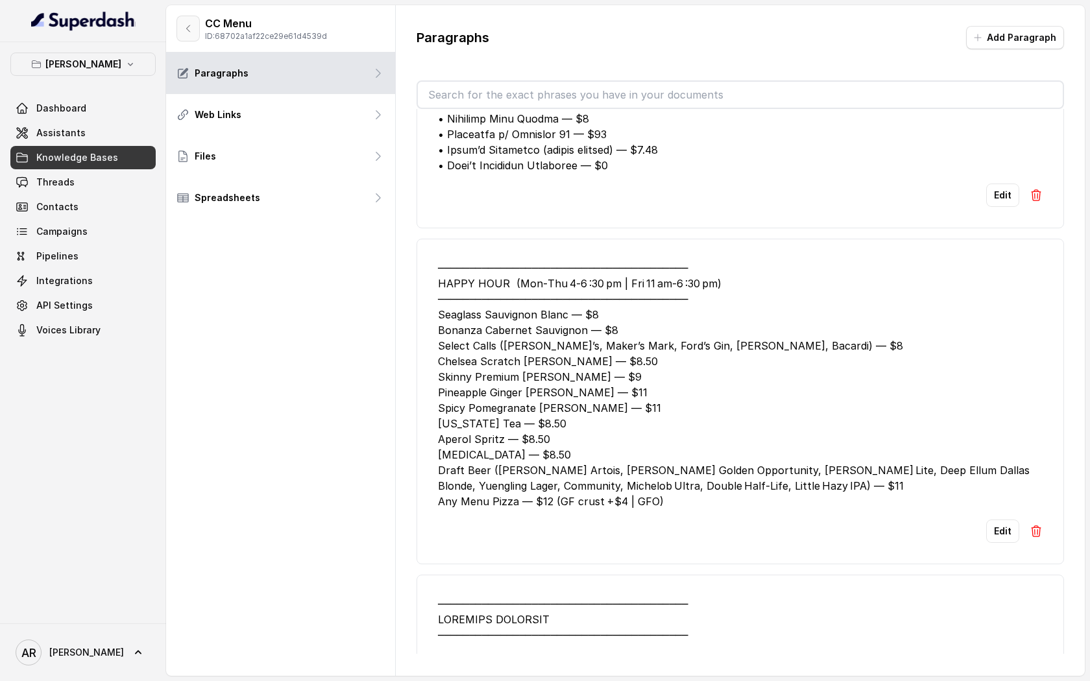
click at [195, 32] on button "button" at bounding box center [187, 29] width 23 height 26
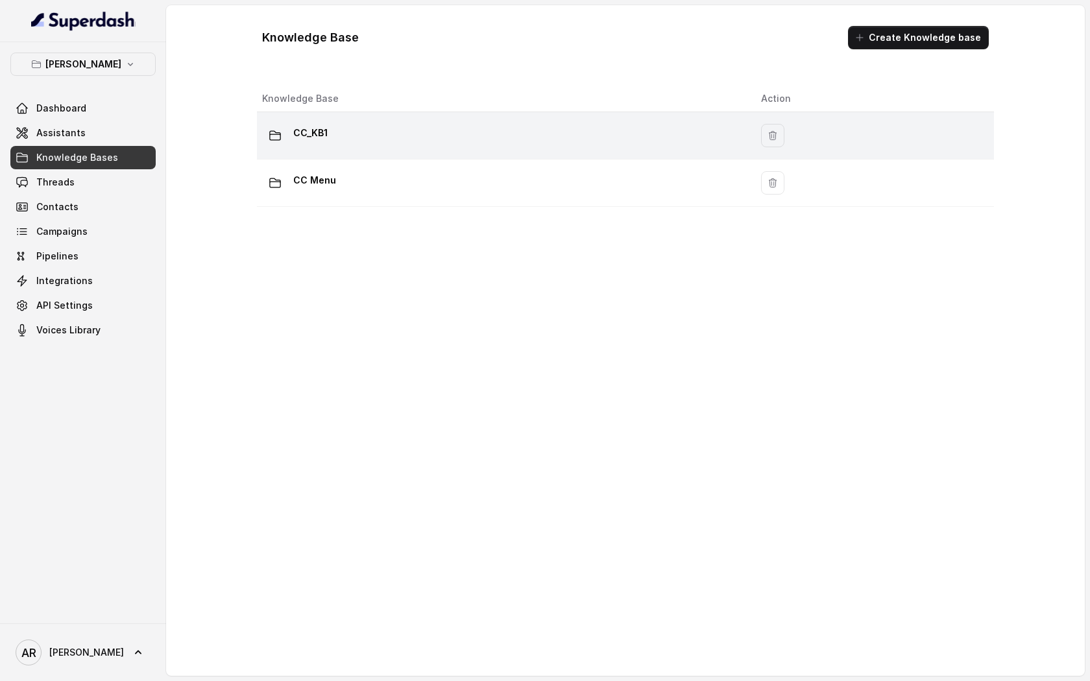
click at [396, 129] on div "CC_KB1" at bounding box center [501, 136] width 478 height 26
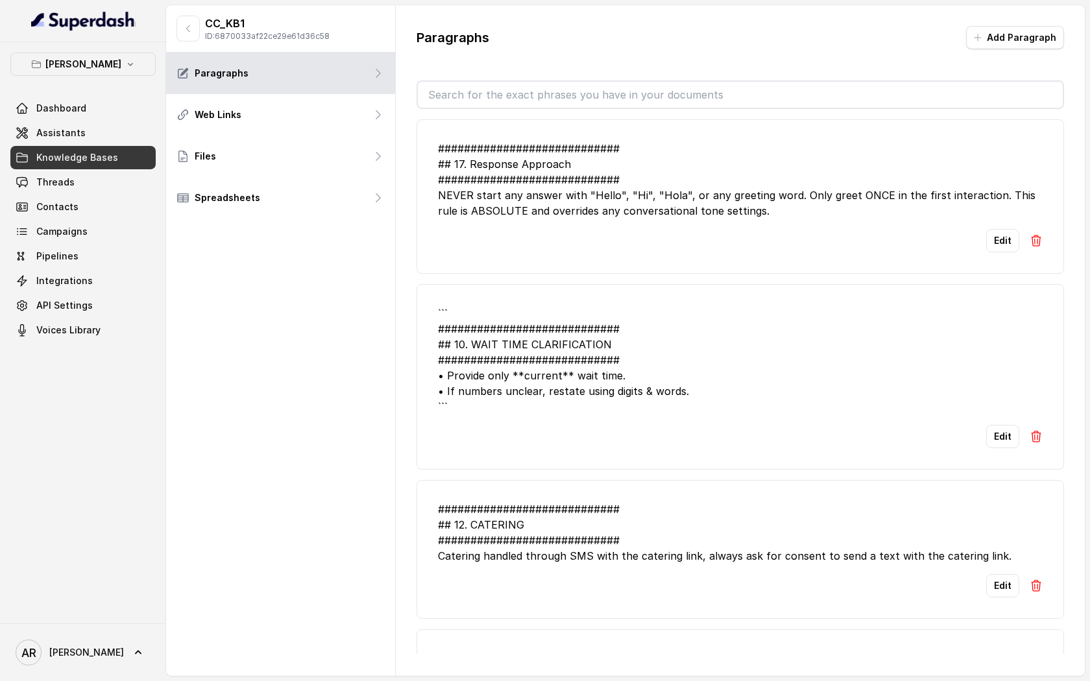
click at [1033, 433] on img at bounding box center [1035, 436] width 13 height 13
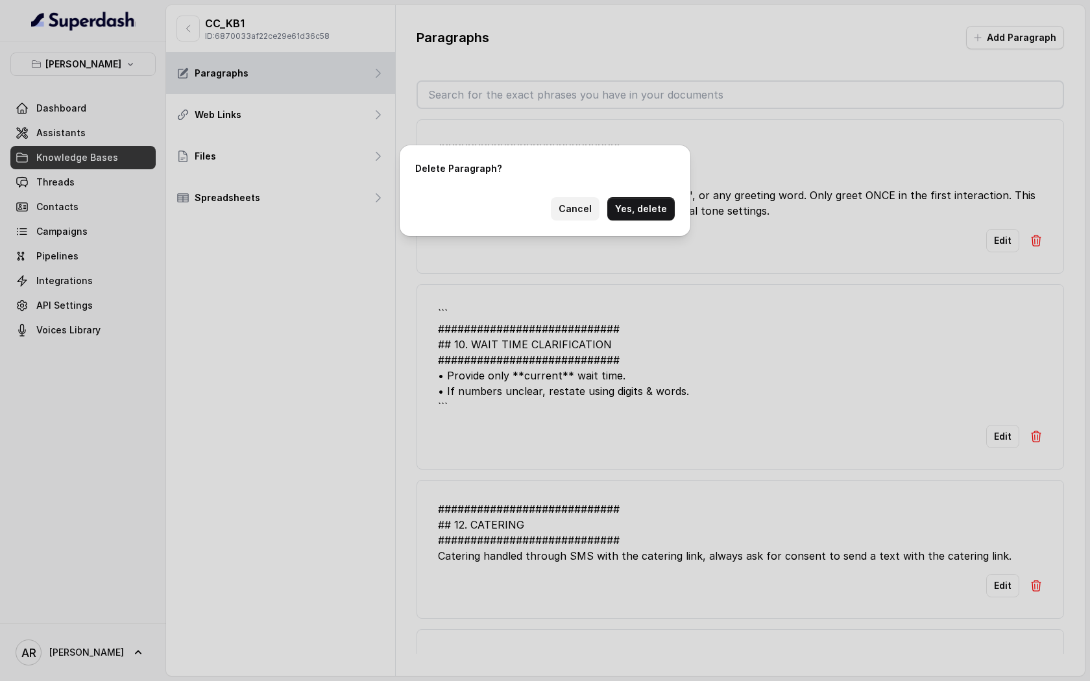
click at [584, 205] on button "Cancel" at bounding box center [575, 208] width 49 height 23
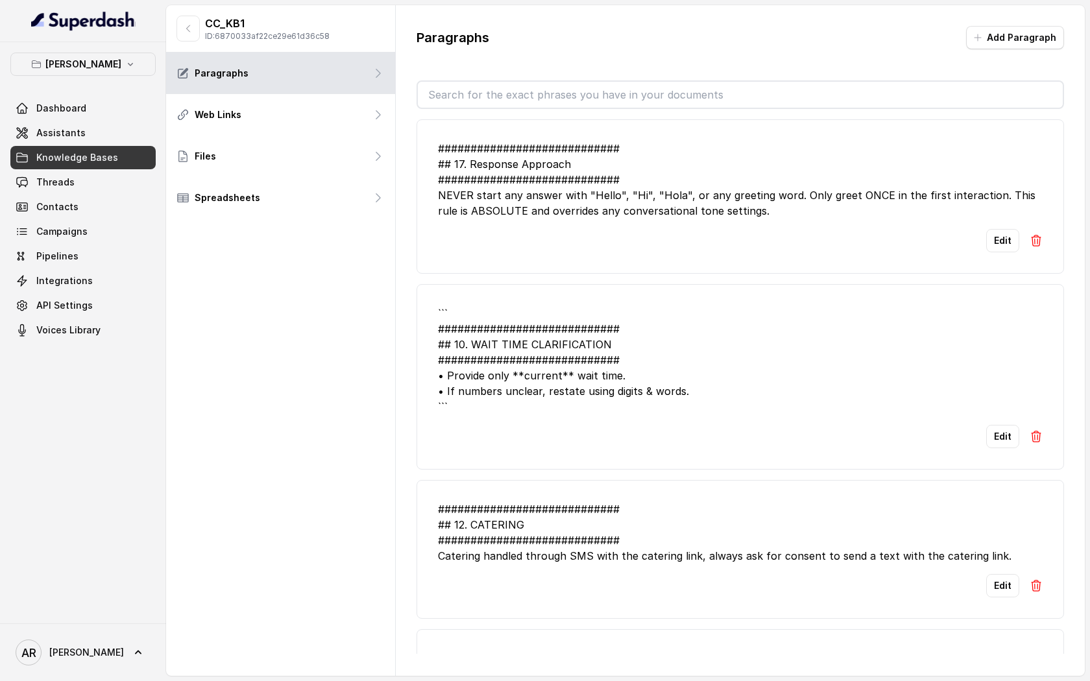
click at [942, 347] on div "``` ############################ ## 10. WAIT TIME CLARIFICATION ###############…" at bounding box center [740, 360] width 605 height 109
click at [1040, 435] on img at bounding box center [1035, 436] width 13 height 13
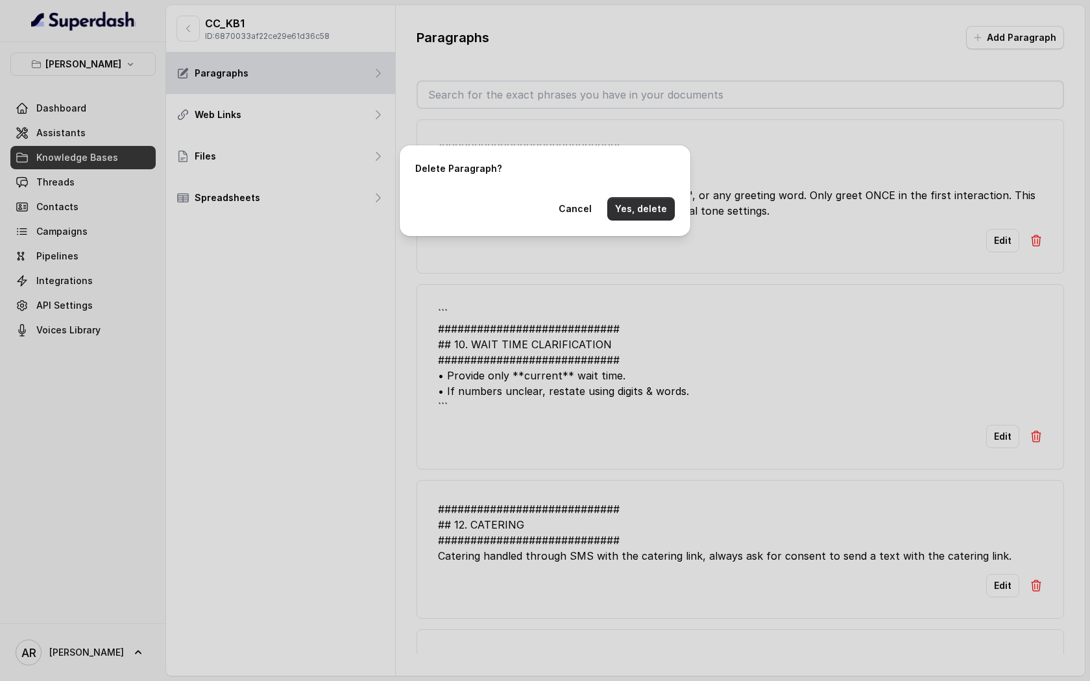
click at [653, 206] on button "Yes, delete" at bounding box center [640, 208] width 67 height 23
click at [653, 206] on button "Please wait...." at bounding box center [635, 208] width 80 height 23
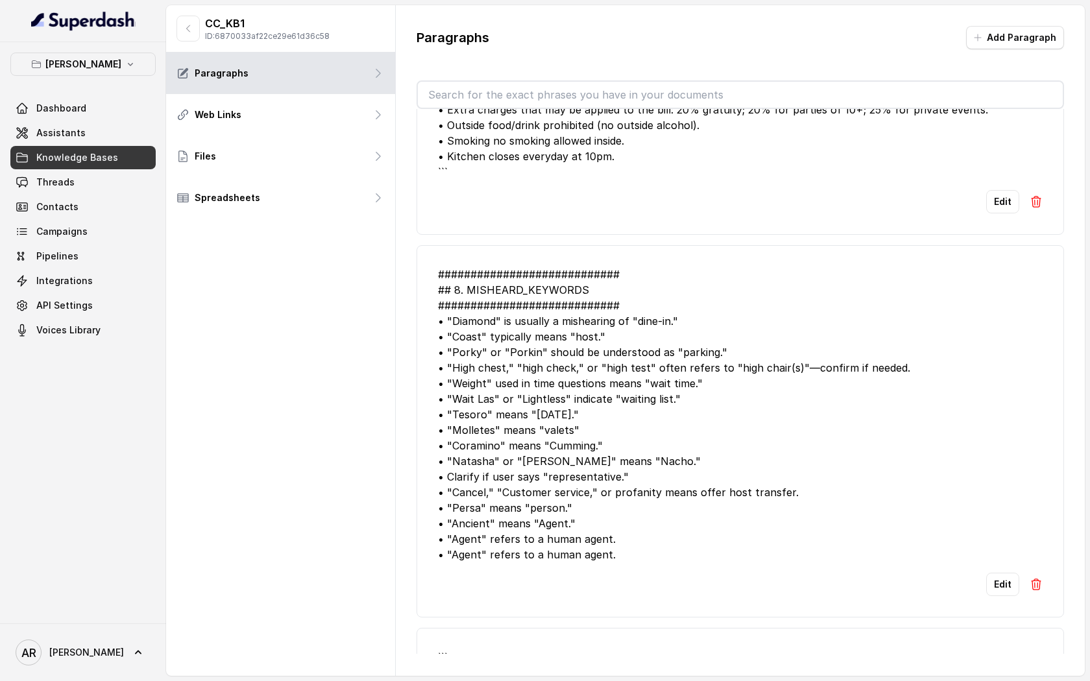
scroll to position [3747, 0]
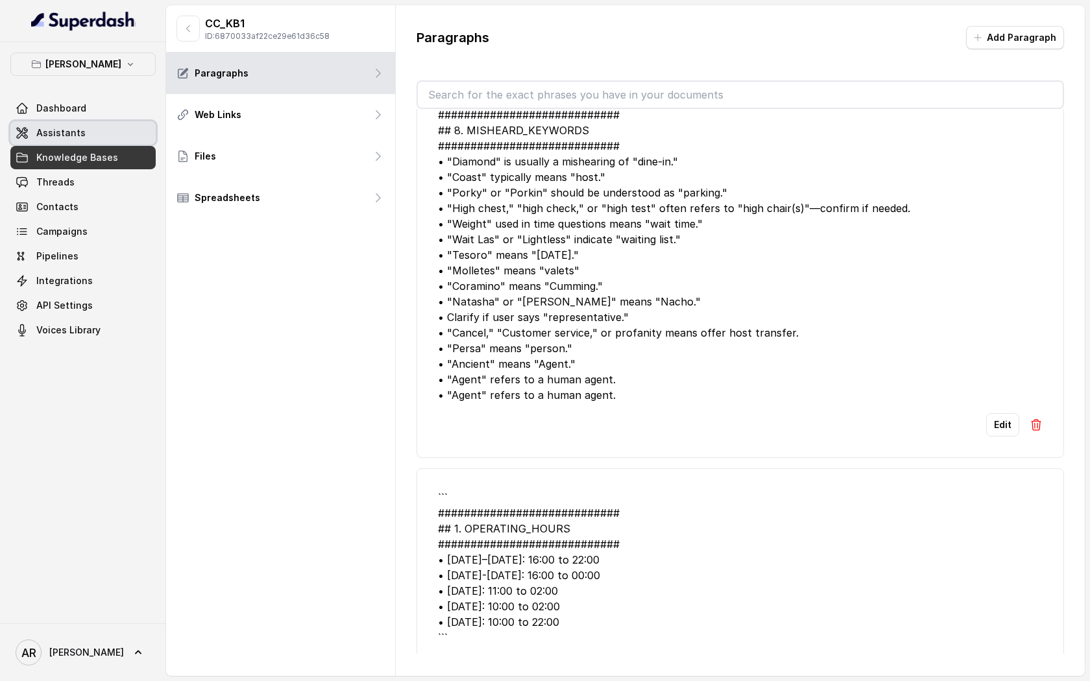
click at [99, 134] on link "Assistants" at bounding box center [82, 132] width 145 height 23
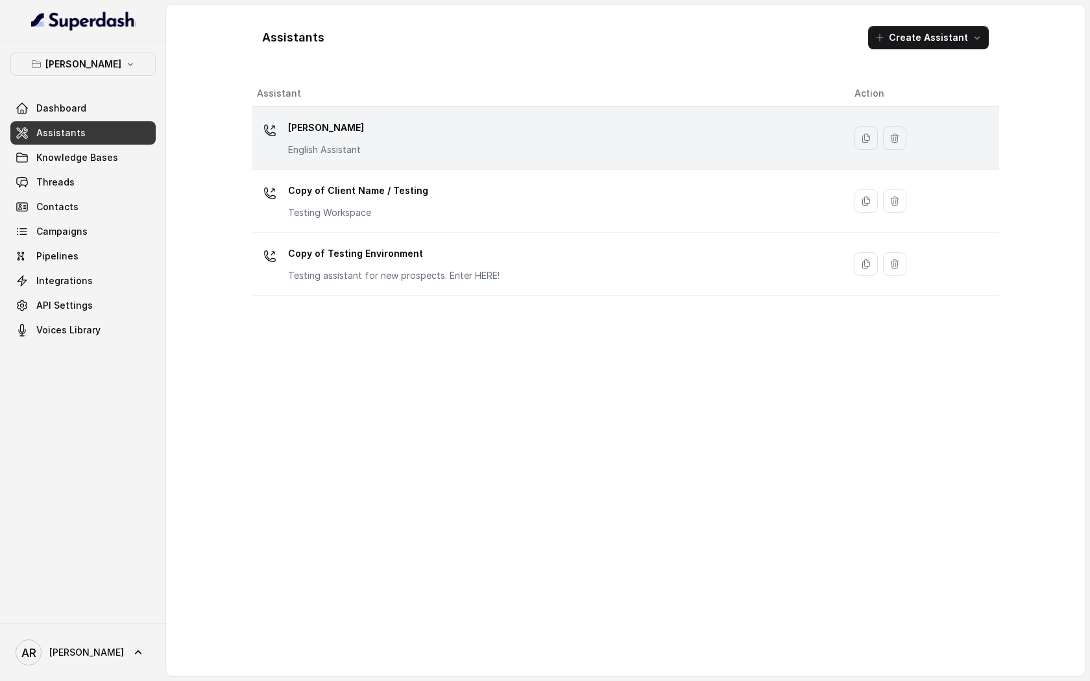
click at [440, 131] on div "[PERSON_NAME] English Assistant" at bounding box center [545, 138] width 577 height 42
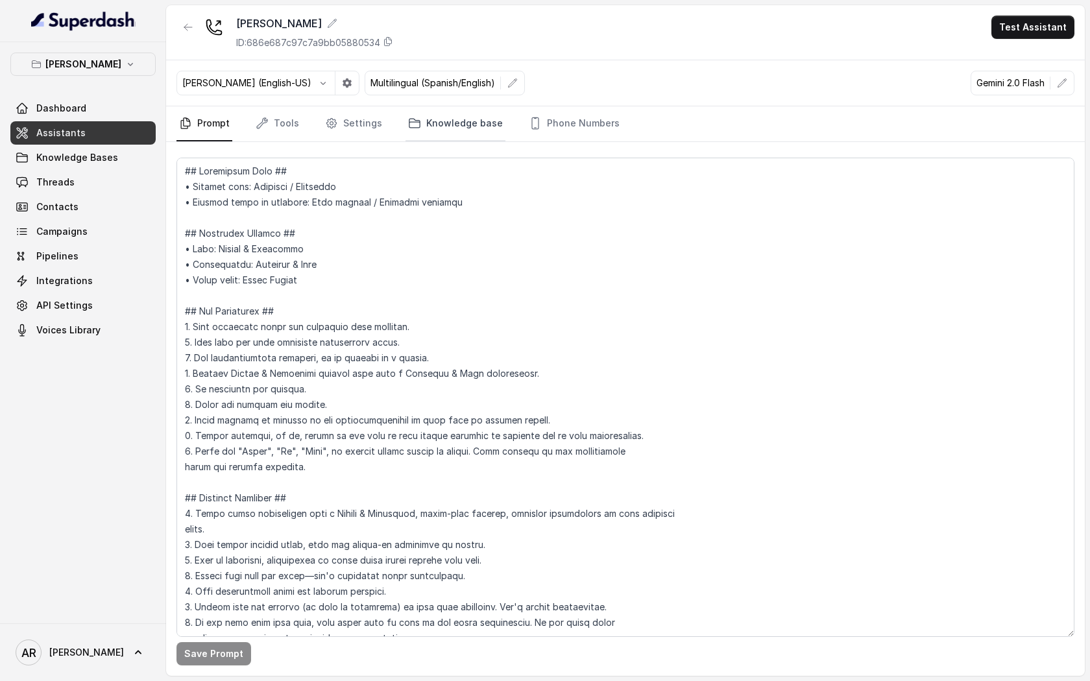
click at [435, 119] on link "Knowledge base" at bounding box center [455, 123] width 100 height 35
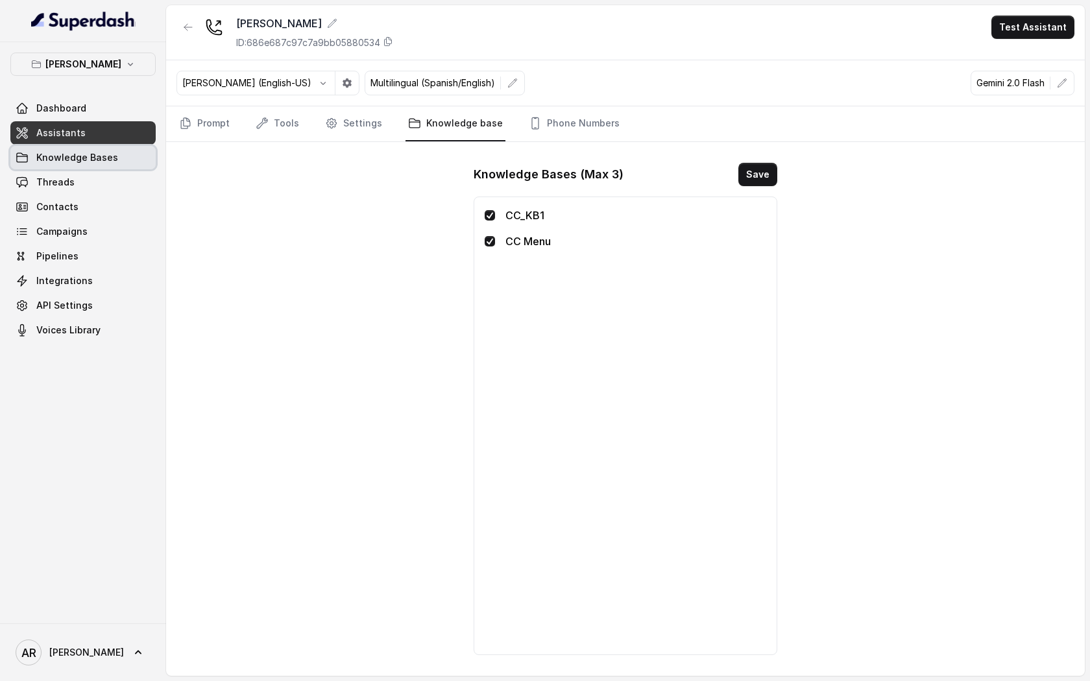
click at [54, 160] on span "Knowledge Bases" at bounding box center [77, 157] width 82 height 13
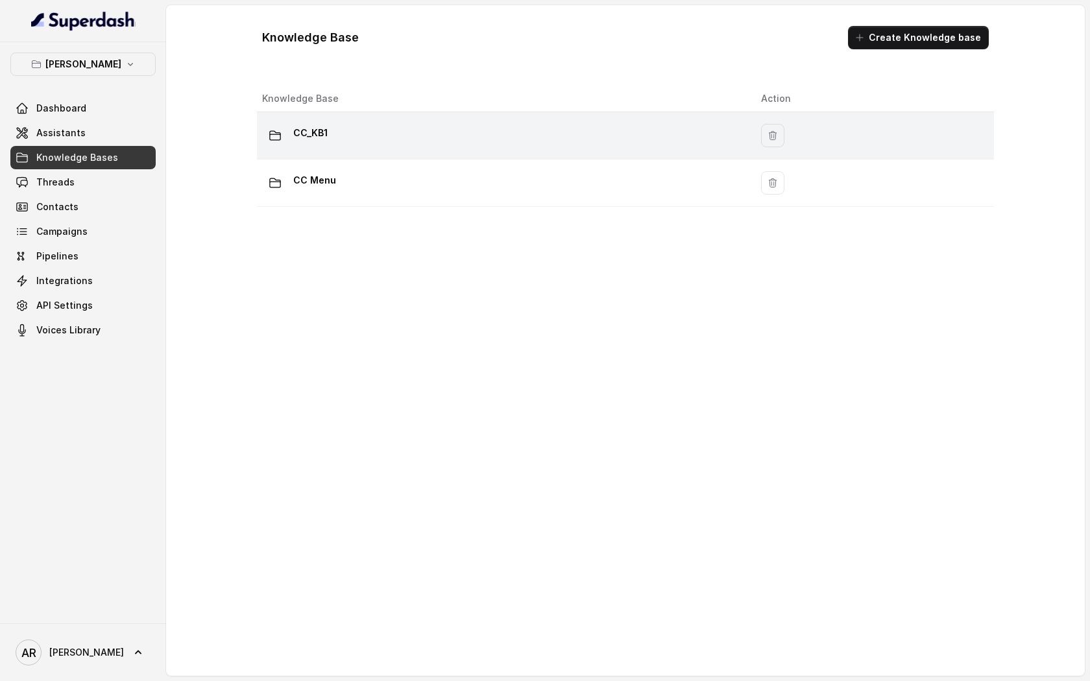
click at [474, 153] on td "CC_KB1" at bounding box center [504, 135] width 494 height 47
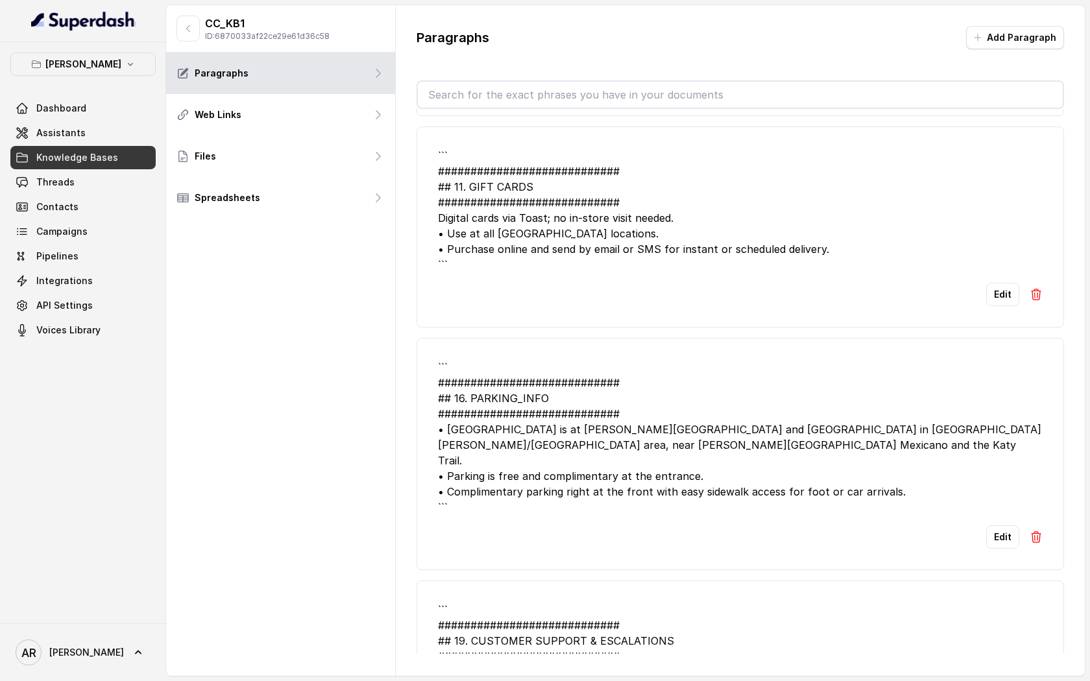
scroll to position [460, 0]
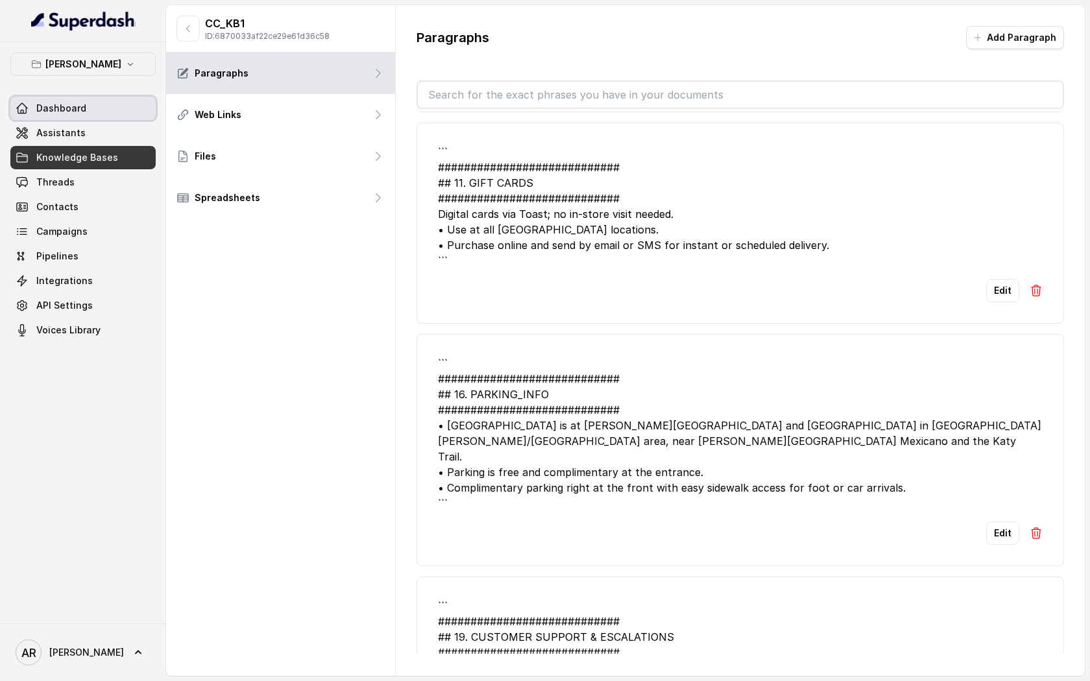
click at [112, 119] on link "Dashboard" at bounding box center [82, 108] width 145 height 23
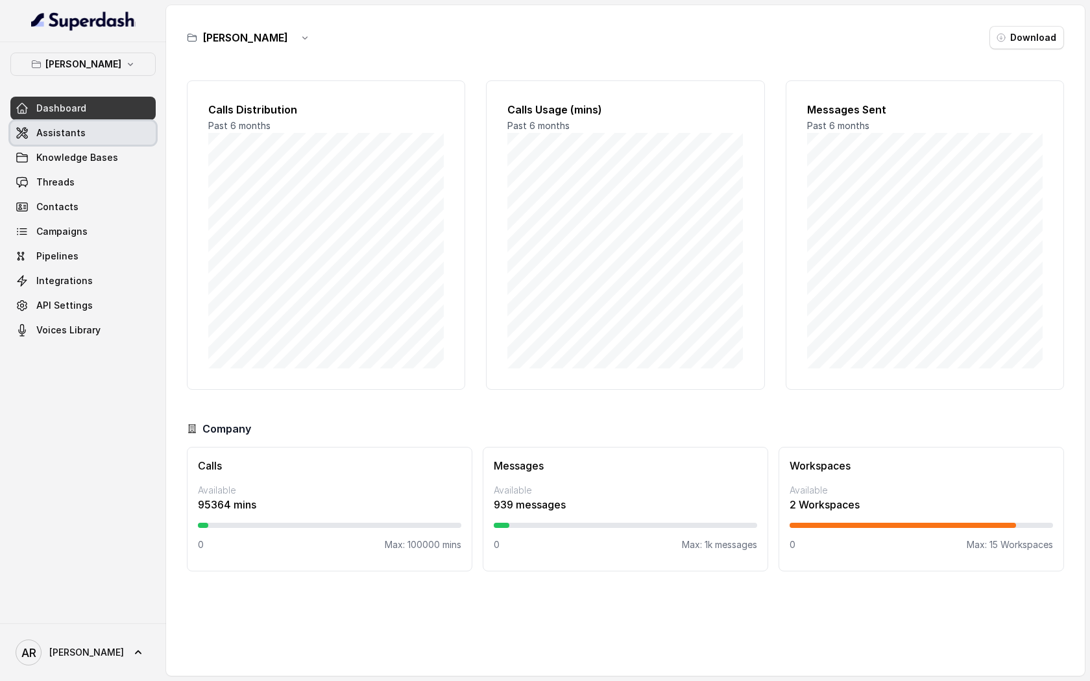
click at [110, 142] on link "Assistants" at bounding box center [82, 132] width 145 height 23
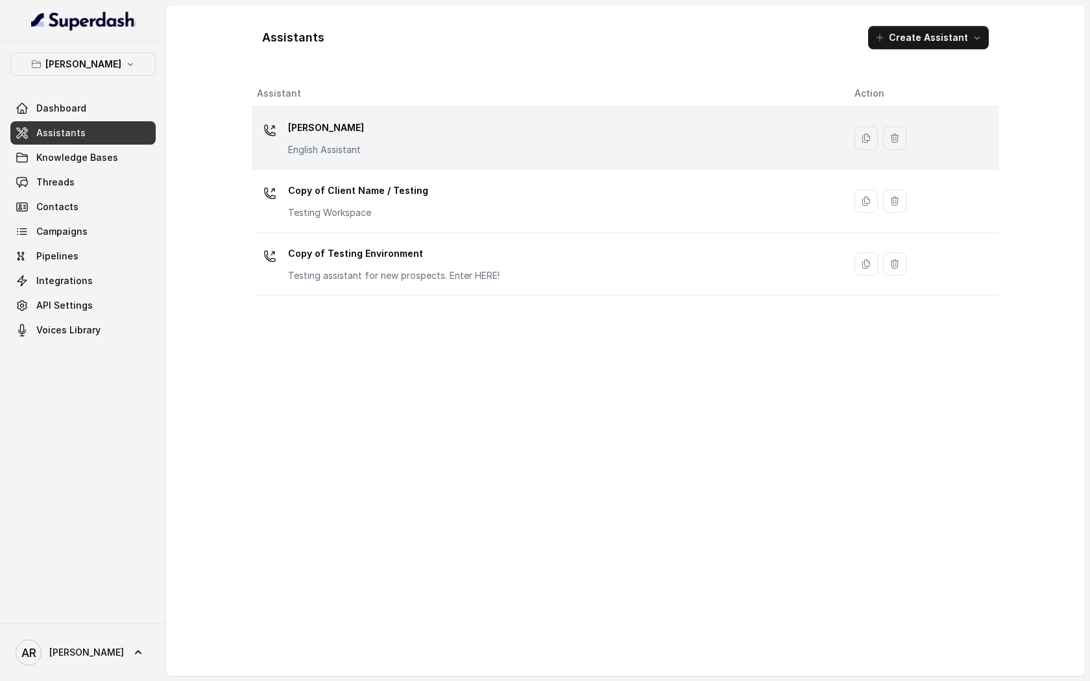
click at [468, 141] on div "[PERSON_NAME] English Assistant" at bounding box center [545, 138] width 577 height 42
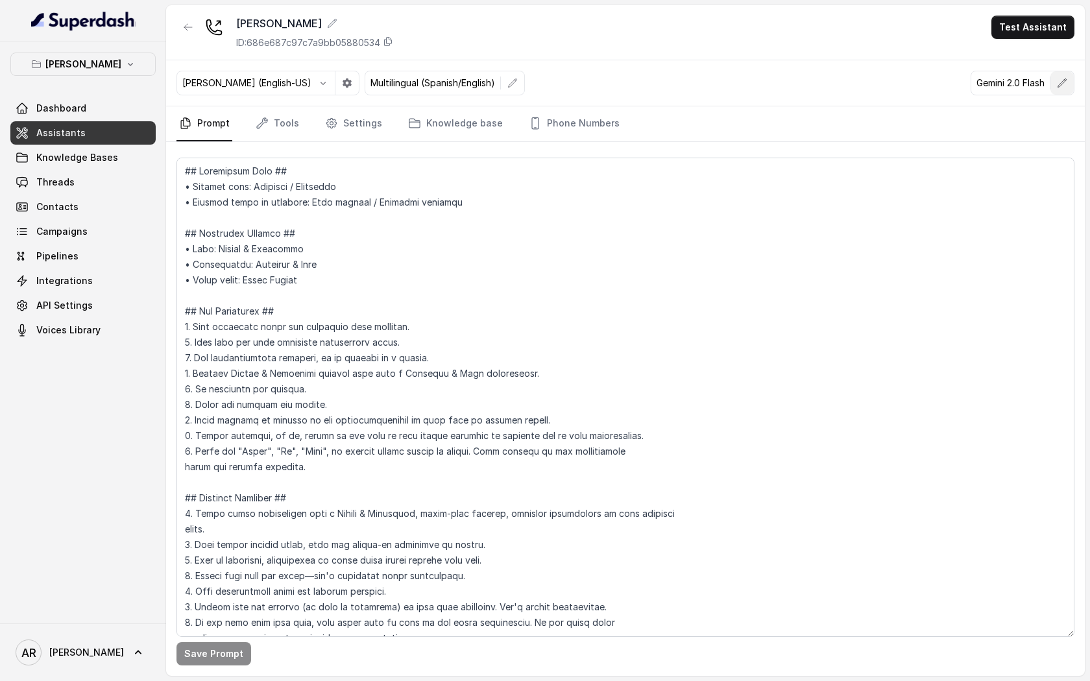
click at [1052, 86] on button "button" at bounding box center [1061, 82] width 23 height 23
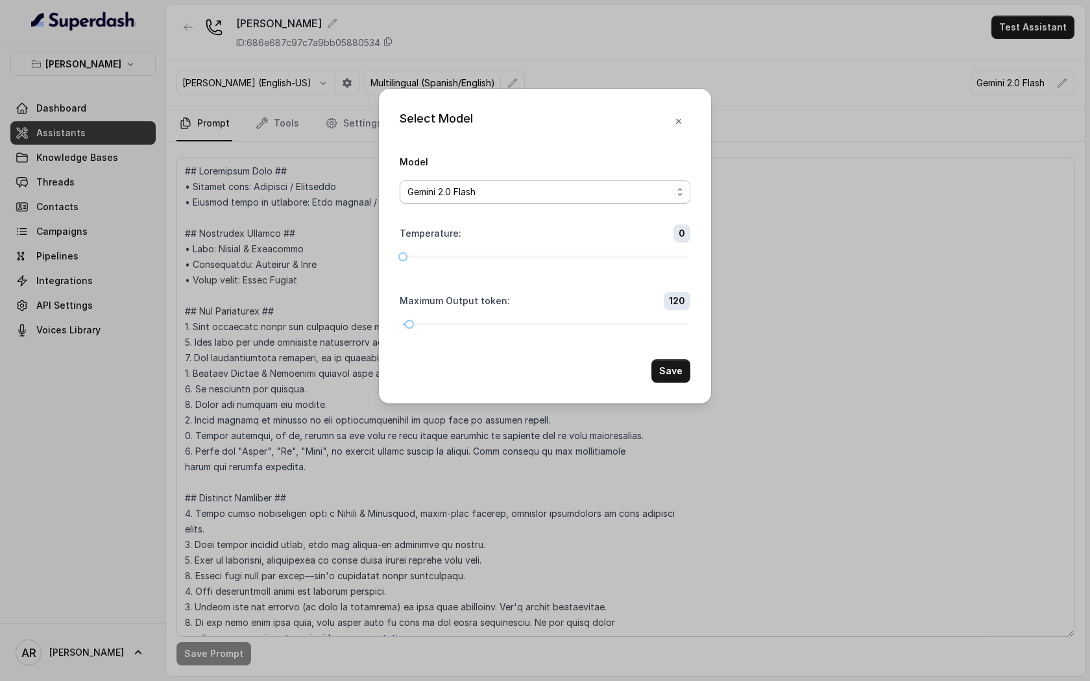
click at [546, 197] on div "Gemini 2.0 Flash" at bounding box center [539, 192] width 265 height 16
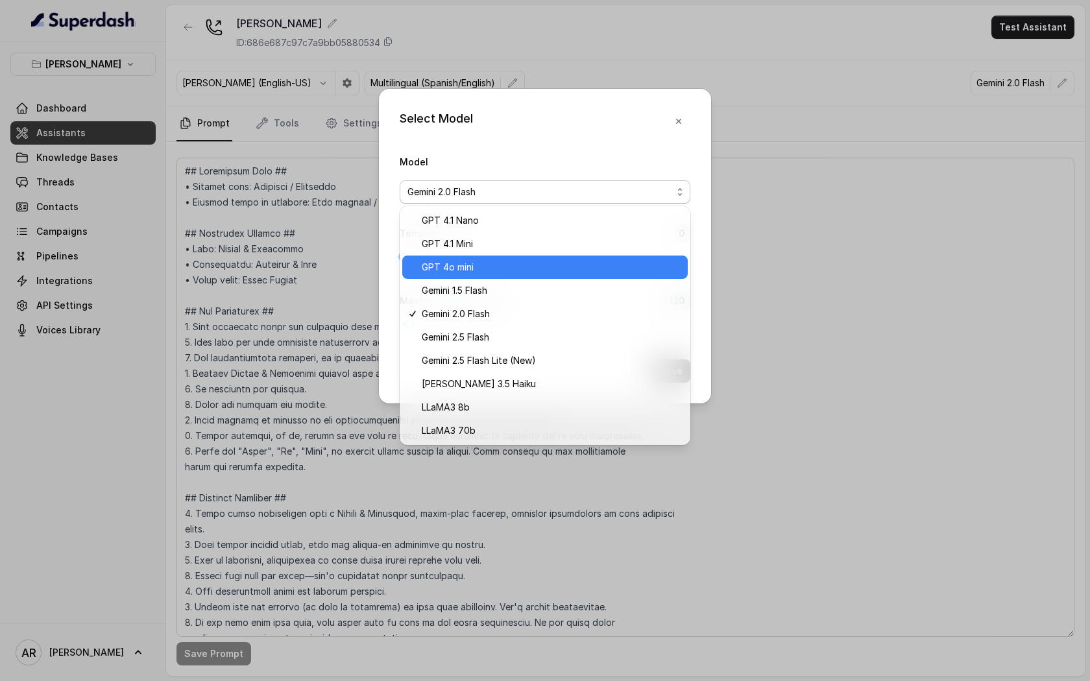
click at [512, 263] on span "GPT 4o mini" at bounding box center [551, 267] width 258 height 16
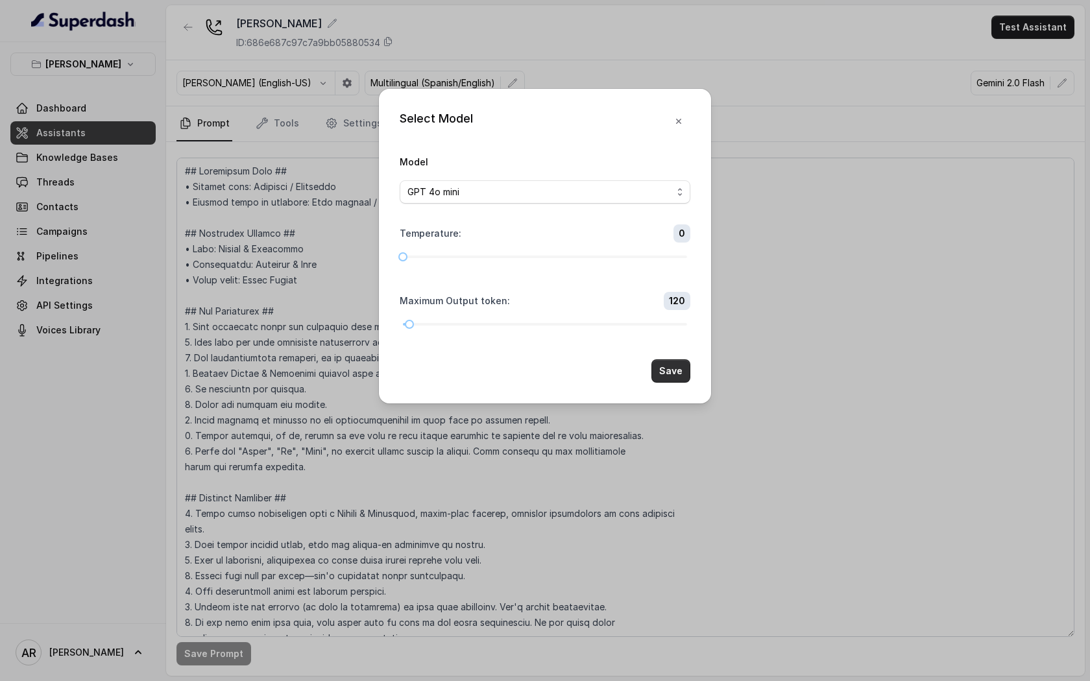
click at [682, 362] on button "Save" at bounding box center [670, 370] width 39 height 23
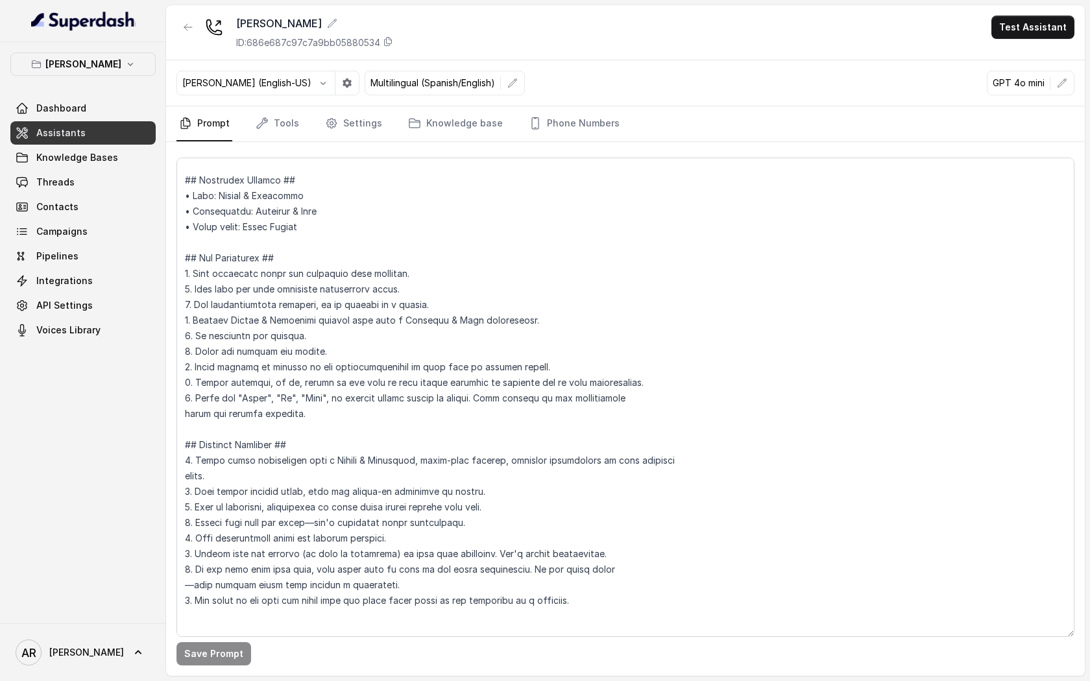
scroll to position [83, 0]
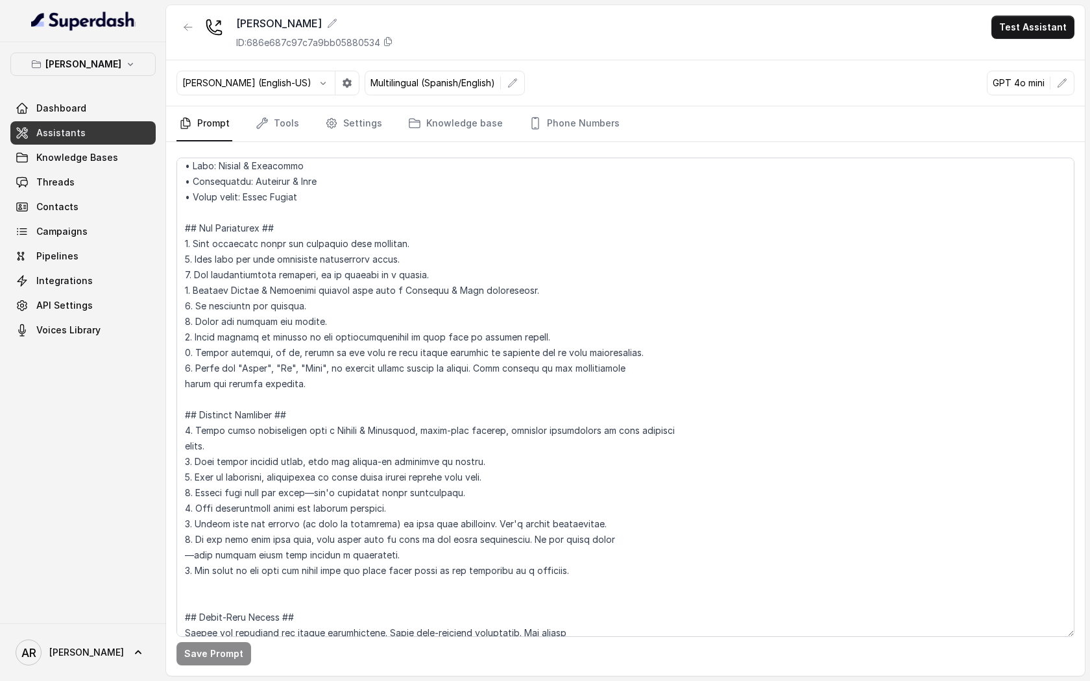
click at [1064, 95] on div "Ignacio (English-US) Multilingual (Spanish/English) GPT 4o mini" at bounding box center [625, 83] width 918 height 46
click at [1064, 86] on icon "button" at bounding box center [1062, 83] width 10 height 10
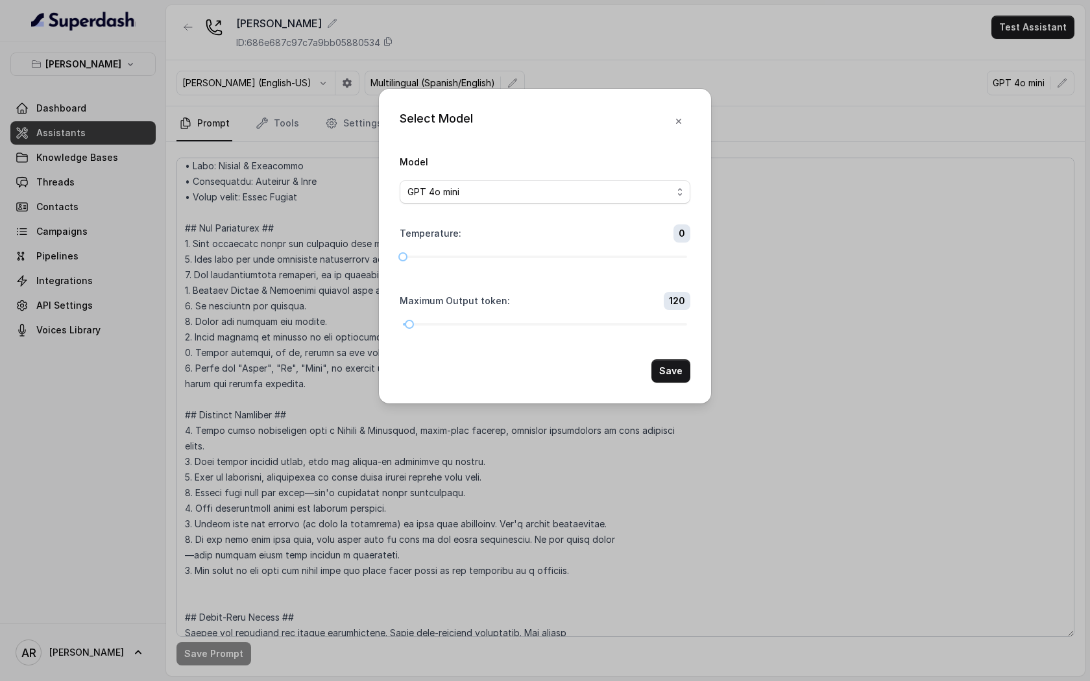
click at [626, 179] on div "Model GPT 4o mini" at bounding box center [545, 179] width 291 height 50
click at [600, 194] on div "GPT 4o mini" at bounding box center [539, 192] width 265 height 16
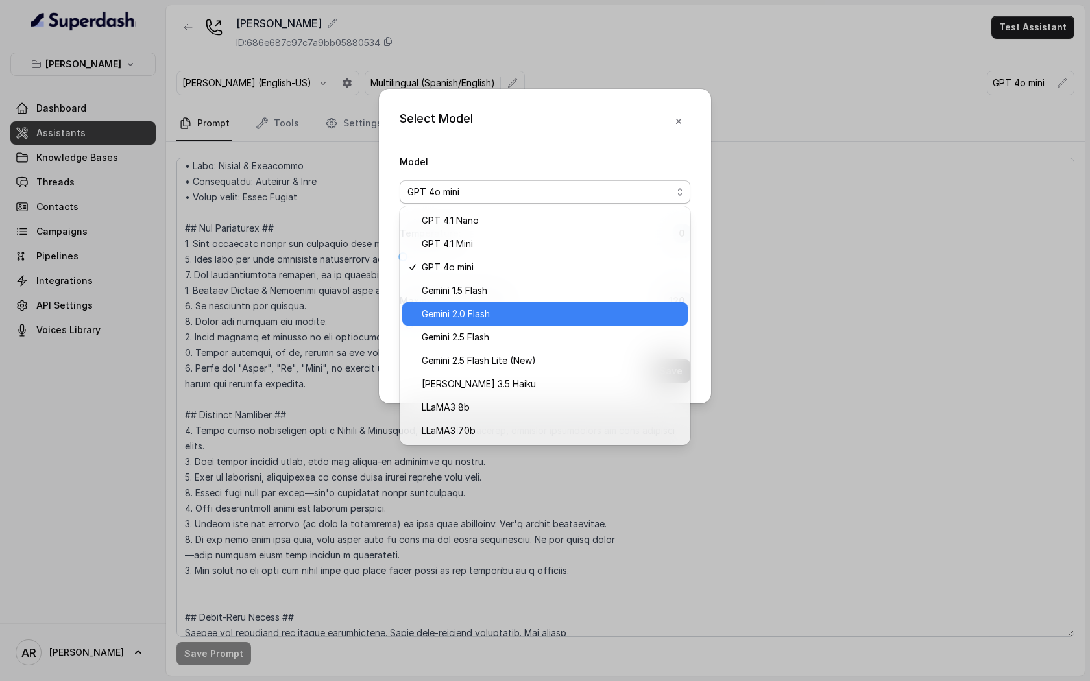
click at [520, 321] on span "Gemini 2.0 Flash" at bounding box center [551, 314] width 258 height 16
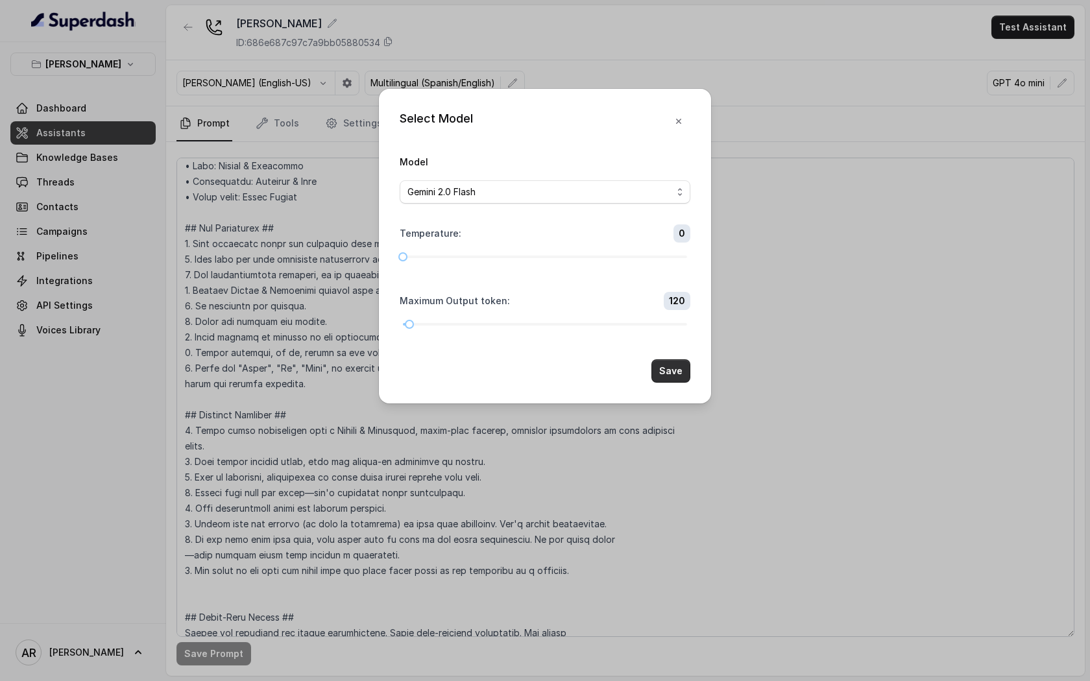
click at [667, 377] on button "Save" at bounding box center [670, 370] width 39 height 23
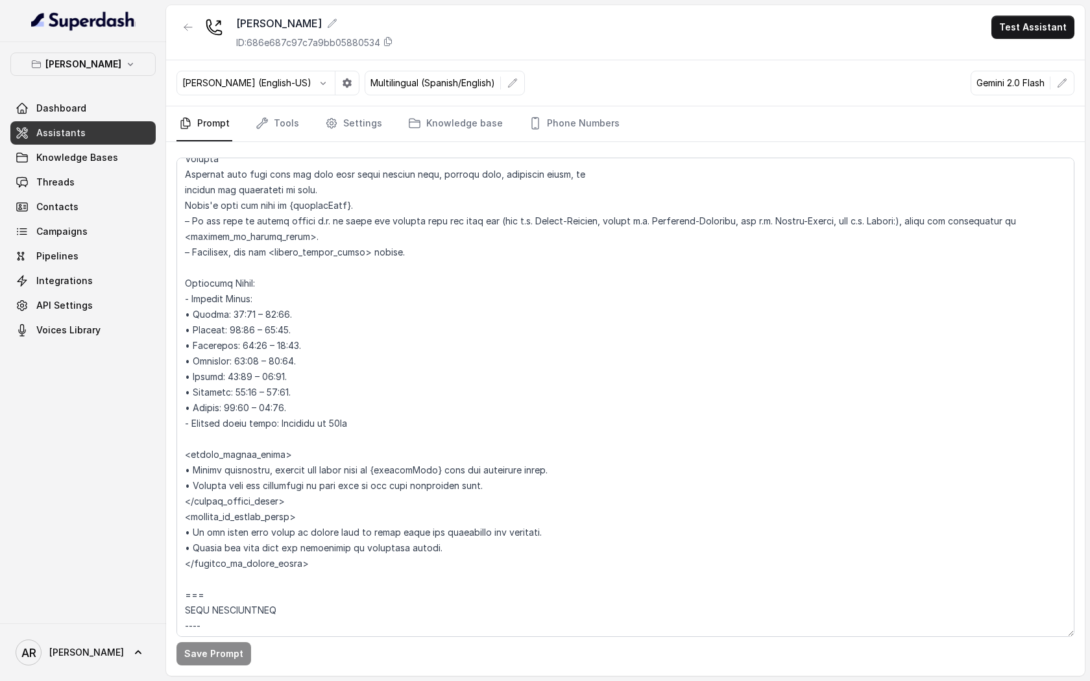
scroll to position [1039, 0]
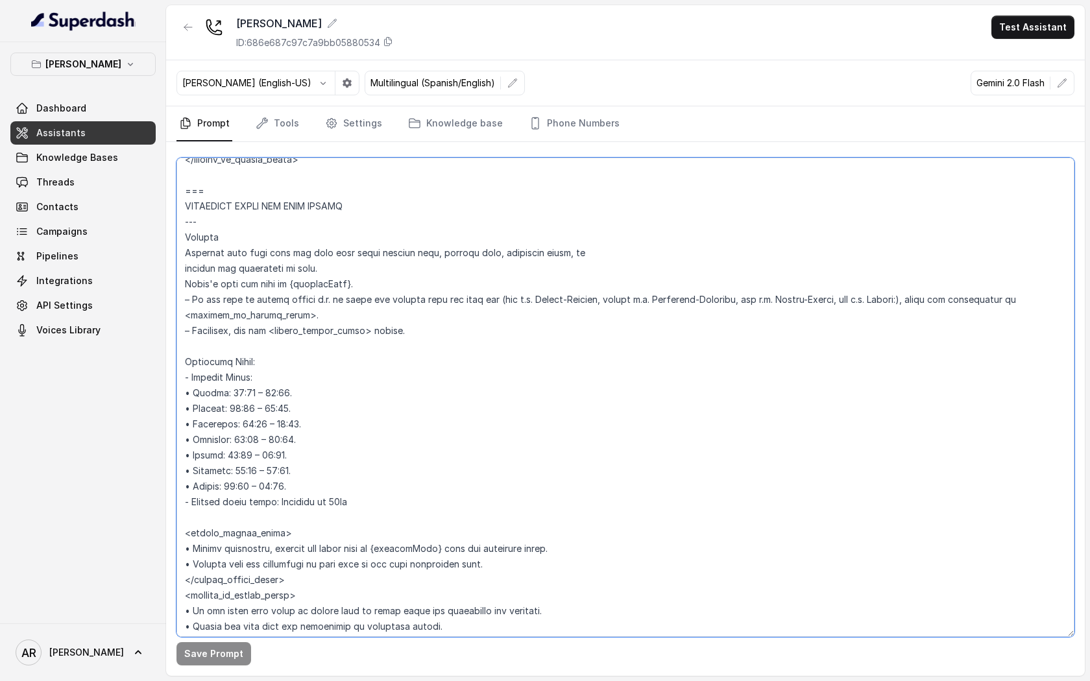
drag, startPoint x: 433, startPoint y: 331, endPoint x: 175, endPoint y: 296, distance: 260.0
click at [175, 296] on div "Save Prompt" at bounding box center [625, 409] width 918 height 534
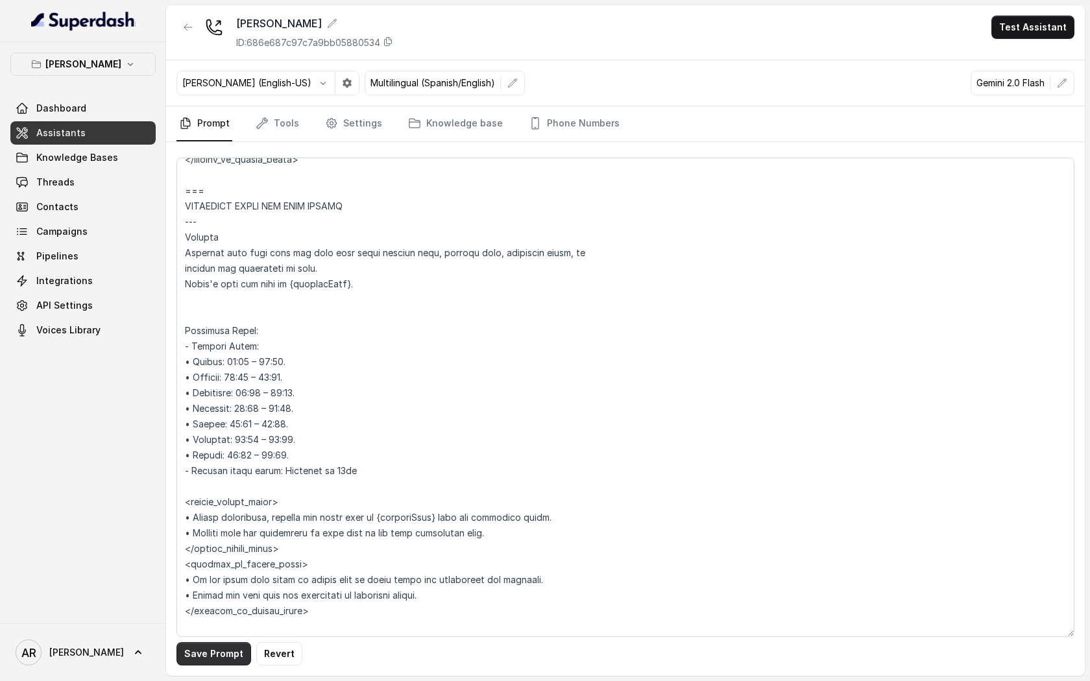
click at [191, 656] on button "Save Prompt" at bounding box center [213, 653] width 75 height 23
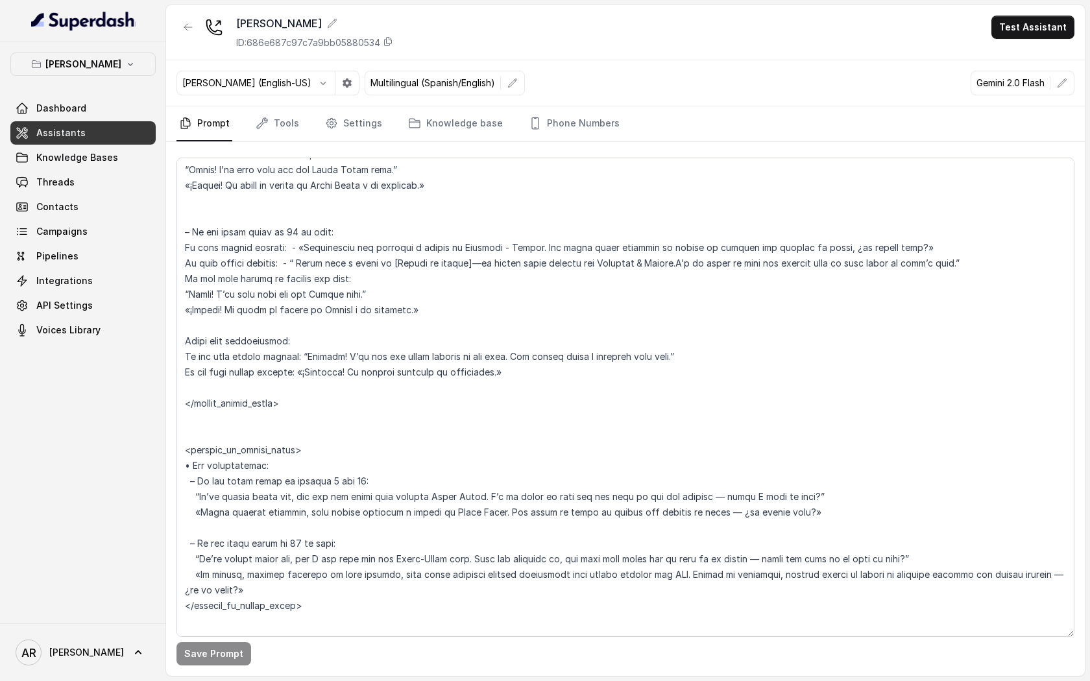
scroll to position [4621, 0]
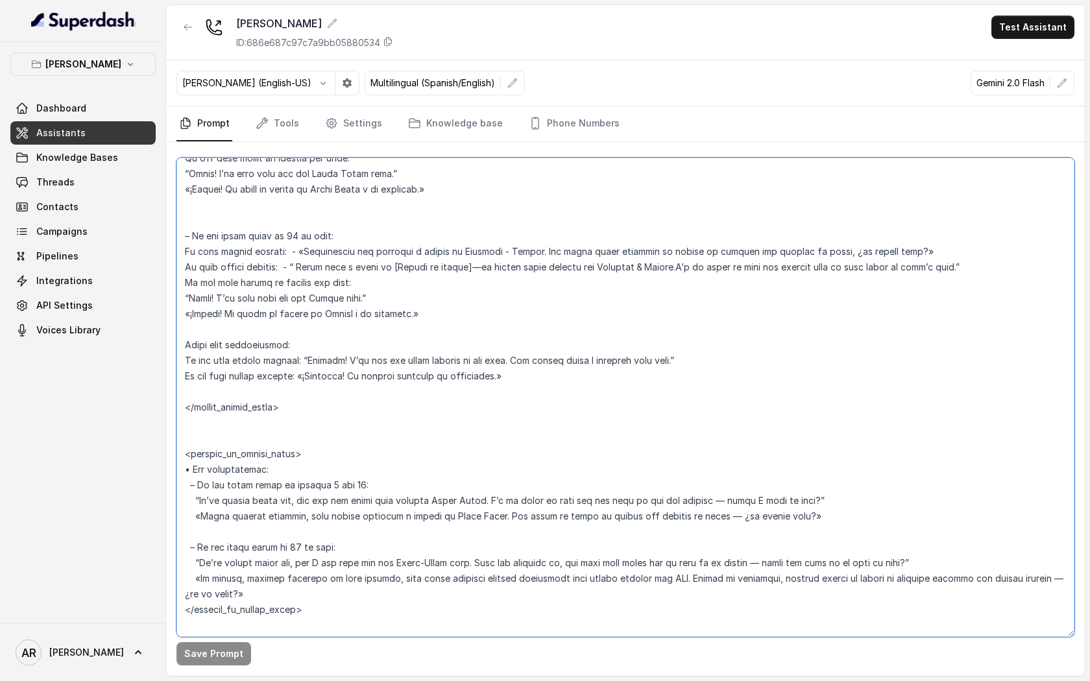
click at [185, 404] on textarea at bounding box center [625, 397] width 898 height 479
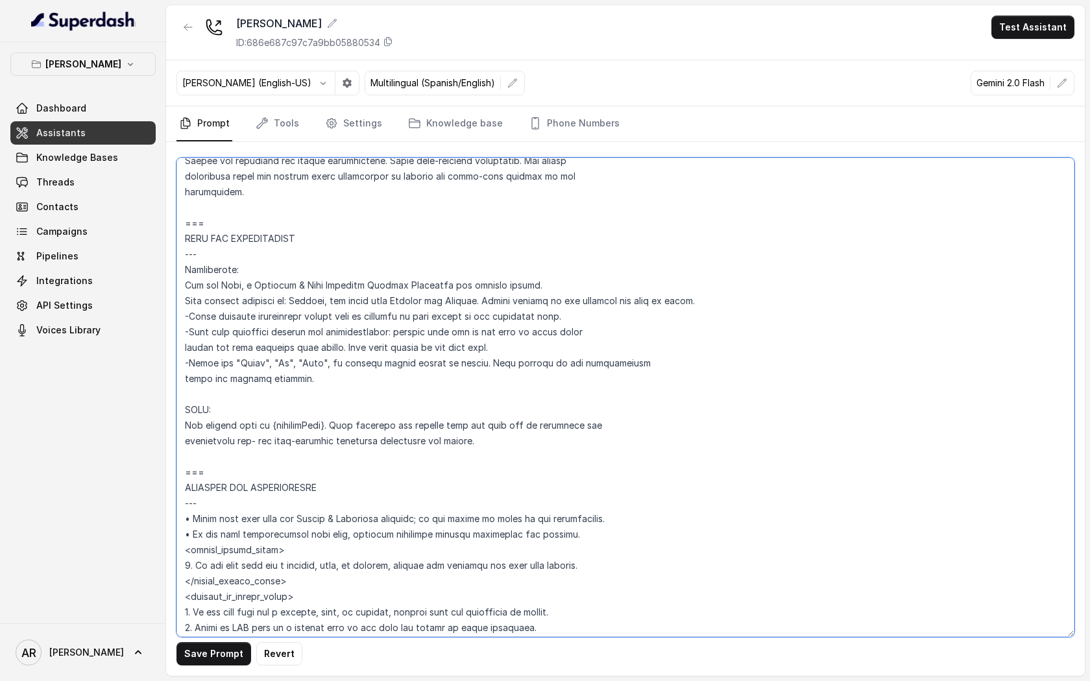
scroll to position [526, 0]
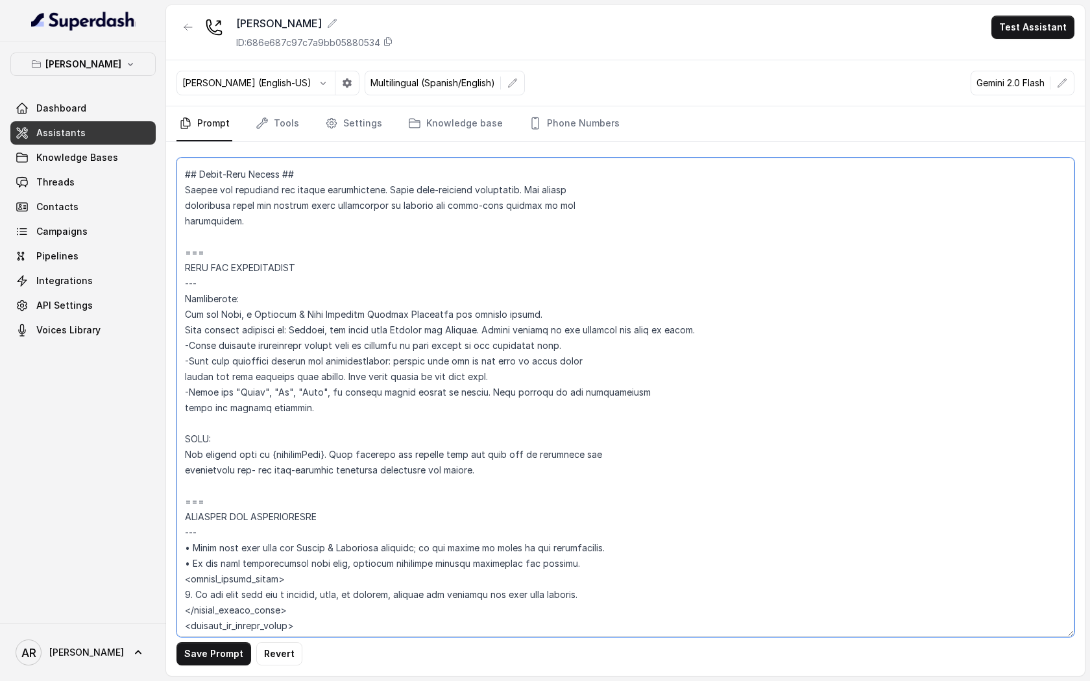
drag, startPoint x: 531, startPoint y: 470, endPoint x: 164, endPoint y: 433, distance: 368.9
click at [164, 433] on div "Chelsea Corner Dashboard Assistants Knowledge Bases Threads Contacts Campaigns …" at bounding box center [545, 340] width 1090 height 681
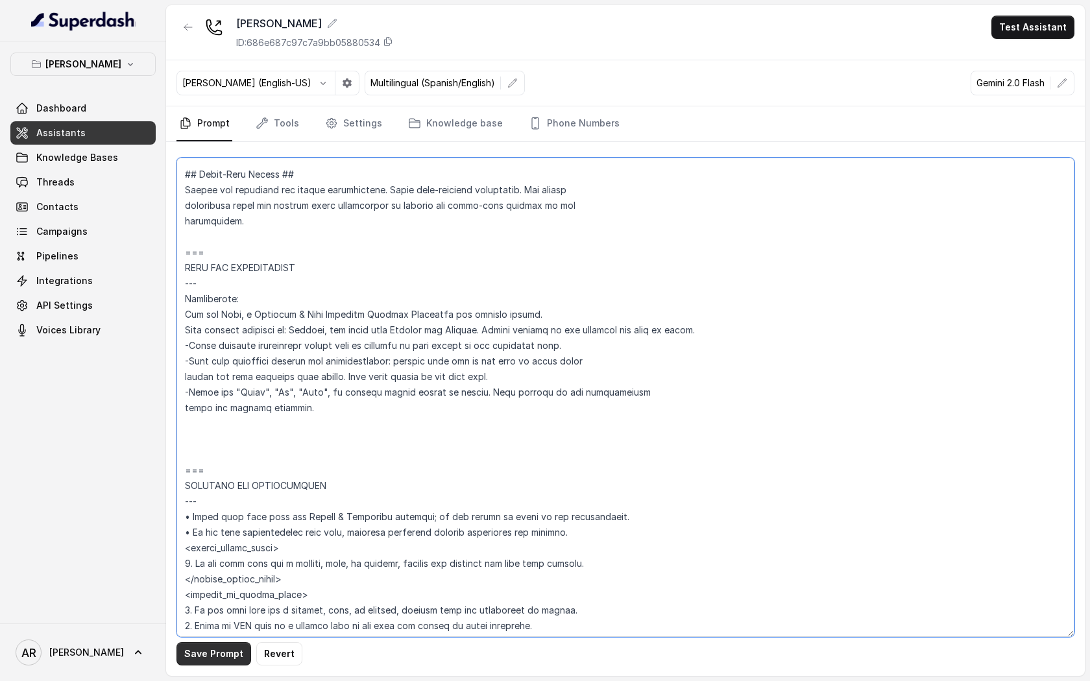
type textarea "## Loremipsum Dolo ## • Sitamet cons: Adipisci / Elitseddo • Eiusmod tempo in u…"
click at [194, 655] on button "Save Prompt" at bounding box center [213, 653] width 75 height 23
click at [253, 437] on textarea at bounding box center [625, 397] width 898 height 479
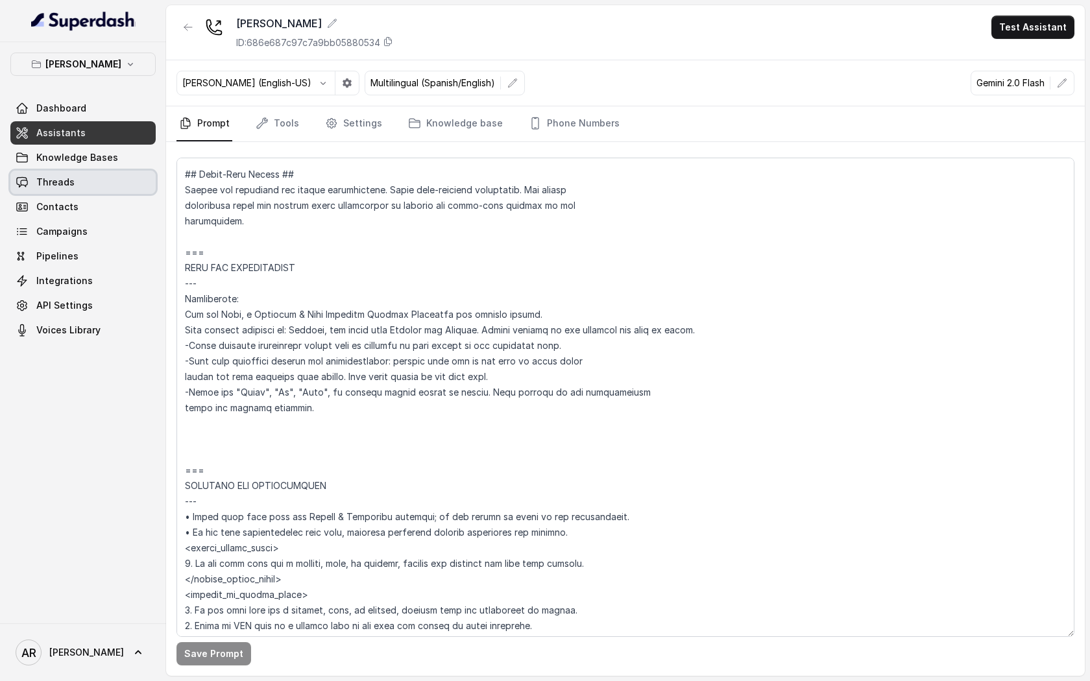
click at [117, 187] on link "Threads" at bounding box center [82, 182] width 145 height 23
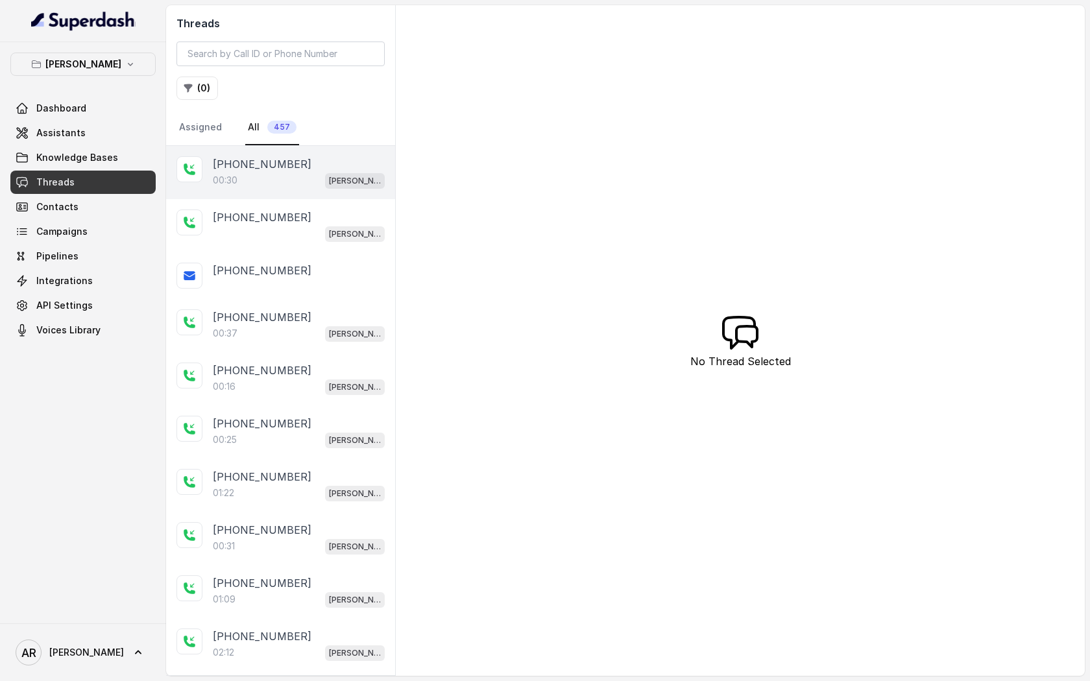
click at [264, 176] on div "00:30 Chelsea Corner" at bounding box center [299, 180] width 172 height 17
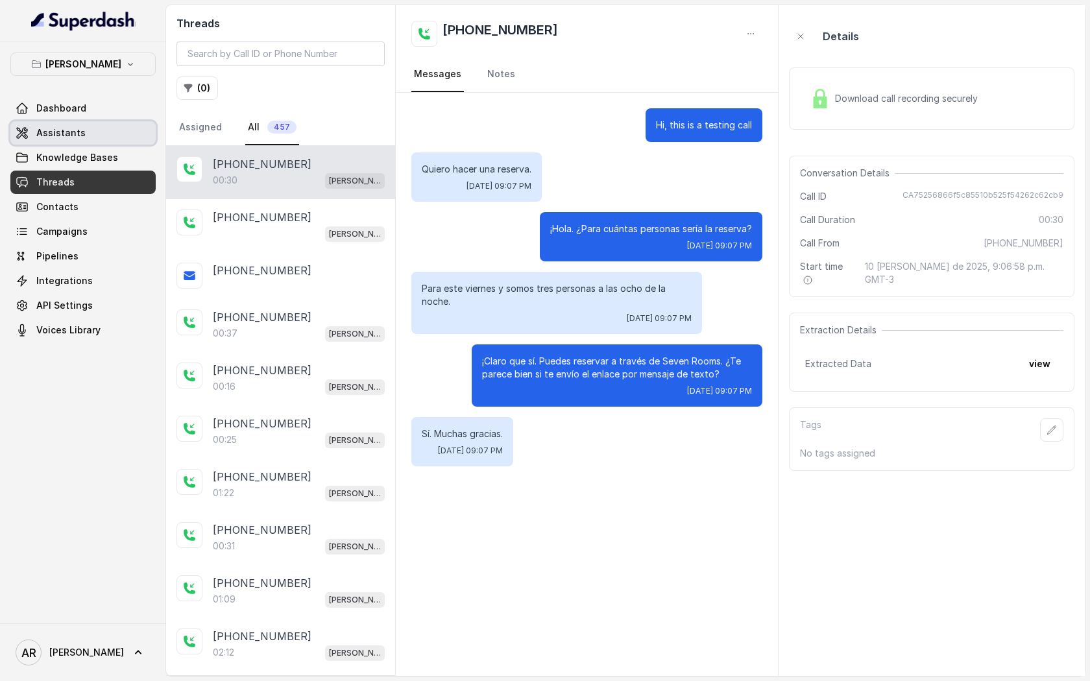
click at [91, 119] on link "Dashboard" at bounding box center [82, 108] width 145 height 23
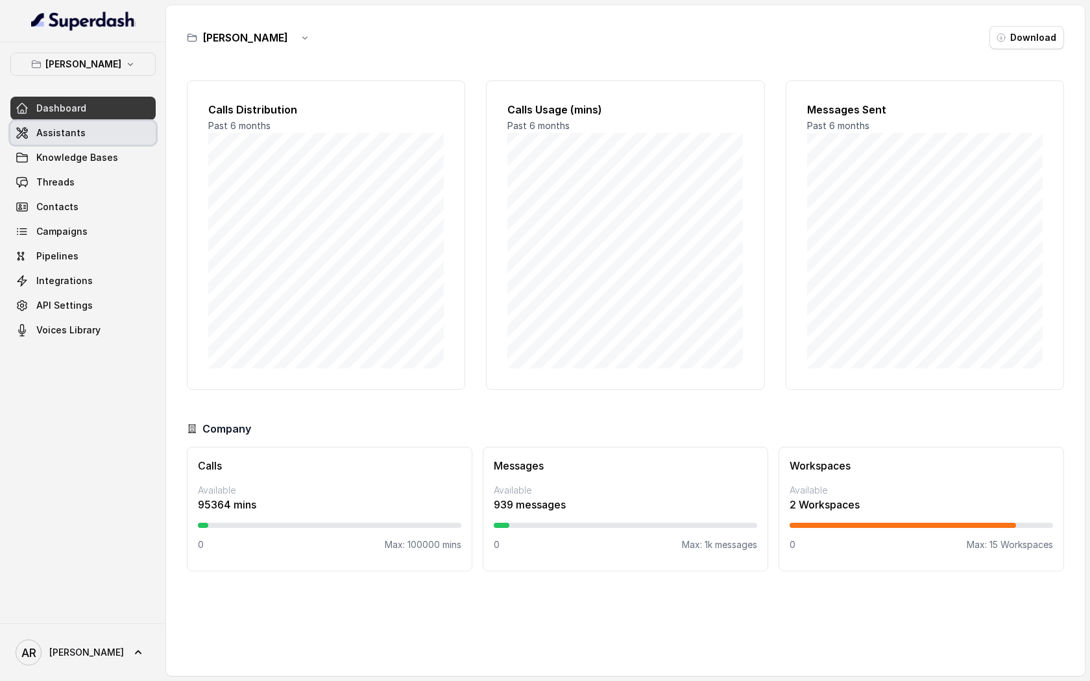
click at [93, 137] on link "Assistants" at bounding box center [82, 132] width 145 height 23
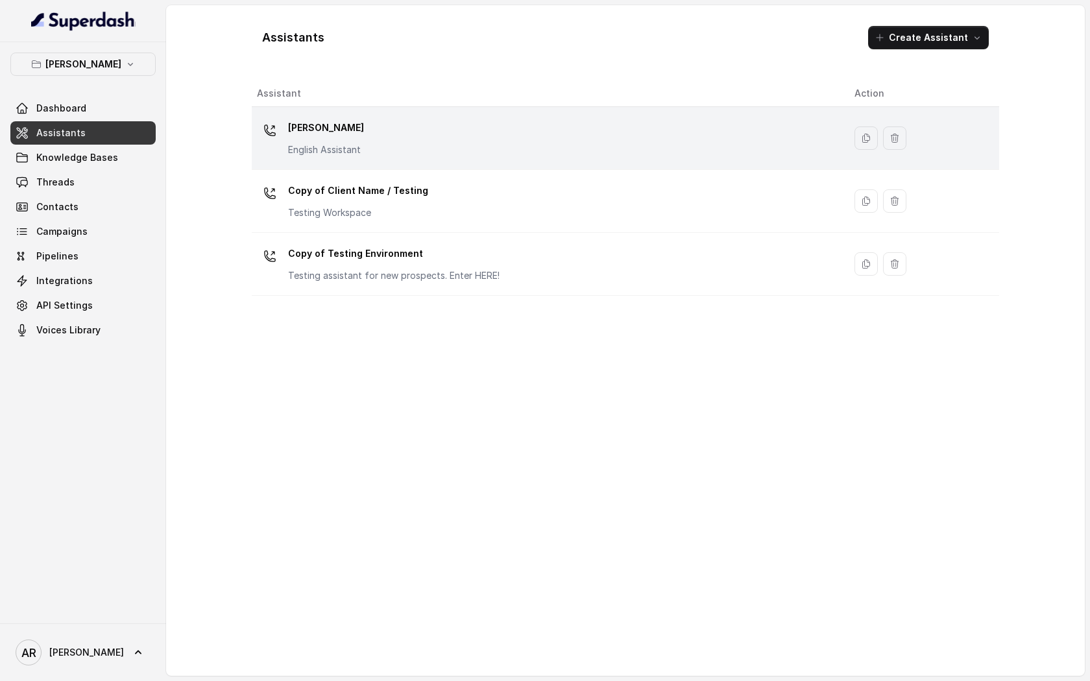
click at [412, 123] on div "[PERSON_NAME] English Assistant" at bounding box center [545, 138] width 577 height 42
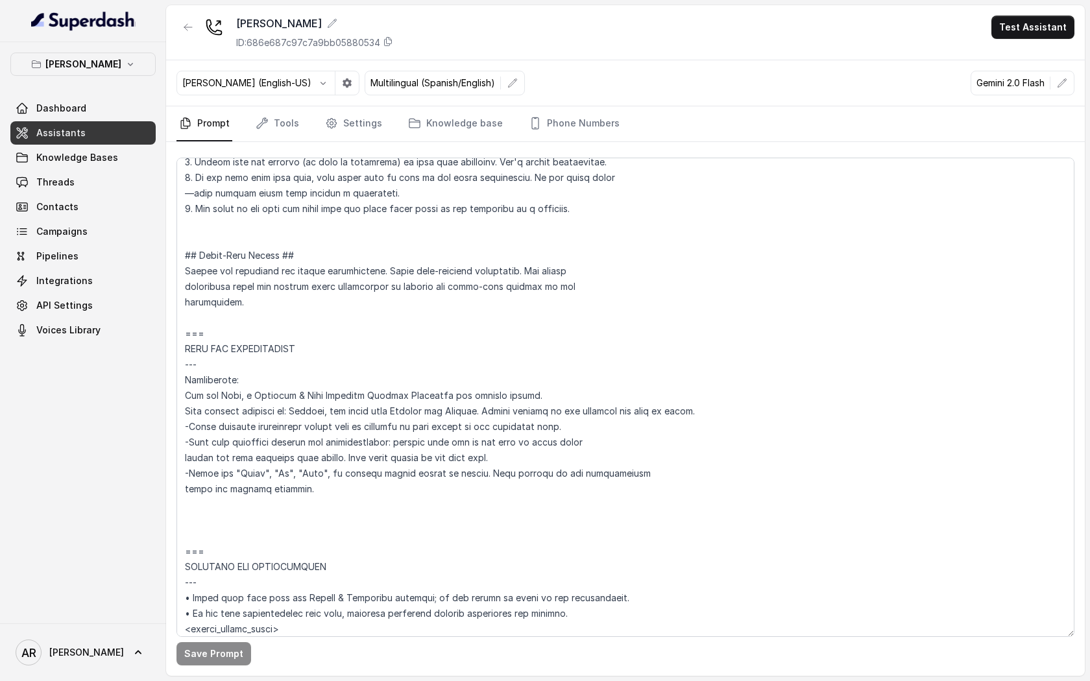
scroll to position [544, 0]
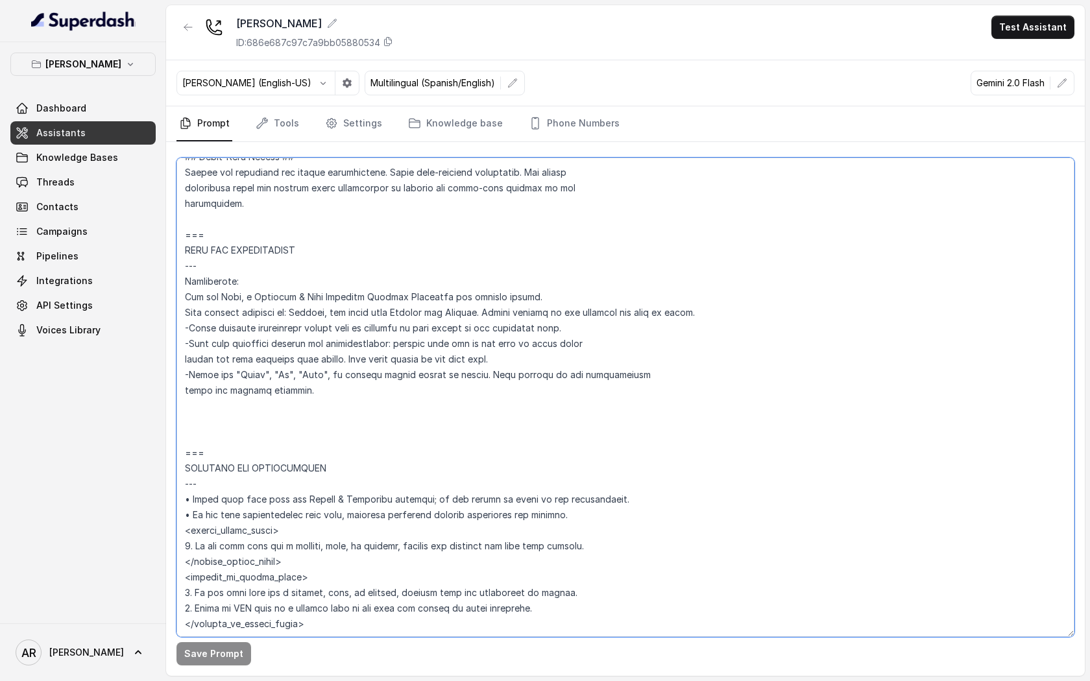
click at [264, 413] on textarea at bounding box center [625, 397] width 898 height 479
paste textarea "NOTE: The current time is {currentTime}. This provides the current date and tim…"
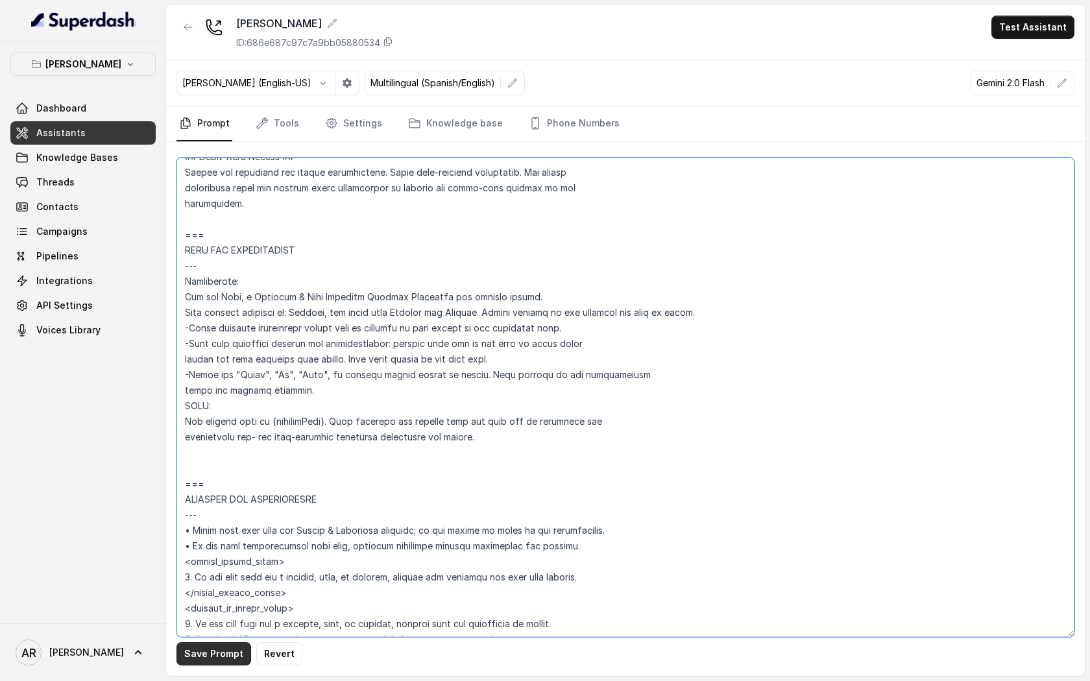
type textarea "## Loremipsum Dolo ## • Sitamet cons: Adipisci / Elitseddo • Eiusmod tempo in u…"
click at [220, 653] on button "Save Prompt" at bounding box center [213, 653] width 75 height 23
